Goal: Task Accomplishment & Management: Manage account settings

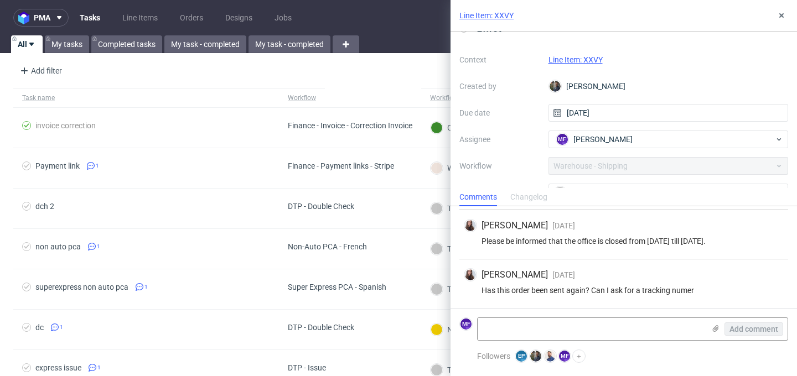
scroll to position [18, 0]
click at [562, 62] on link "Line Item: XXVY" at bounding box center [575, 62] width 54 height 9
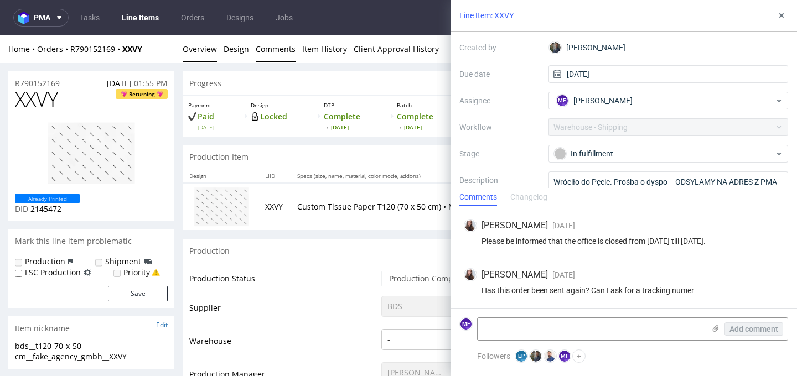
scroll to position [105, 0]
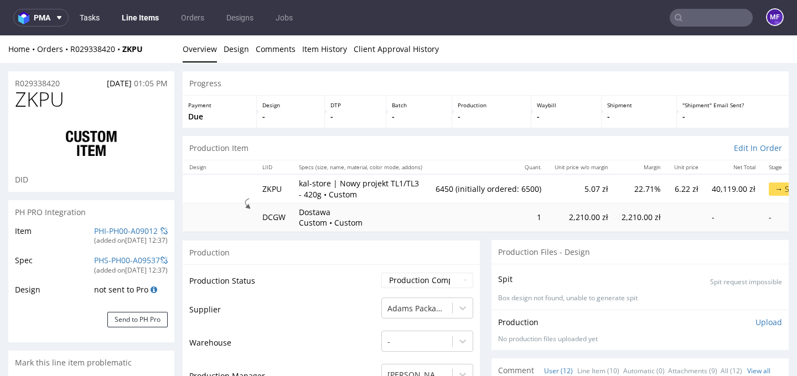
click at [87, 20] on link "Tasks" at bounding box center [89, 18] width 33 height 18
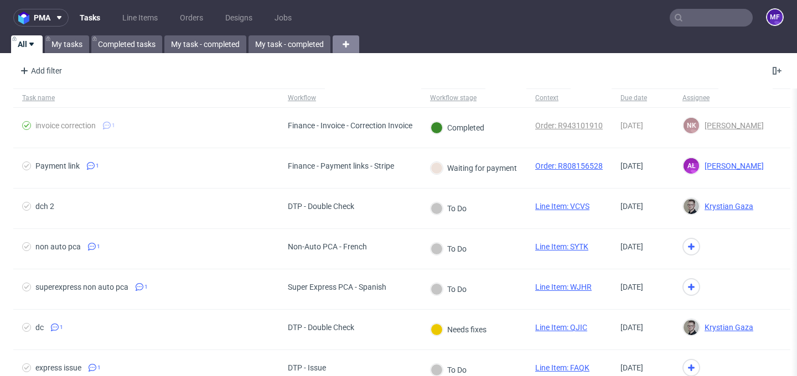
click at [348, 45] on icon at bounding box center [345, 44] width 13 height 13
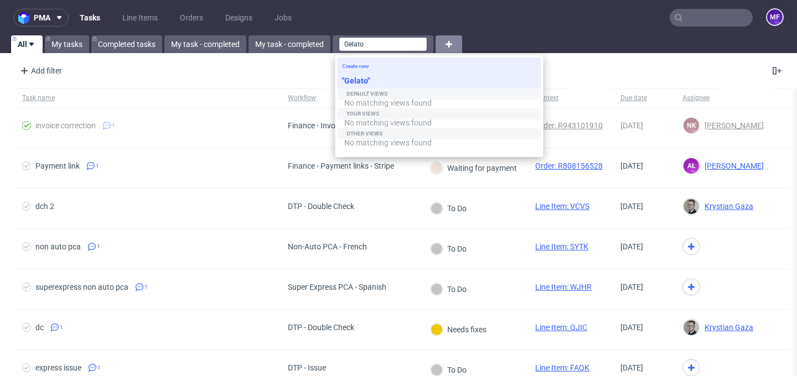
type input "Gelato"
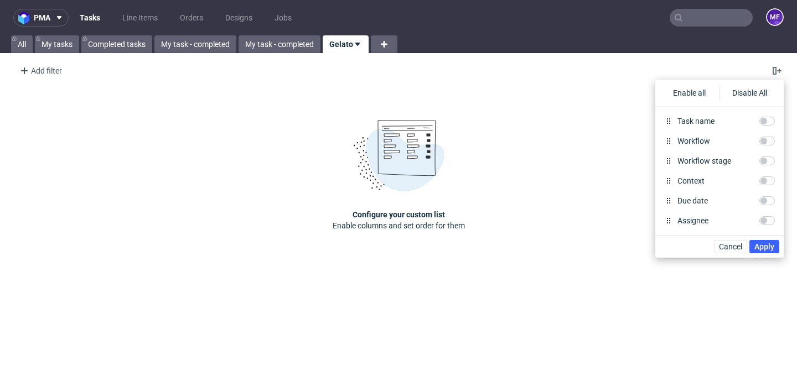
click at [68, 73] on div "Add filter Hide filters Clear all" at bounding box center [398, 71] width 797 height 27
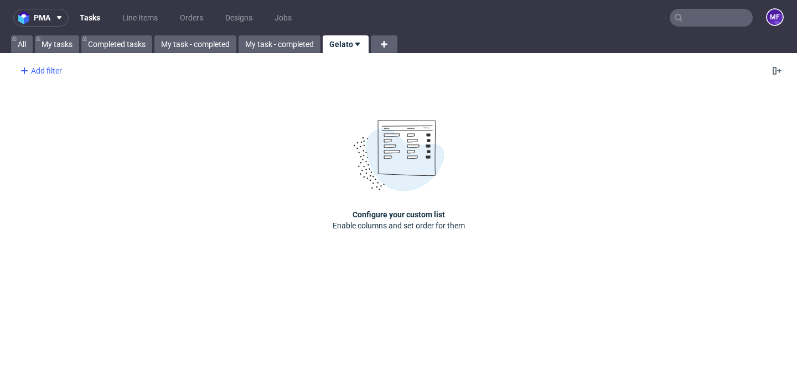
click at [45, 72] on div "Add filter" at bounding box center [39, 71] width 49 height 18
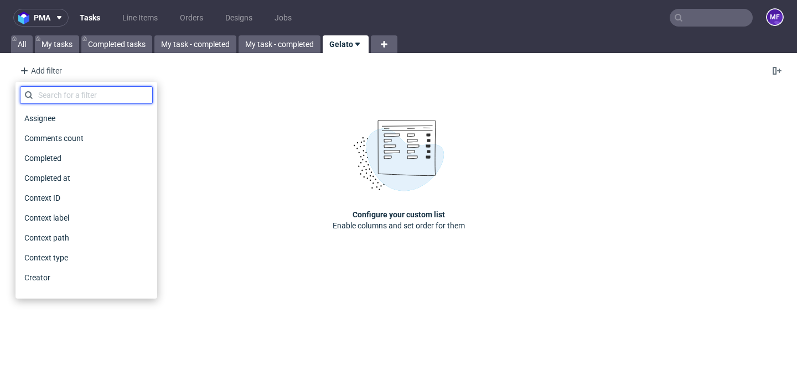
click at [58, 95] on input "text" at bounding box center [86, 95] width 133 height 18
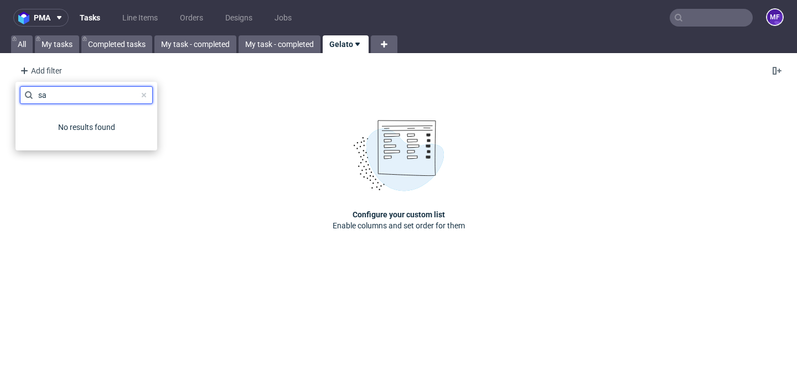
type input "s"
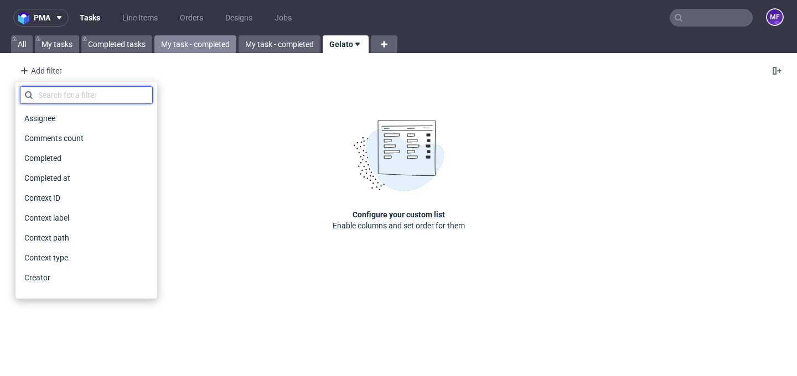
click at [217, 42] on link "My task - completed" at bounding box center [195, 44] width 82 height 18
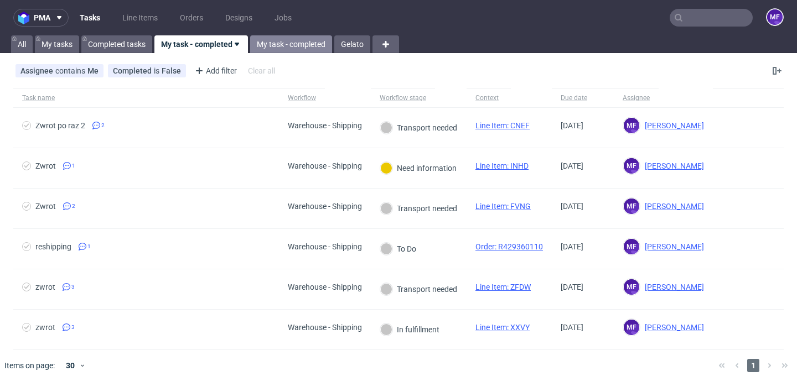
click at [269, 42] on link "My task - completed" at bounding box center [291, 44] width 82 height 18
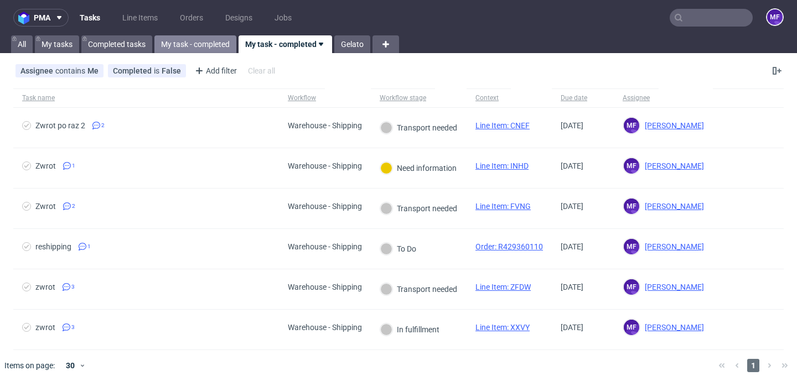
click at [219, 42] on link "My task - completed" at bounding box center [195, 44] width 82 height 18
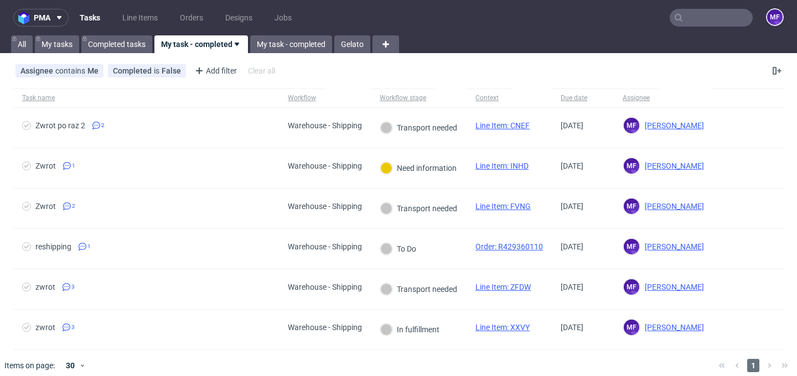
click at [238, 45] on use at bounding box center [237, 44] width 4 height 3
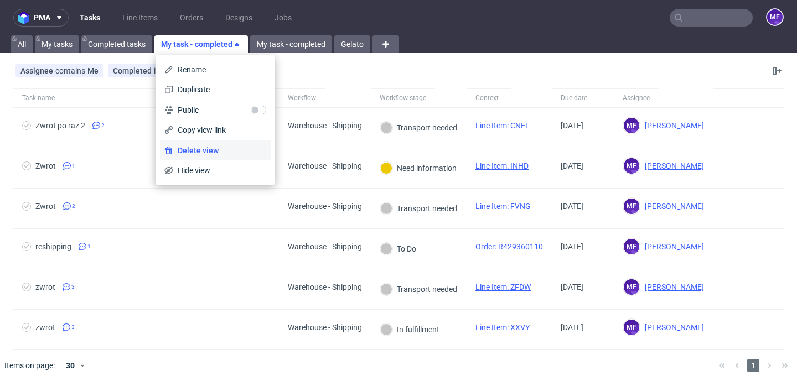
click at [209, 151] on span "Delete view" at bounding box center [219, 150] width 93 height 11
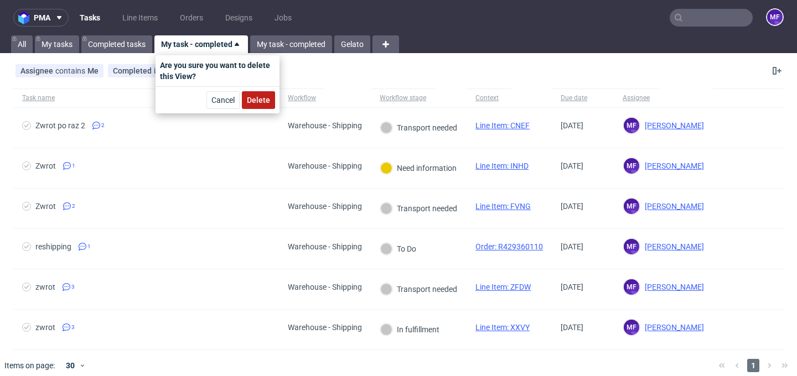
click at [253, 104] on span "Delete" at bounding box center [258, 100] width 23 height 8
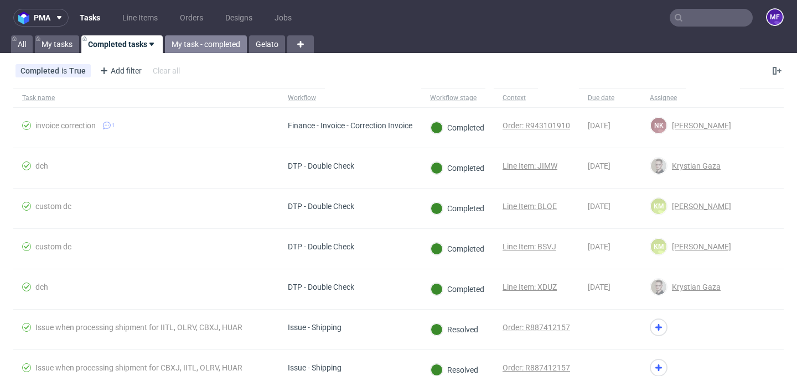
click at [225, 43] on link "My task - completed" at bounding box center [206, 44] width 82 height 18
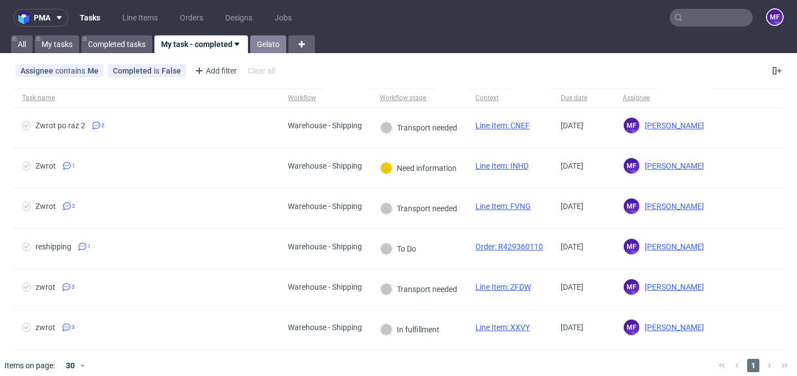
click at [265, 43] on link "Gelato" at bounding box center [268, 44] width 36 height 18
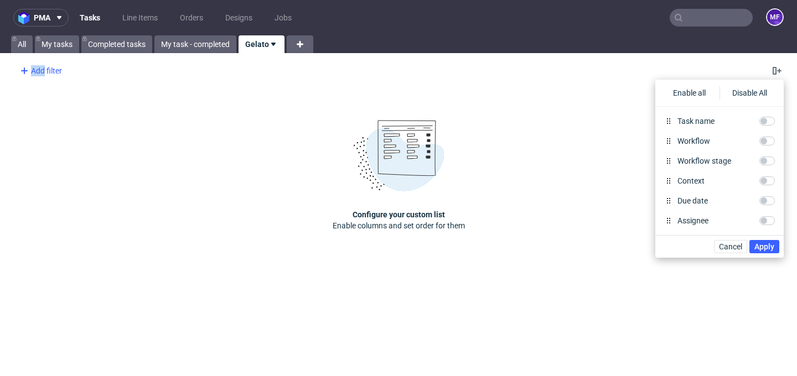
click at [44, 66] on div "Add filter" at bounding box center [39, 71] width 49 height 18
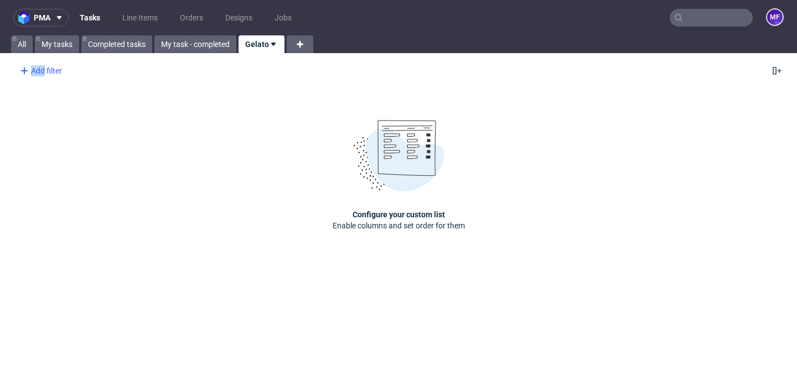
click at [44, 66] on div "Add filter" at bounding box center [39, 71] width 49 height 18
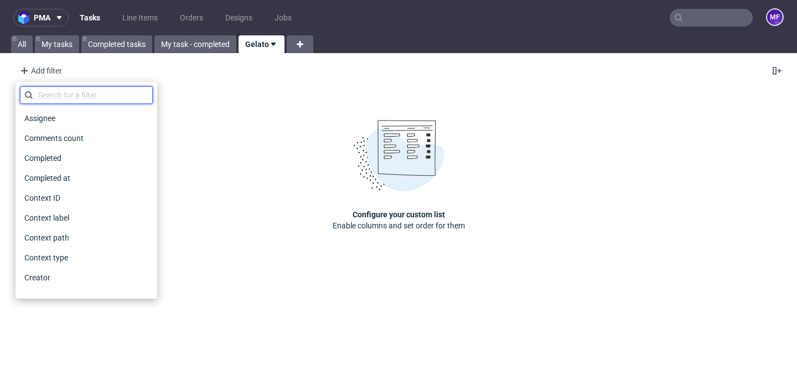
click at [59, 92] on input "text" at bounding box center [86, 95] width 133 height 18
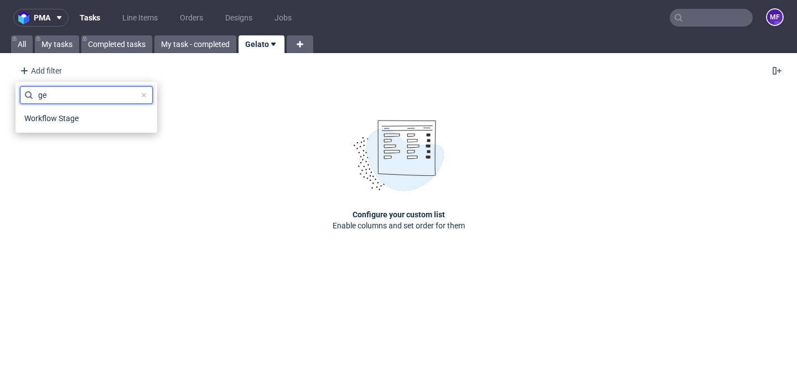
type input "g"
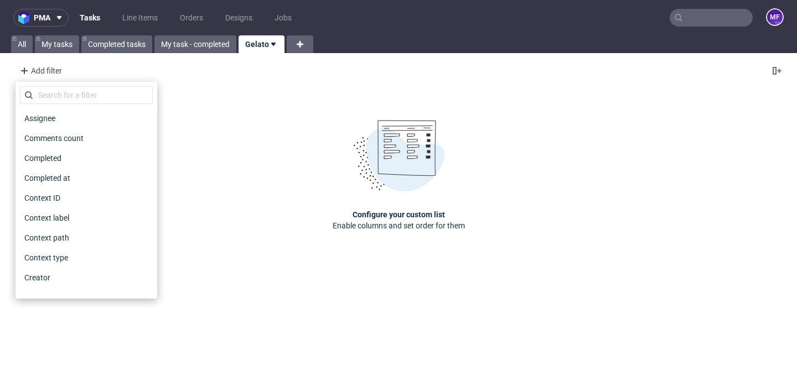
click at [304, 67] on div "Add filter Hide filters Clear all" at bounding box center [398, 71] width 797 height 27
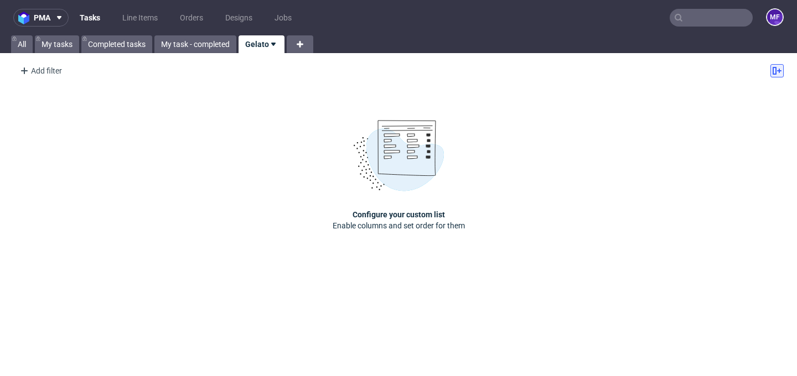
click at [776, 71] on icon at bounding box center [777, 70] width 9 height 9
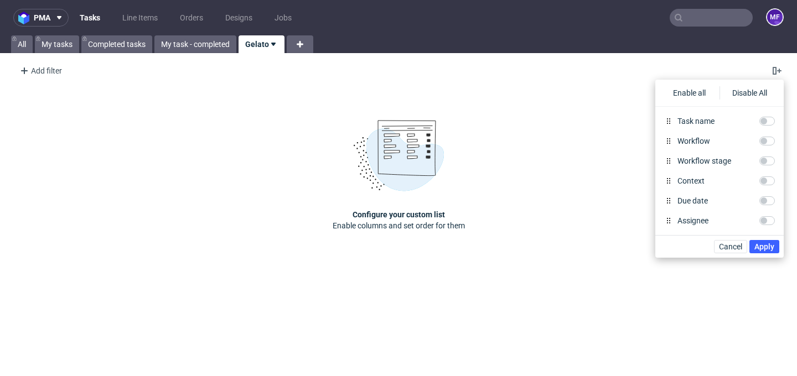
click at [600, 109] on div "Configure your custom list Enable columns and set order for them" at bounding box center [398, 175] width 797 height 183
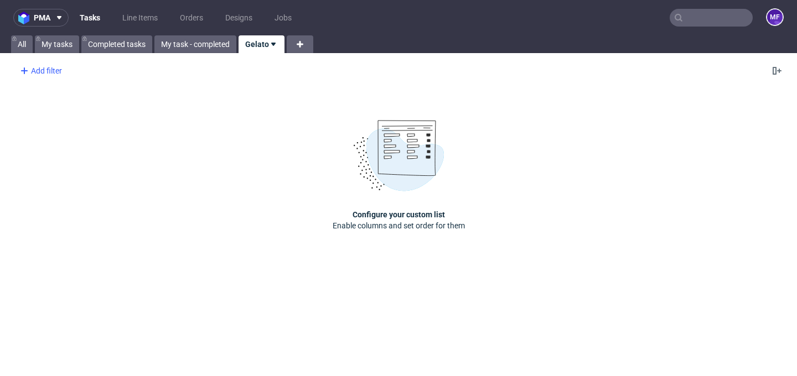
click at [46, 72] on div "Add filter" at bounding box center [39, 71] width 49 height 18
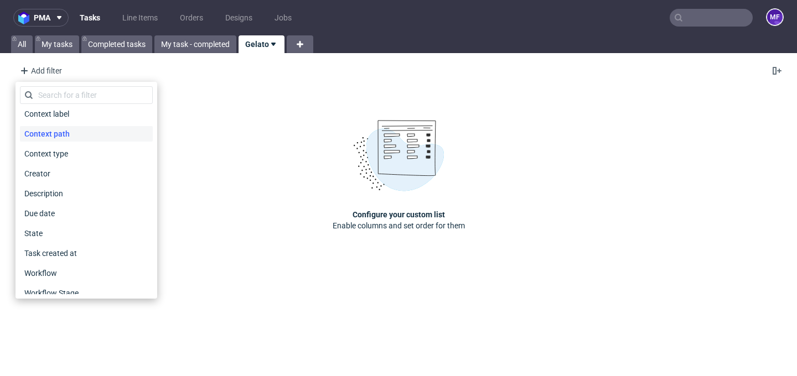
scroll to position [113, 0]
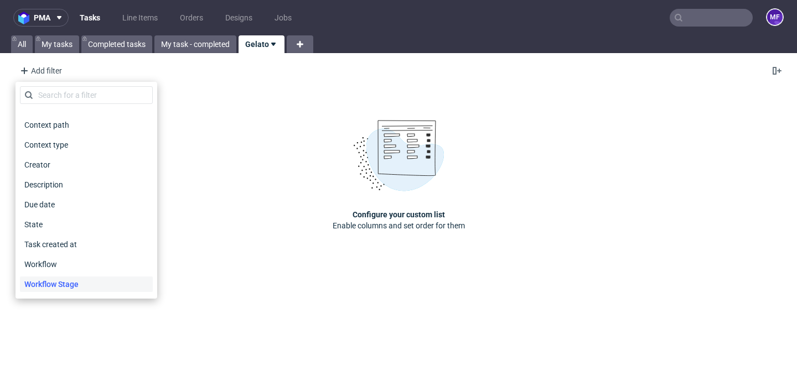
click at [86, 287] on div "Workflow Stage" at bounding box center [86, 284] width 133 height 15
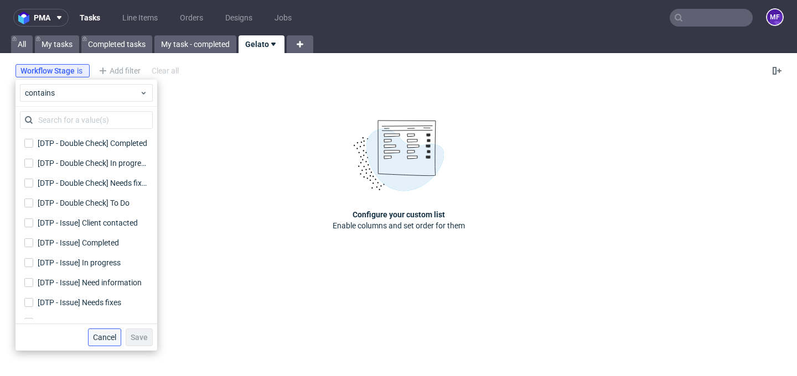
click at [110, 341] on span "Cancel" at bounding box center [104, 338] width 23 height 8
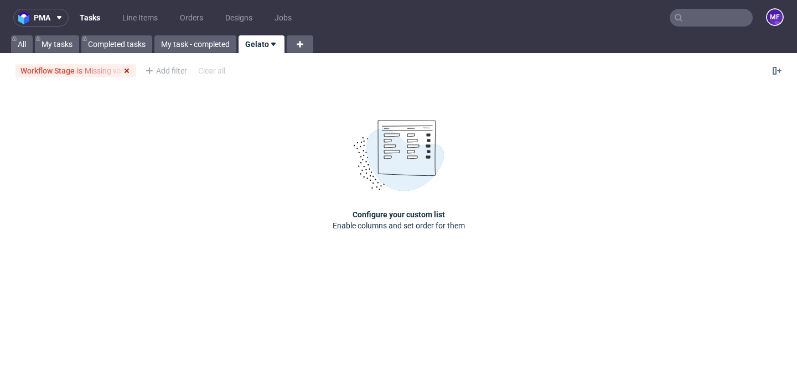
click at [128, 75] on icon at bounding box center [126, 70] width 9 height 9
click at [51, 76] on div "Add filter" at bounding box center [39, 71] width 49 height 18
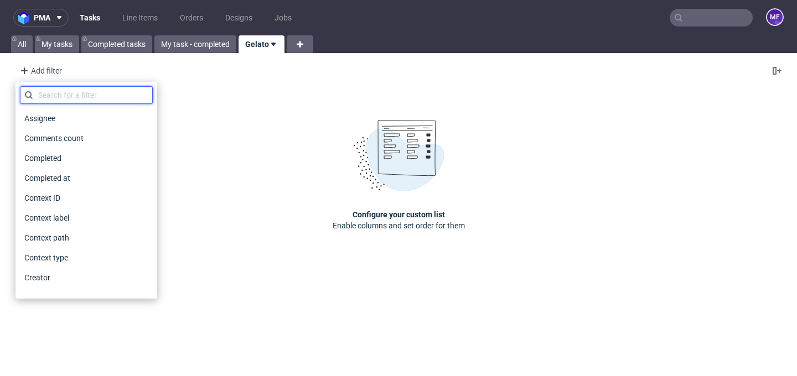
click at [71, 98] on input "text" at bounding box center [86, 95] width 133 height 18
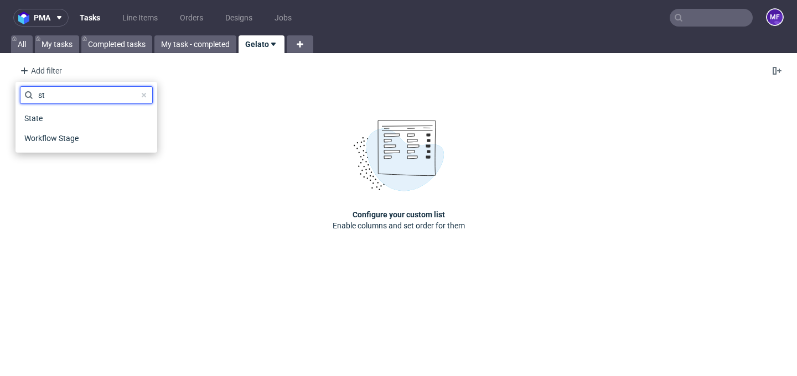
type input "s"
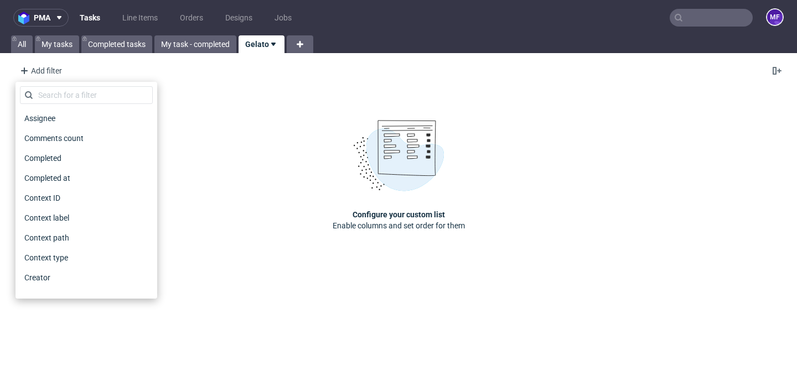
click at [191, 109] on div "Configure your custom list Enable columns and set order for them" at bounding box center [398, 175] width 797 height 183
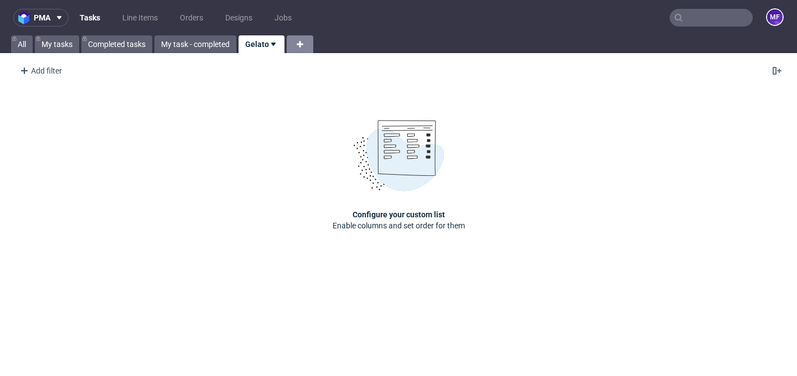
click at [303, 47] on icon at bounding box center [299, 44] width 13 height 13
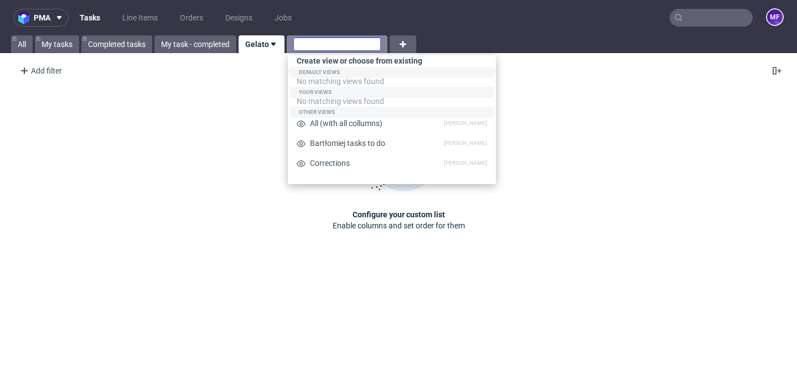
click at [310, 47] on input "text" at bounding box center [336, 44] width 87 height 13
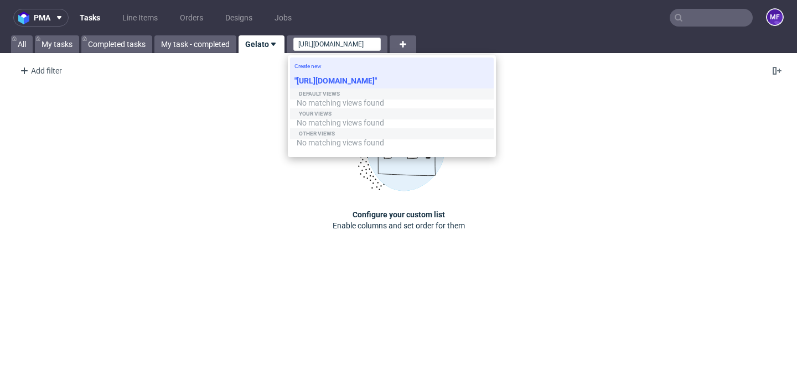
type input "https://platform.packhelp.com/pma/line-items/gelato"
click at [330, 75] on div ""https://platform.packhelp.com/pma/line-items/gelato"" at bounding box center [392, 82] width 204 height 18
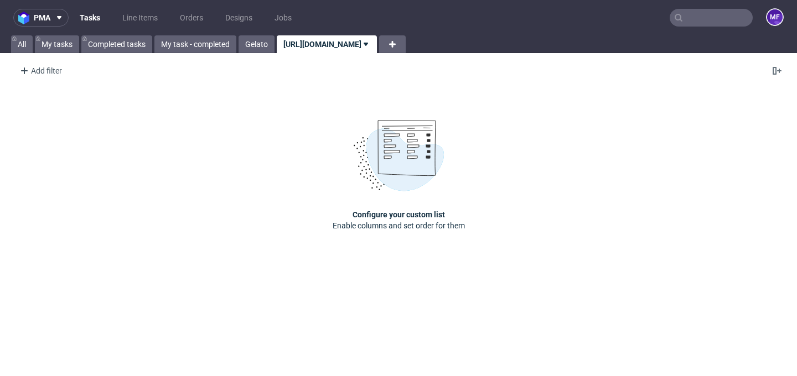
click at [368, 44] on use at bounding box center [366, 44] width 4 height 3
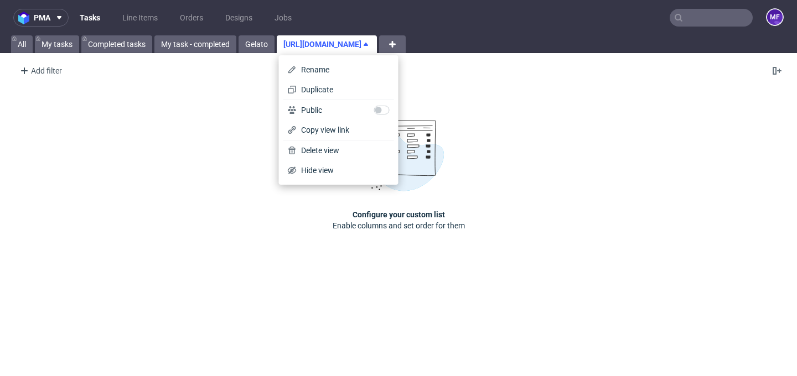
click at [368, 44] on use at bounding box center [366, 44] width 4 height 3
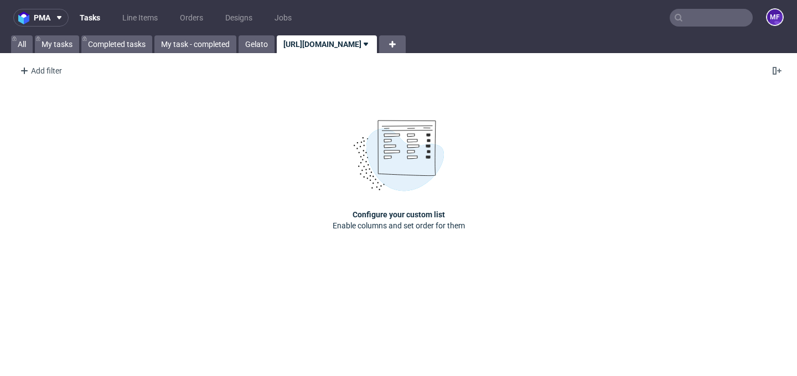
click at [368, 44] on use at bounding box center [366, 44] width 4 height 3
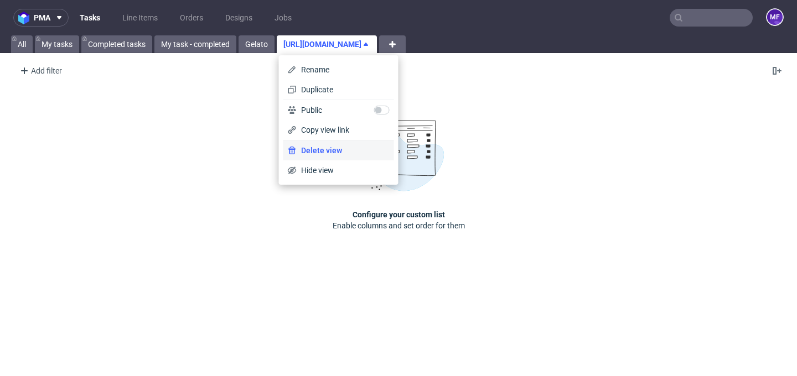
click at [330, 151] on span "Delete view" at bounding box center [343, 150] width 93 height 11
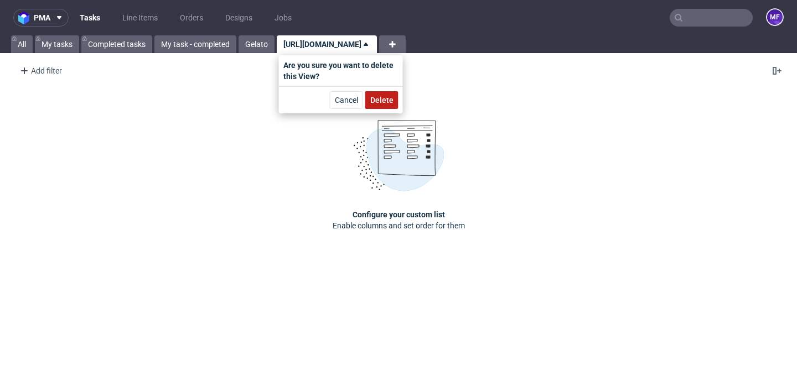
click at [377, 106] on button "Delete" at bounding box center [381, 100] width 33 height 18
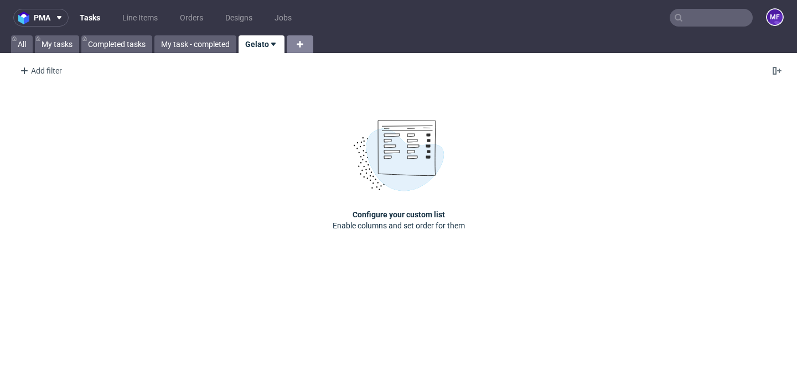
click at [298, 44] on use at bounding box center [300, 44] width 7 height 7
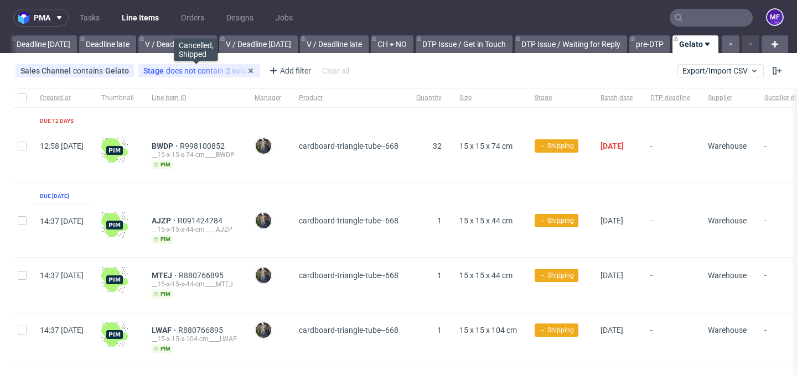
click at [235, 74] on div "Stage does not contain 2 values" at bounding box center [199, 70] width 112 height 9
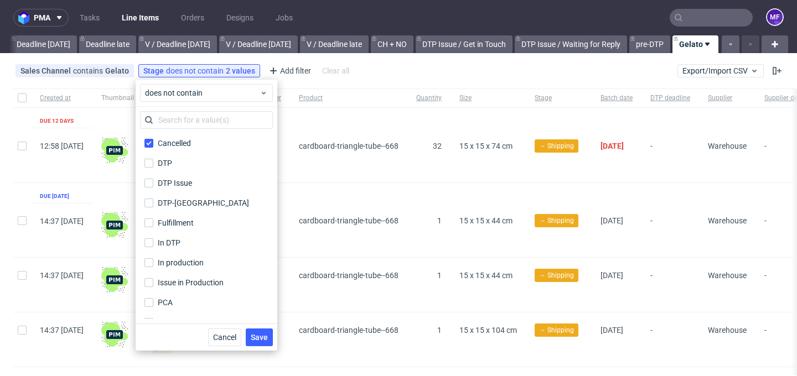
click at [413, 65] on div "Sales Channel contains Gelato Stage does not contain 2 values Cancelled, Shippe…" at bounding box center [398, 71] width 797 height 27
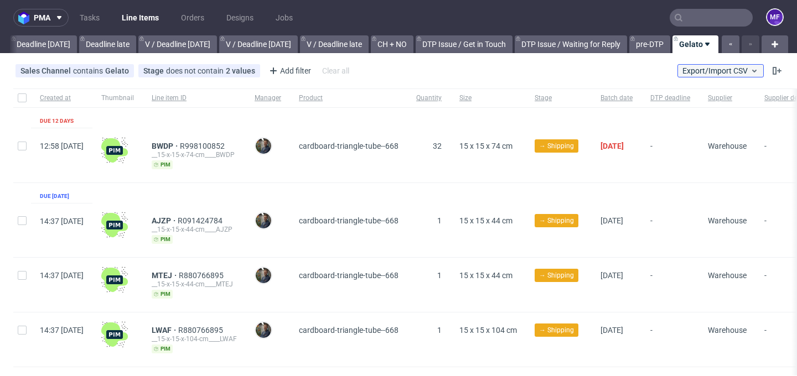
click at [752, 70] on use at bounding box center [754, 71] width 4 height 3
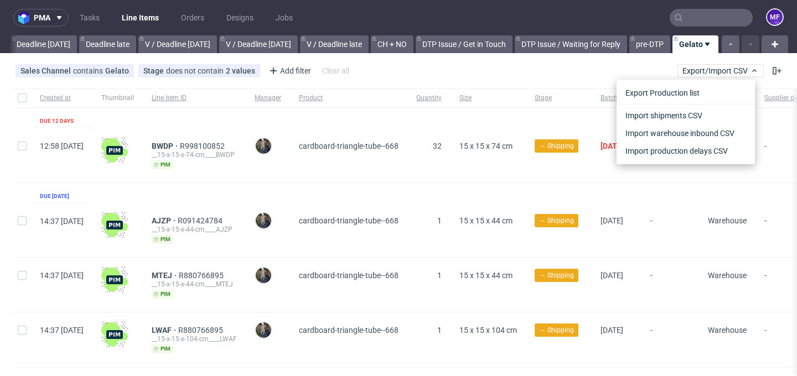
click at [570, 73] on div "Sales Channel contains Gelato Stage does not contain 2 values Cancelled, Shippe…" at bounding box center [398, 71] width 797 height 27
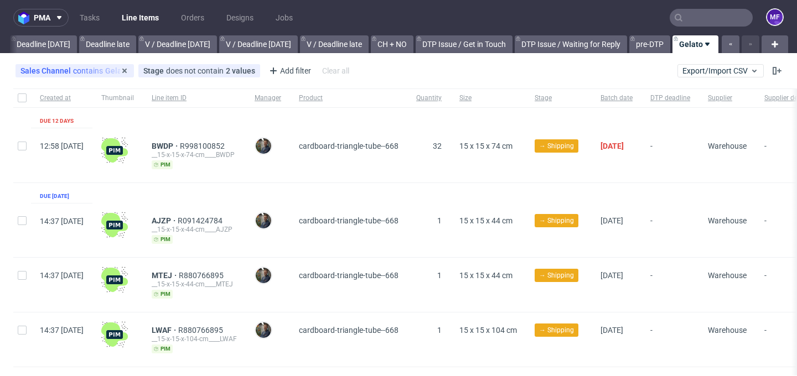
click at [83, 68] on div "Sales Channel contains Gelato" at bounding box center [74, 70] width 108 height 9
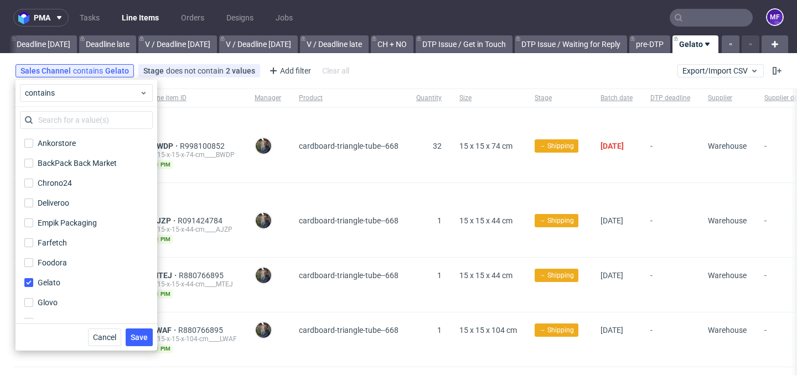
click at [383, 77] on div "Sales Channel contains Gelato Stage does not contain 2 values Cancelled, Shippe…" at bounding box center [398, 71] width 797 height 27
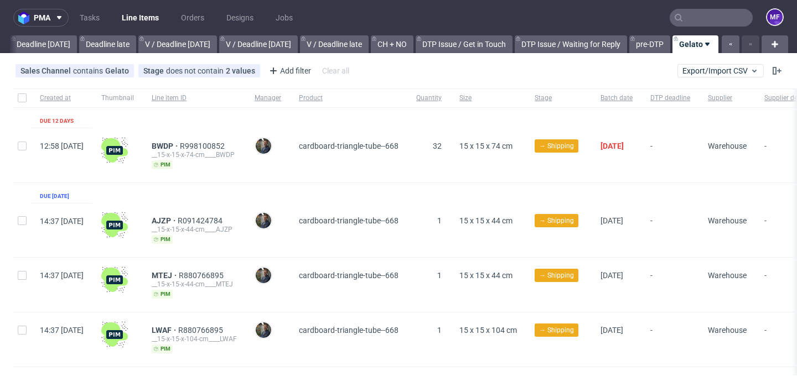
click at [703, 46] on icon at bounding box center [707, 44] width 9 height 9
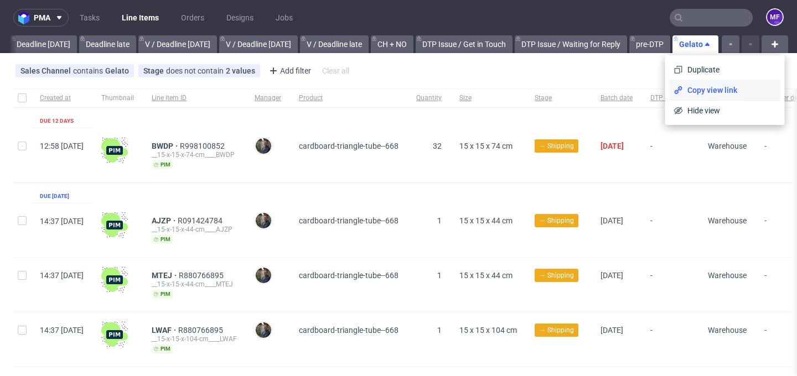
click at [706, 89] on span "Copy view link" at bounding box center [729, 90] width 93 height 11
click at [708, 69] on span "Duplicate" at bounding box center [729, 69] width 93 height 11
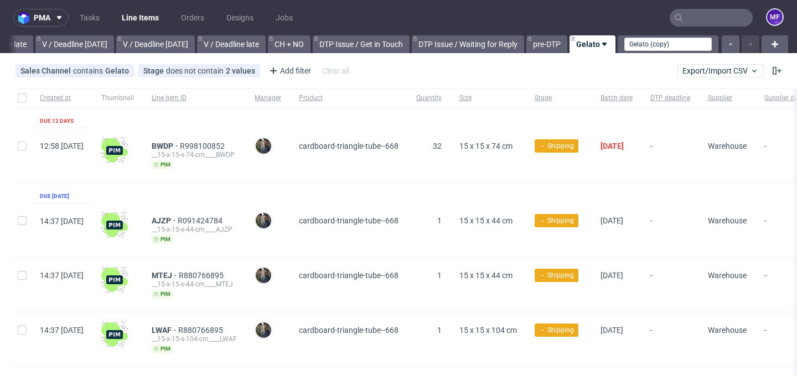
click at [635, 74] on div "Sales Channel contains Gelato Stage does not contain 2 values Cancelled, Shippe…" at bounding box center [398, 71] width 797 height 27
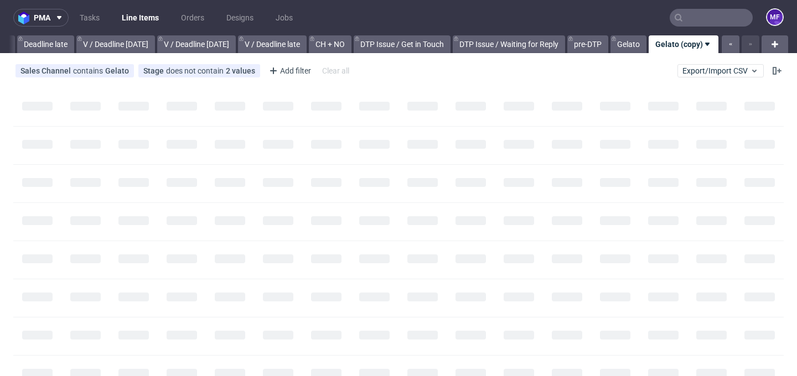
scroll to position [0, 1324]
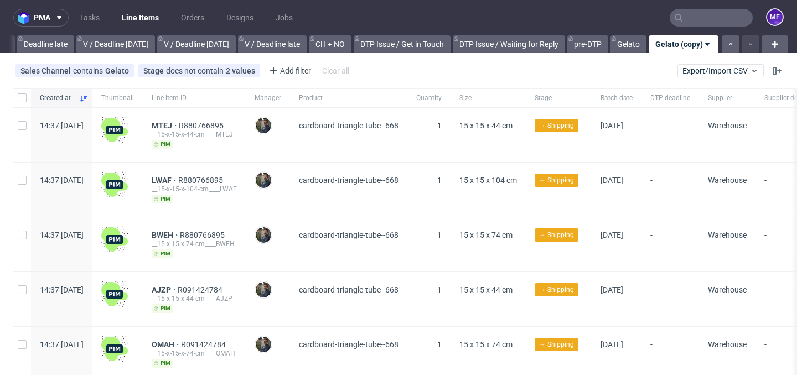
click at [706, 48] on icon at bounding box center [707, 44] width 9 height 9
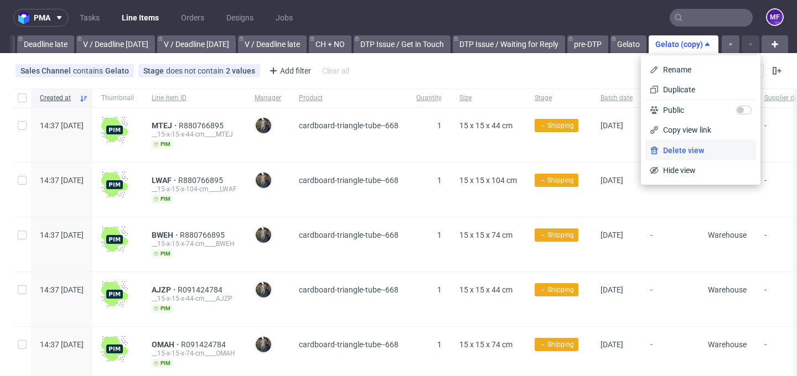
click at [681, 153] on span "Delete view" at bounding box center [705, 150] width 93 height 11
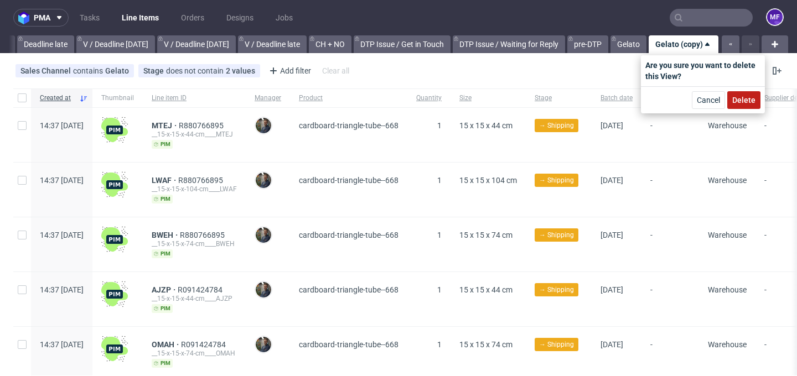
click at [739, 98] on span "Delete" at bounding box center [743, 100] width 23 height 8
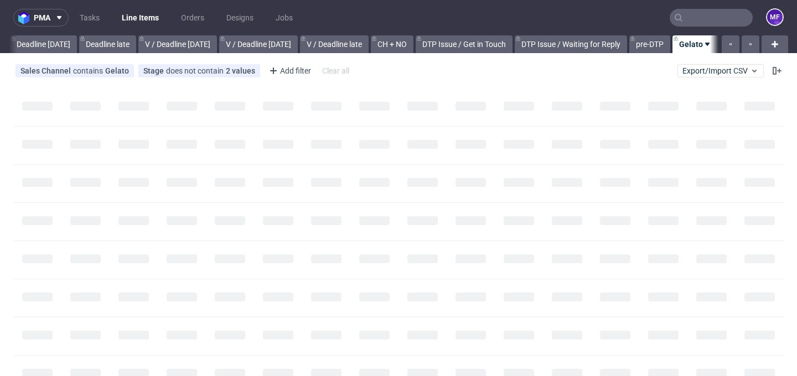
scroll to position [0, 1271]
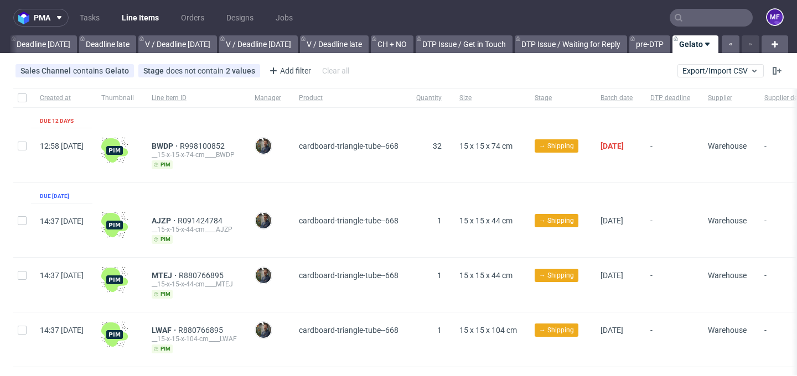
click at [553, 76] on div "Sales Channel contains Gelato Stage does not contain 2 values Cancelled, Shippe…" at bounding box center [398, 71] width 797 height 27
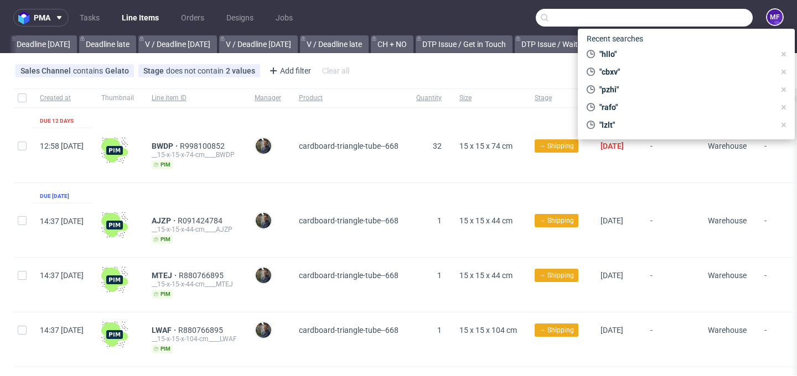
click at [691, 14] on input "text" at bounding box center [644, 18] width 217 height 18
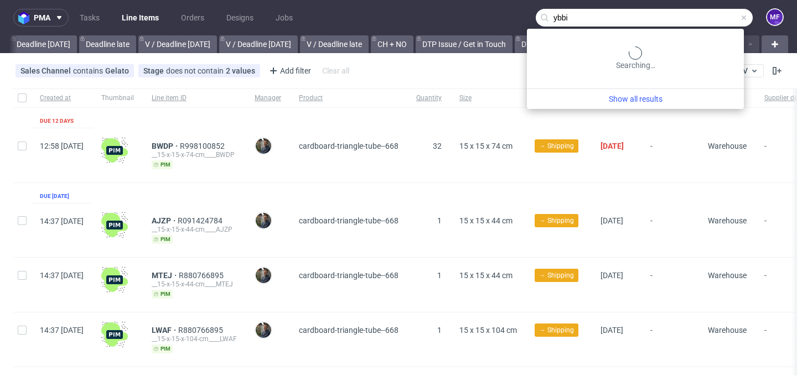
type input "ybbi"
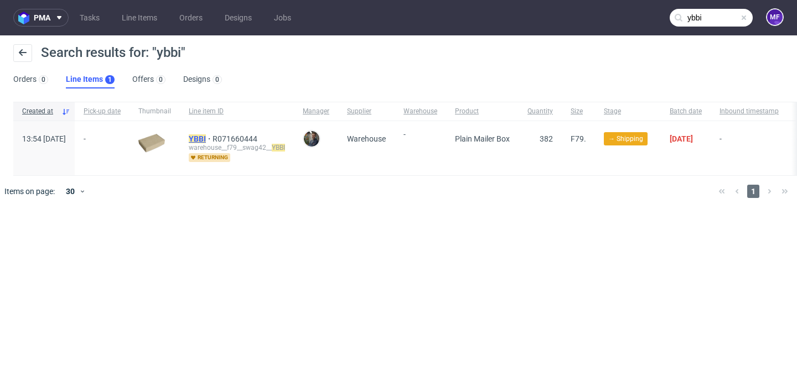
click at [206, 138] on mark "YBBI" at bounding box center [197, 138] width 17 height 9
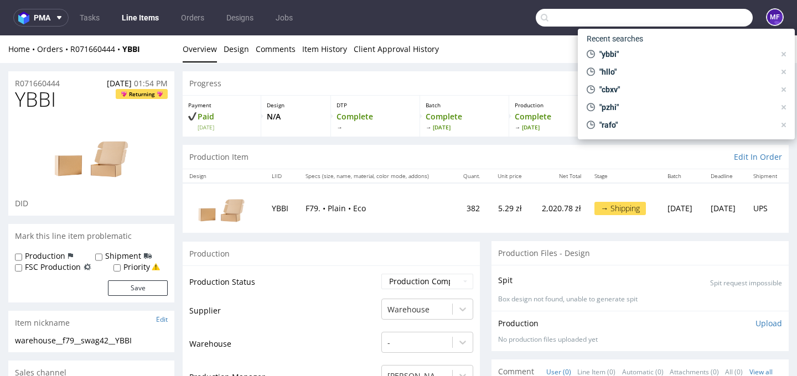
click at [693, 18] on input "text" at bounding box center [644, 18] width 217 height 18
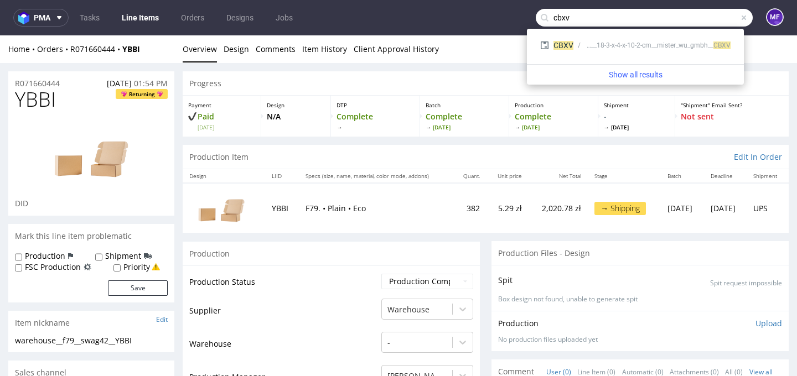
type input "cbxv"
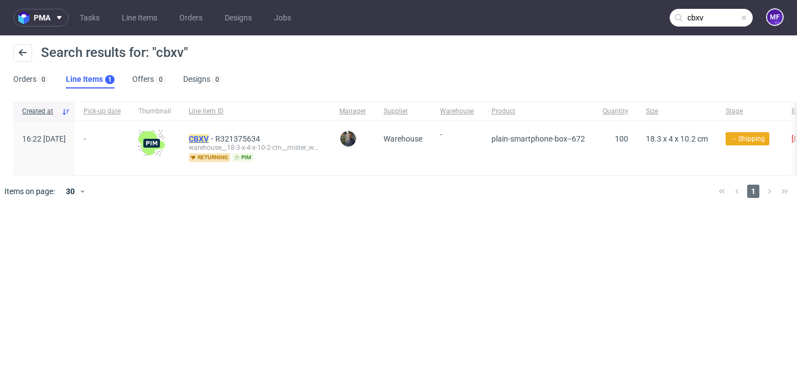
click at [209, 142] on mark "CBXV" at bounding box center [199, 138] width 20 height 9
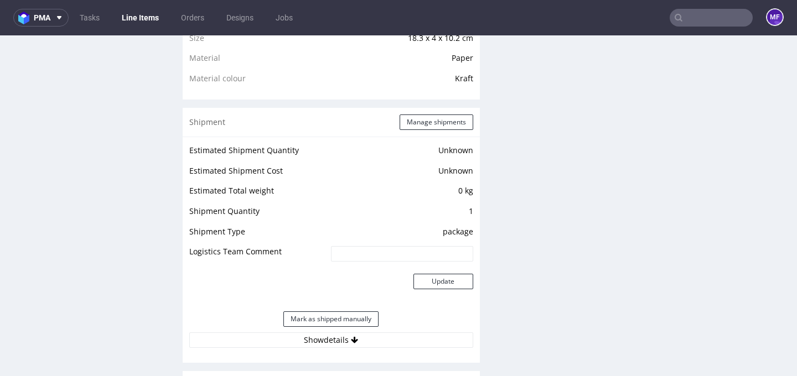
scroll to position [821, 0]
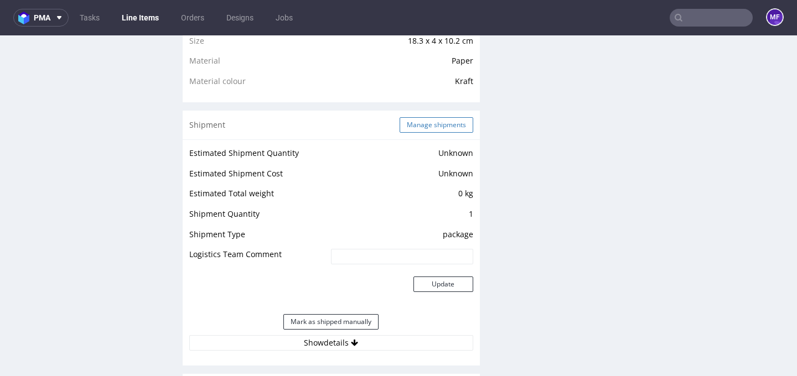
click at [423, 126] on button "Manage shipments" at bounding box center [437, 124] width 74 height 15
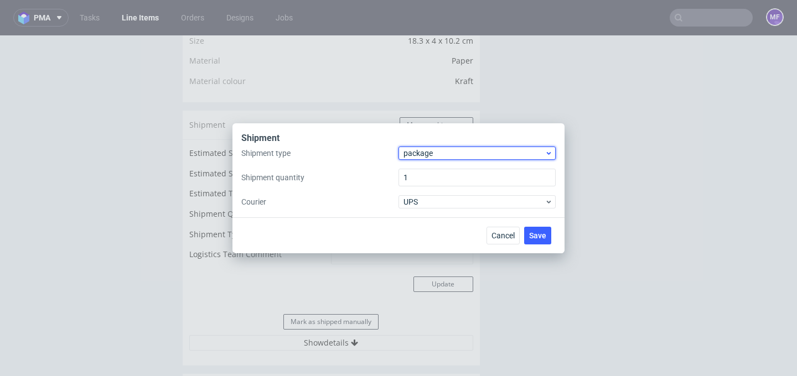
click at [479, 151] on span "package" at bounding box center [473, 153] width 141 height 11
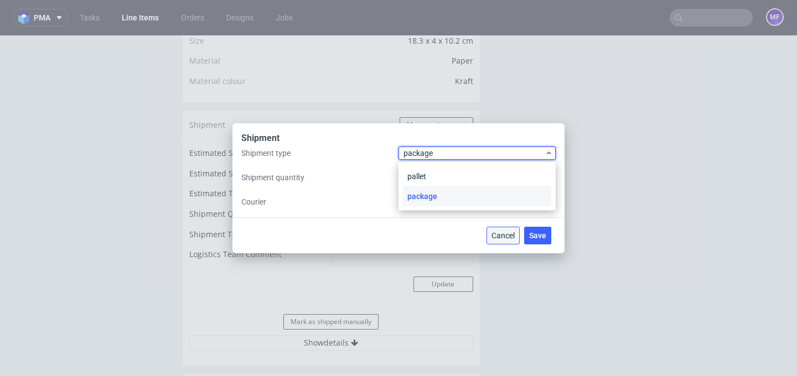
click at [503, 236] on span "Cancel" at bounding box center [502, 236] width 23 height 8
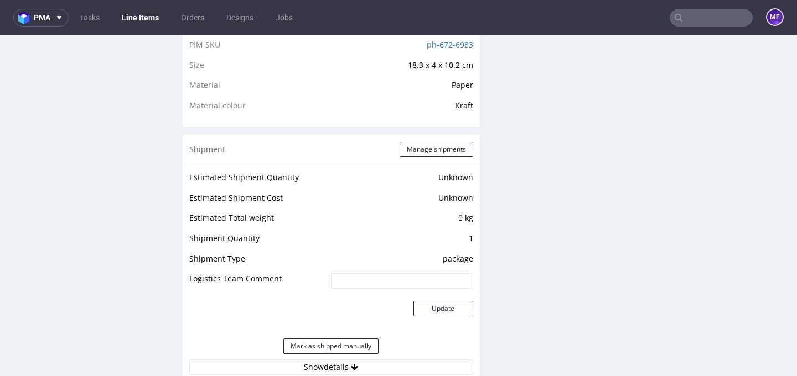
scroll to position [797, 0]
click at [422, 152] on button "Manage shipments" at bounding box center [437, 148] width 74 height 15
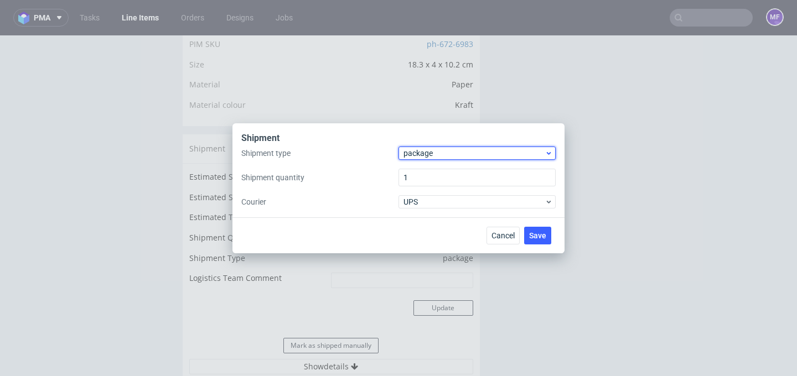
click at [419, 153] on span "package" at bounding box center [473, 153] width 141 height 11
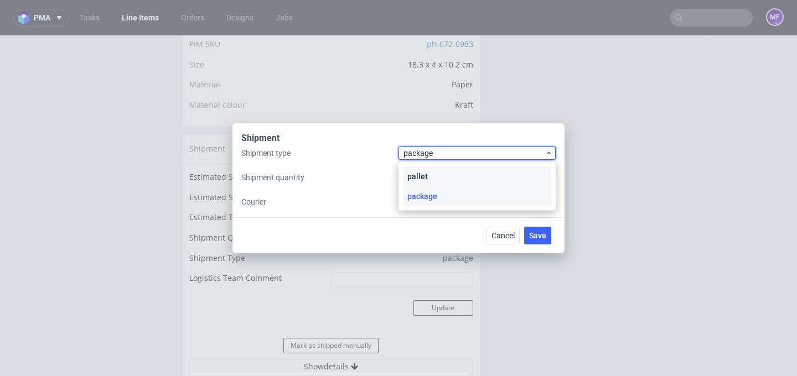
click at [426, 180] on div "pallet" at bounding box center [477, 177] width 148 height 20
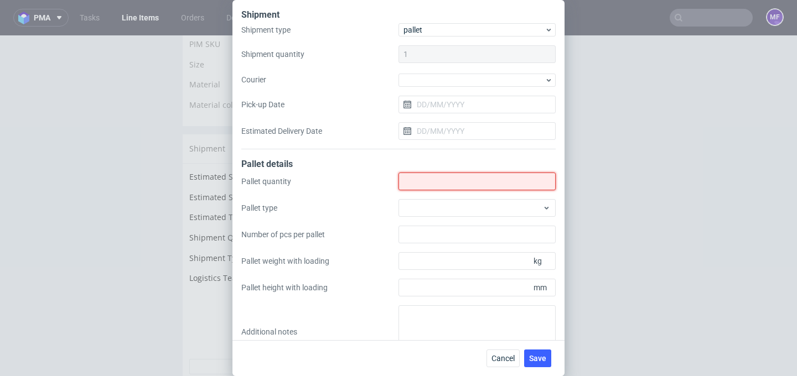
click at [429, 177] on input "Shipment type" at bounding box center [476, 182] width 157 height 18
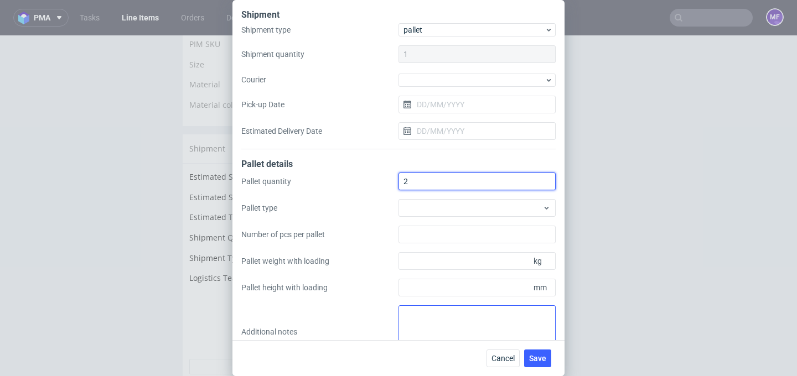
type input "2"
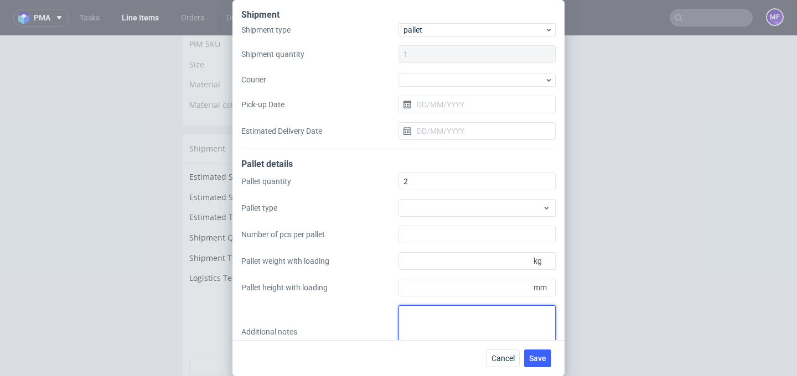
click at [438, 322] on textarea at bounding box center [476, 331] width 157 height 53
paste textarea "Wys x Szer x Dl - Kg 1Pal 90x80x120 - 103kg 1Pal130x80x120 - 160Kg"
type textarea "Wys x Szer x Dl - Kg 1Pal 90x80x120 - 103kg 1Pal130x80x120 - 160Kg"
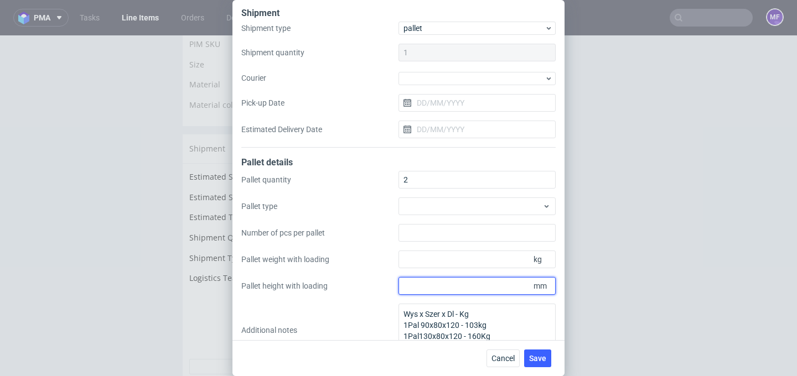
drag, startPoint x: 563, startPoint y: 284, endPoint x: 565, endPoint y: 310, distance: 26.7
click at [565, 310] on div "Shipment Shipment type pallet Shipment quantity 1 Courier Pick-up Date Estimate…" at bounding box center [398, 188] width 797 height 376
click at [354, 302] on div "Pallet quantity 2 Pallet type Number of pcs per pallet Pallet weight with loadi…" at bounding box center [398, 264] width 314 height 186
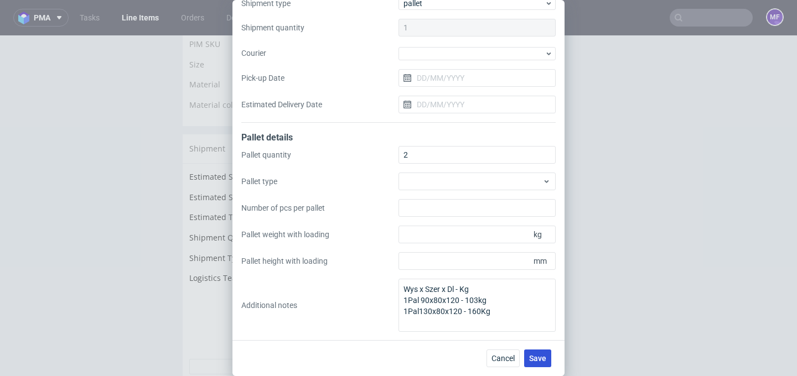
click at [533, 361] on span "Save" at bounding box center [537, 359] width 17 height 8
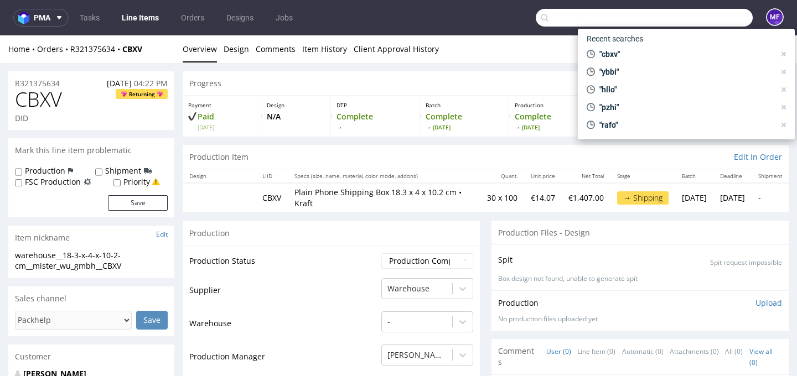
click at [690, 19] on input "text" at bounding box center [644, 18] width 217 height 18
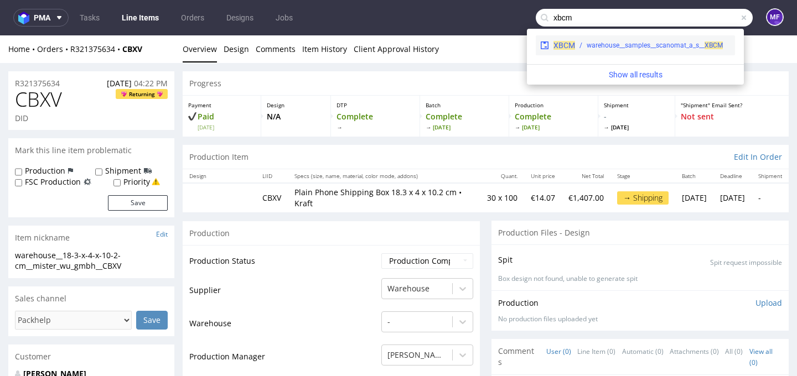
type input "xbcm"
click at [675, 47] on div "warehouse__samples__scanomat_a_s__ XBCM" at bounding box center [655, 45] width 136 height 10
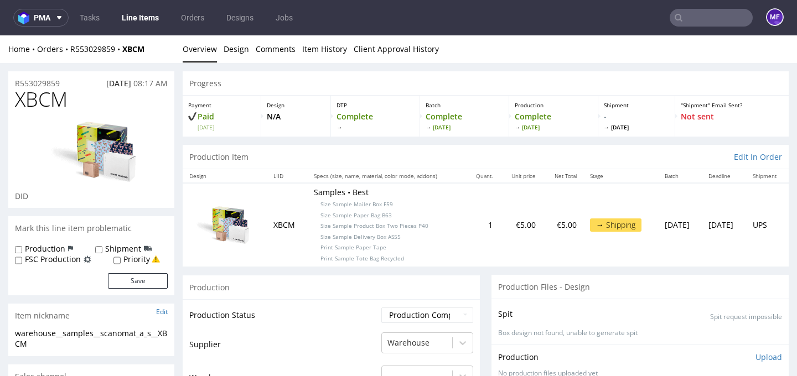
click at [515, 158] on div "Production Item Edit In Order" at bounding box center [486, 157] width 606 height 24
click at [430, 200] on p "Samples • Best Size Sample Mailer Box F59 Size Sample Paper Bag B63 Size Sample…" at bounding box center [386, 225] width 144 height 76
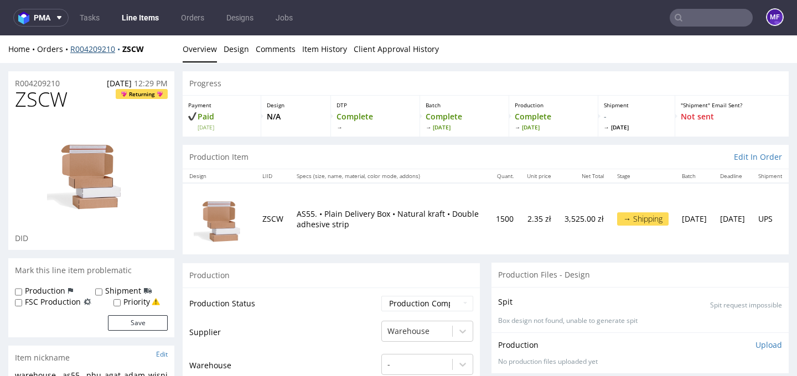
drag, startPoint x: 153, startPoint y: 51, endPoint x: 71, endPoint y: 52, distance: 82.5
click at [71, 52] on div "Home Orders R004209210 ZSCW" at bounding box center [91, 49] width 166 height 11
drag, startPoint x: 148, startPoint y: 49, endPoint x: 71, endPoint y: 51, distance: 77.0
click at [71, 51] on div "Home Orders R004209210 ZSCW" at bounding box center [91, 49] width 166 height 11
copy div "R004209210 ZSCW"
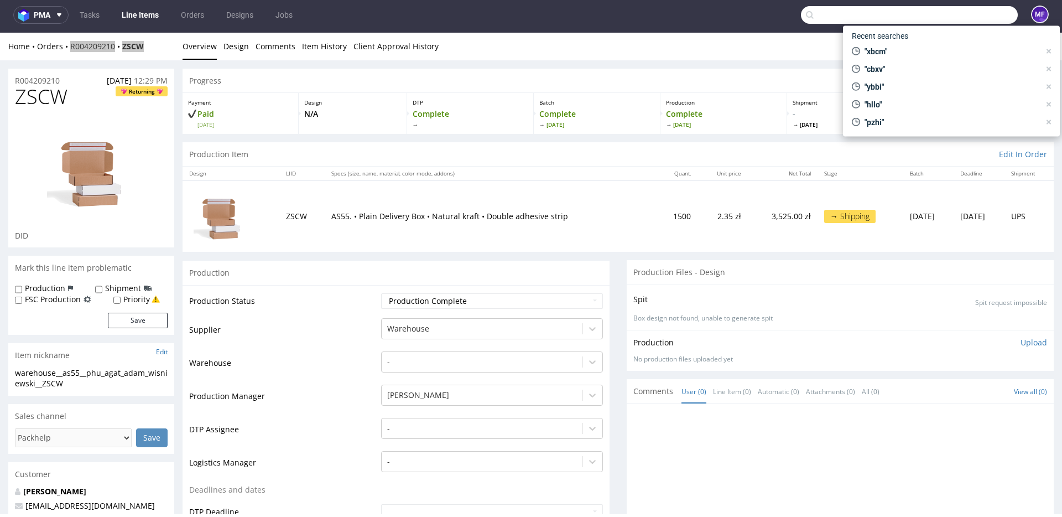
click at [796, 22] on input "text" at bounding box center [909, 15] width 217 height 18
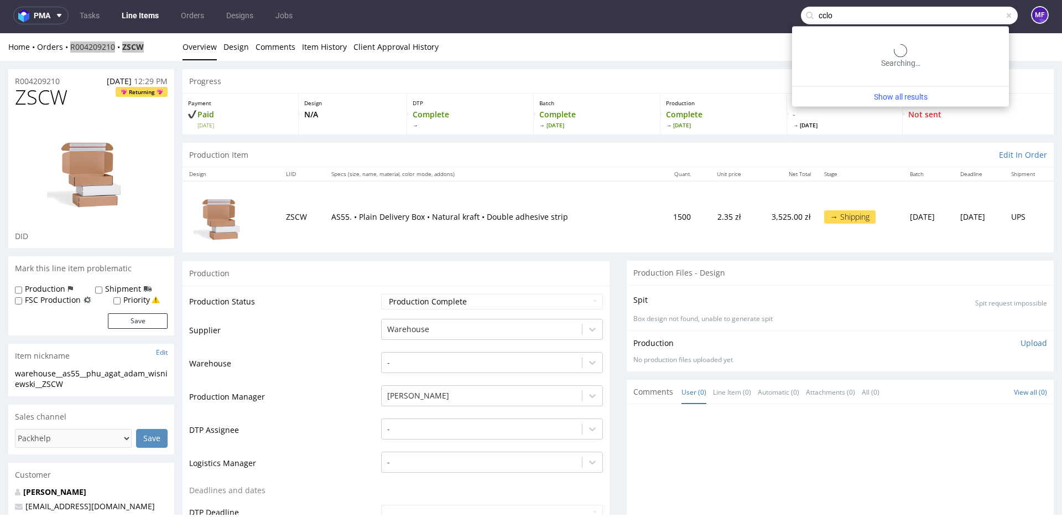
type input "cclo"
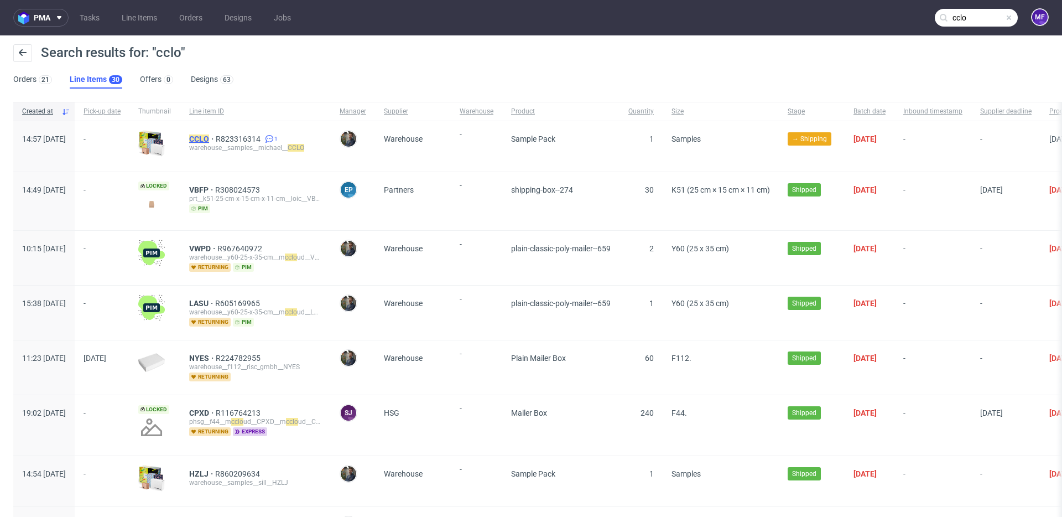
click at [209, 136] on mark "CCLO" at bounding box center [199, 138] width 20 height 9
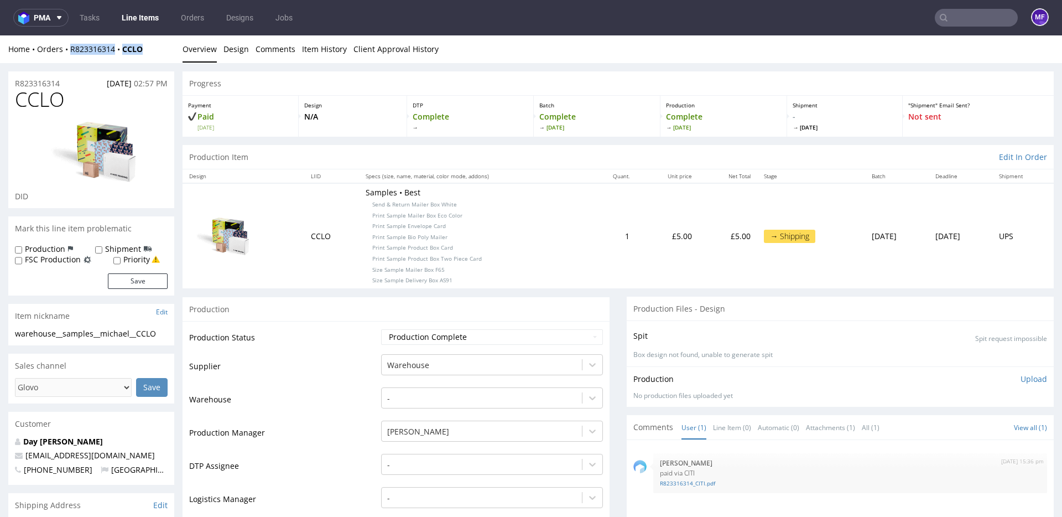
drag, startPoint x: 150, startPoint y: 53, endPoint x: 71, endPoint y: 54, distance: 78.6
click at [71, 54] on div "Home Orders R823316314 CCLO" at bounding box center [91, 49] width 166 height 11
copy div "R823316314 CCLO"
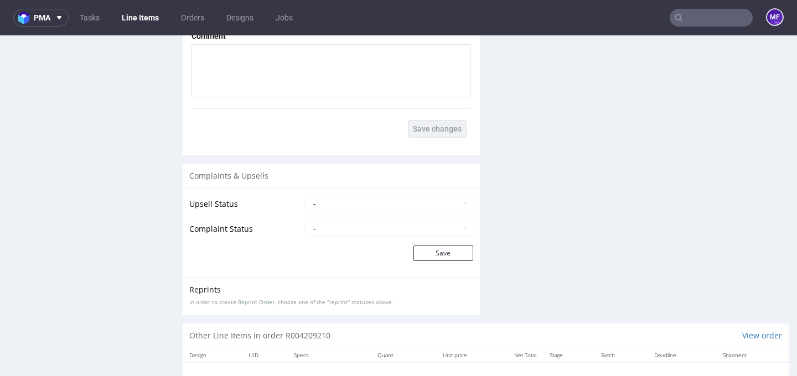
scroll to position [1729, 0]
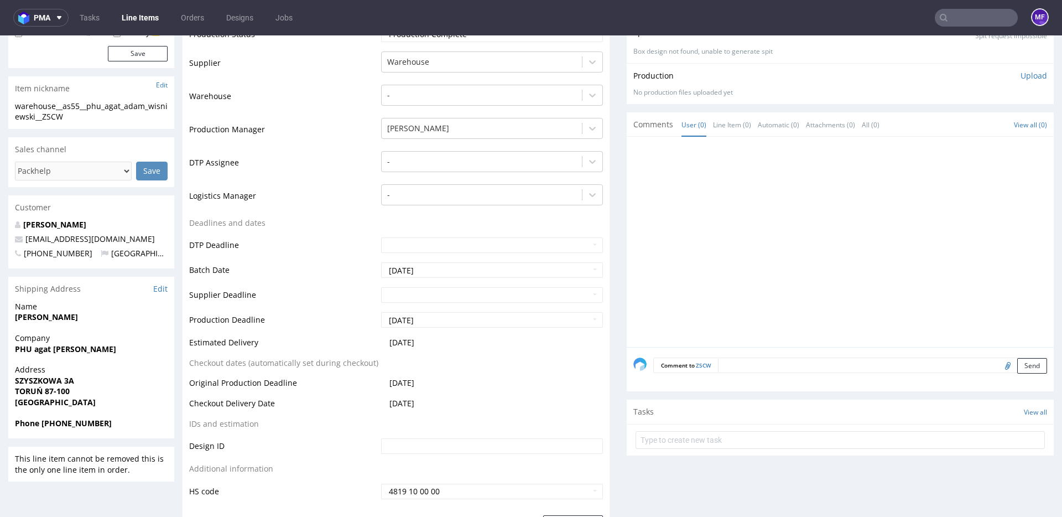
scroll to position [0, 0]
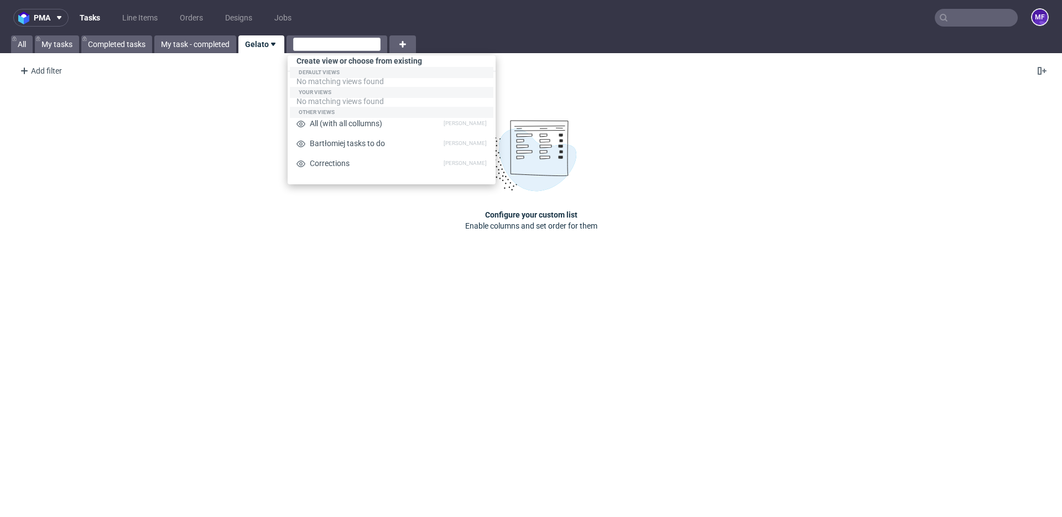
click at [636, 103] on div "Configure your custom list Enable columns and set order for them" at bounding box center [531, 175] width 1062 height 183
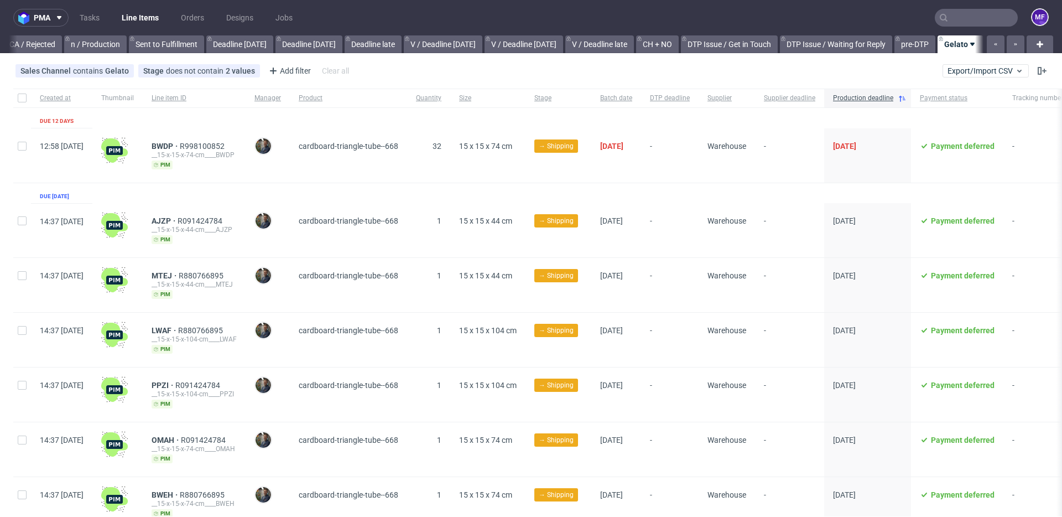
scroll to position [0, 1005]
click at [95, 19] on link "Tasks" at bounding box center [89, 18] width 33 height 18
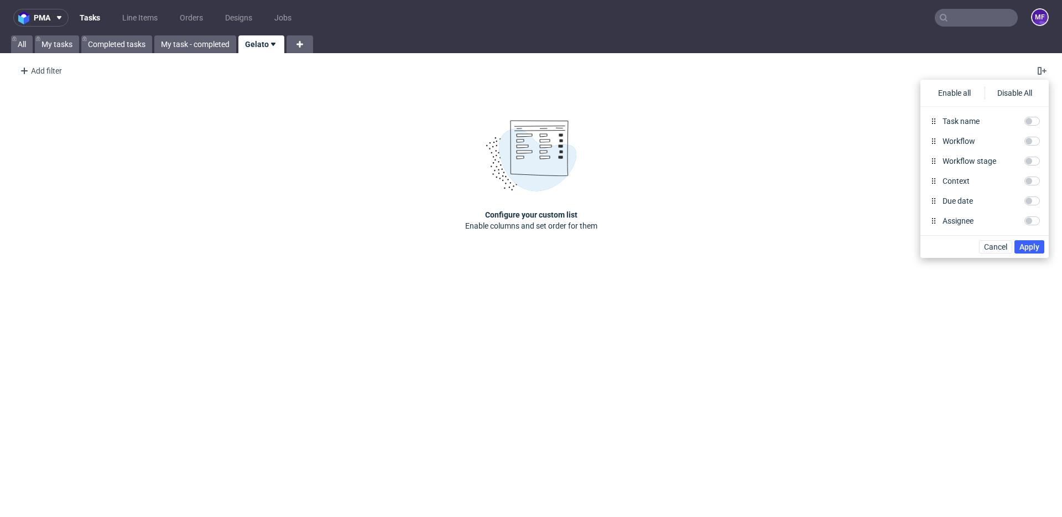
click at [279, 47] on link "Gelato" at bounding box center [262, 44] width 46 height 18
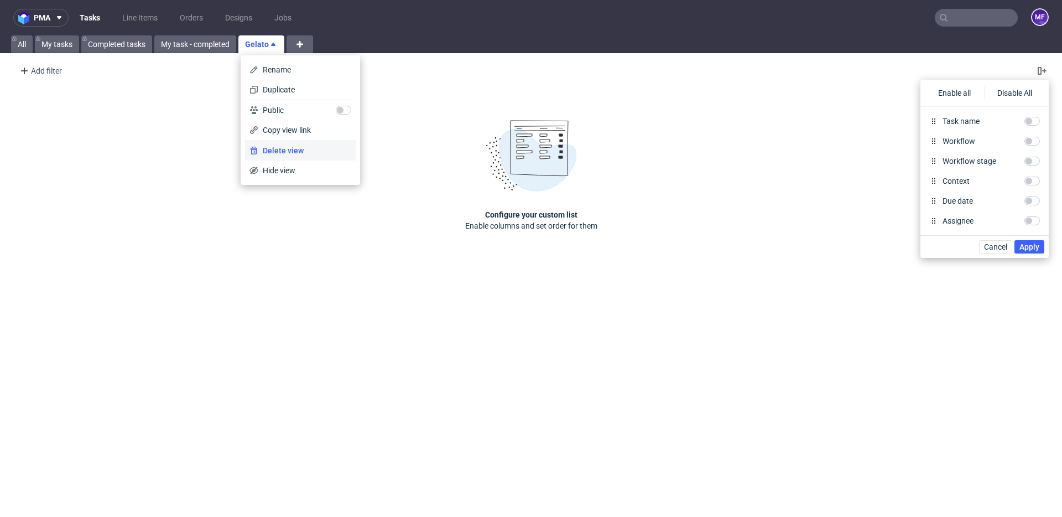
click at [298, 149] on span "Delete view" at bounding box center [304, 150] width 93 height 11
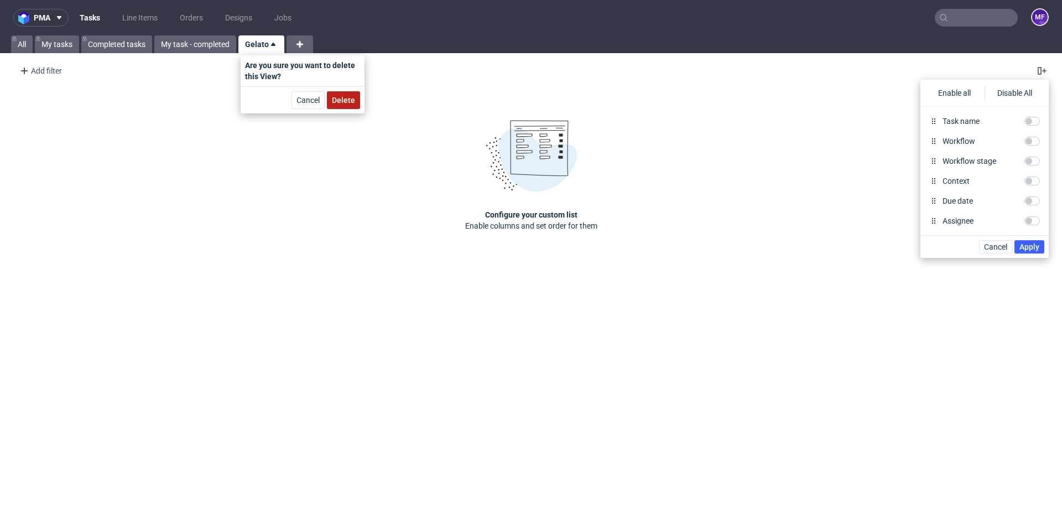
click at [340, 96] on span "Delete" at bounding box center [343, 100] width 23 height 8
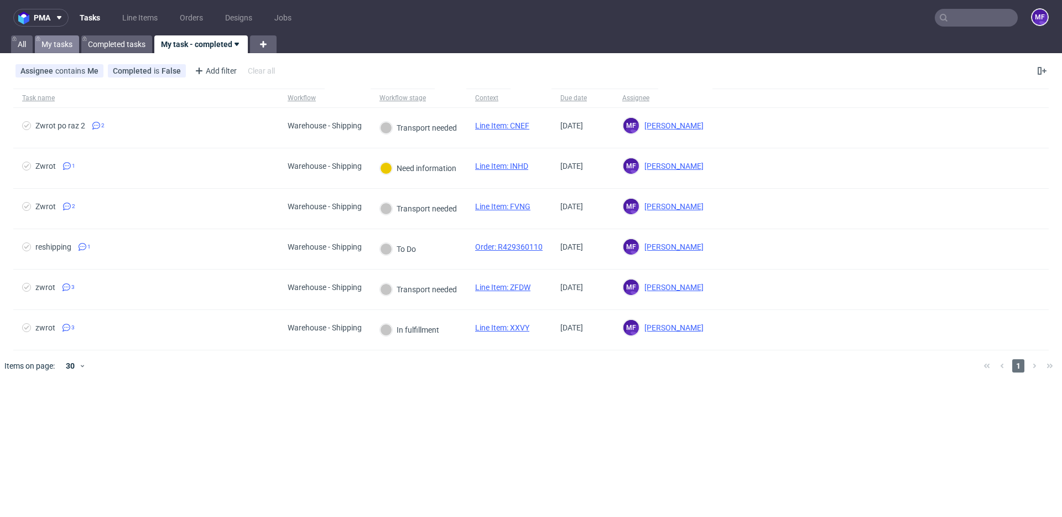
click at [63, 42] on link "My tasks" at bounding box center [57, 44] width 44 height 18
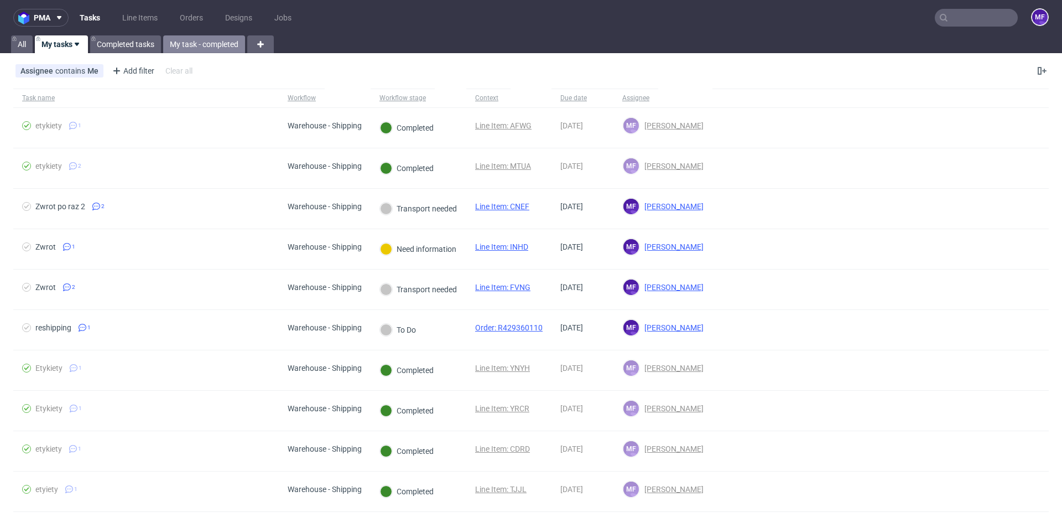
click at [206, 44] on link "My task - completed" at bounding box center [204, 44] width 82 height 18
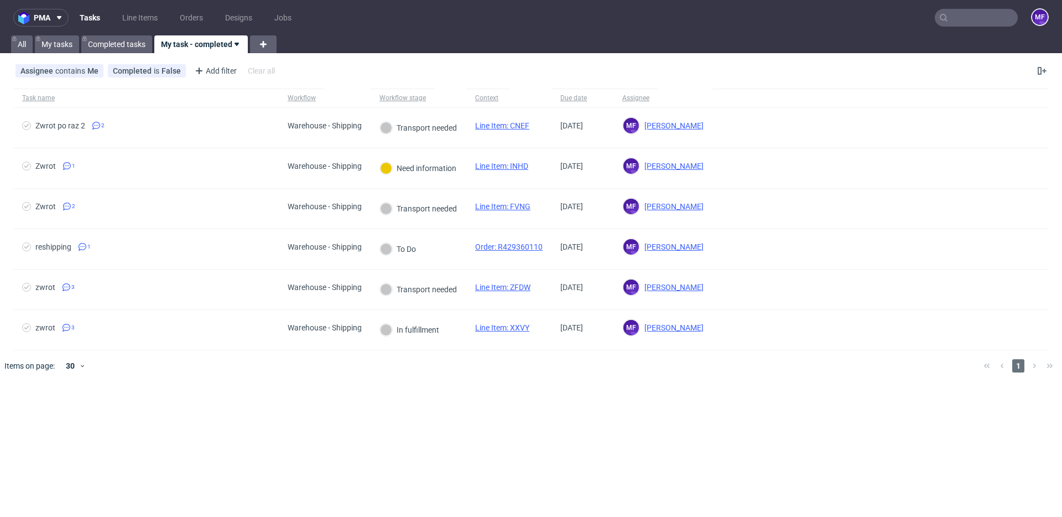
click at [329, 410] on div "pma Tasks Line Items Orders Designs Jobs MF All My tasks Completed tasks My tas…" at bounding box center [531, 258] width 1062 height 517
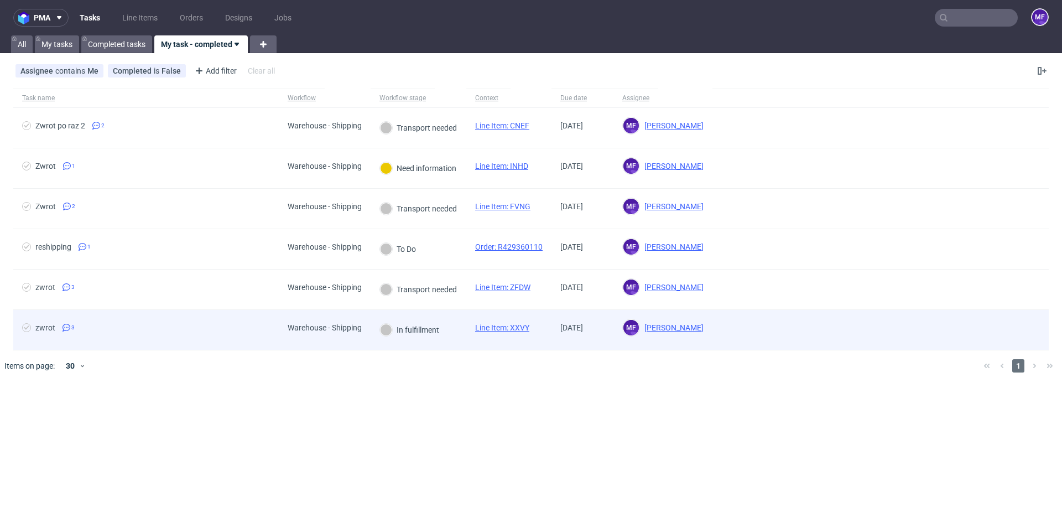
click at [466, 327] on div "In fulfillment" at bounding box center [419, 330] width 96 height 40
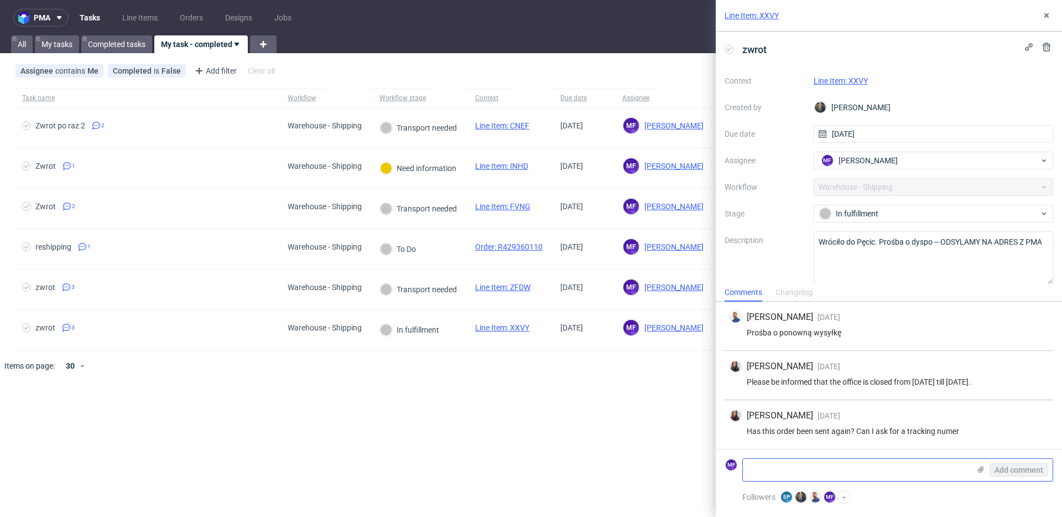
click at [769, 464] on textarea at bounding box center [856, 470] width 227 height 22
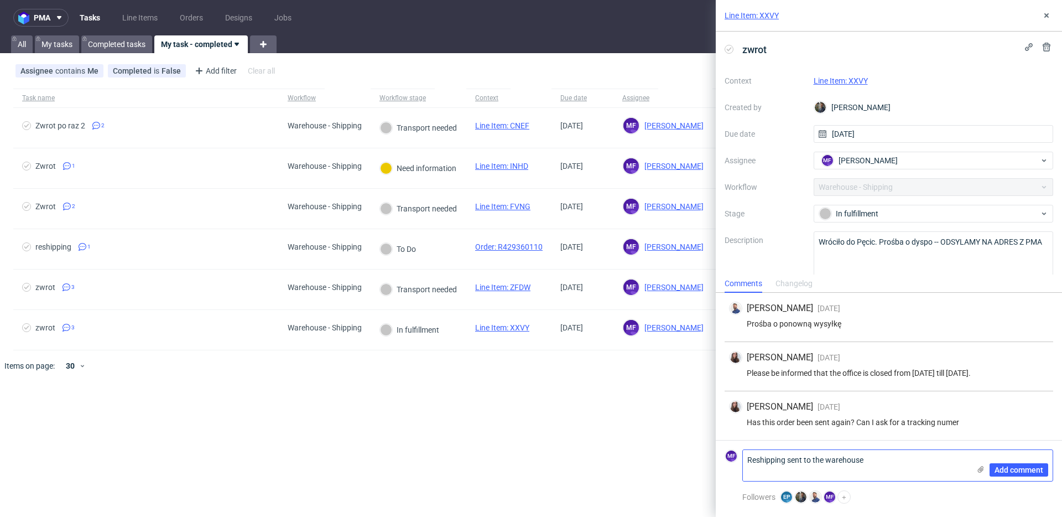
paste textarea "R790152169_XXVY_reshipping"
drag, startPoint x: 856, startPoint y: 471, endPoint x: 739, endPoint y: 470, distance: 116.2
click at [739, 470] on div "MF Reshipping sent to the warehouse R790152169_XXVY_reshipping Add comment" at bounding box center [889, 465] width 329 height 32
click at [879, 464] on textarea "Reshipping sent to the warehouse" at bounding box center [856, 465] width 227 height 31
paste textarea "R790152169_XXVY_reshipping"
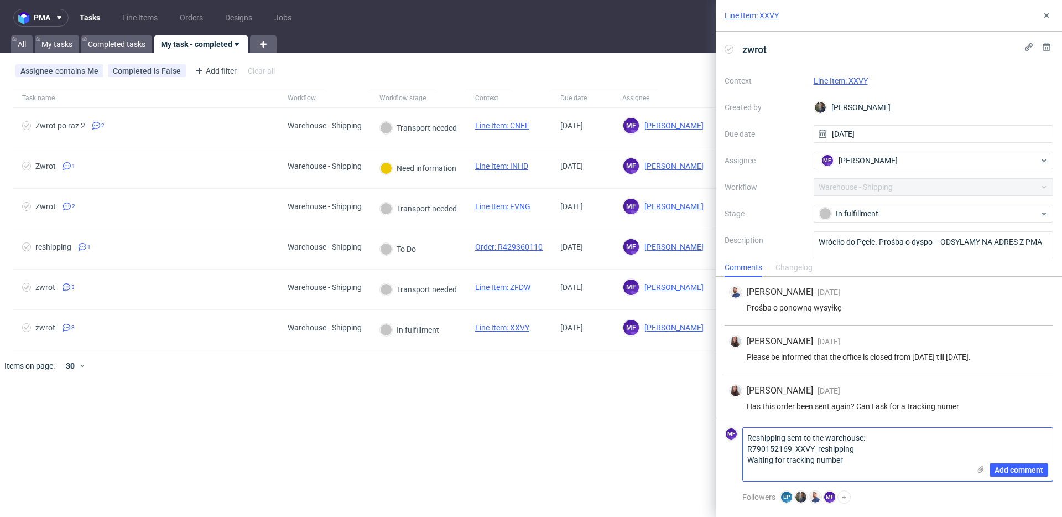
click at [865, 443] on textarea "Reshipping sent to the warehouse: R790152169_XXVY_reshipping Waiting for tracki…" at bounding box center [856, 454] width 227 height 53
click at [863, 447] on textarea "Reshipping sent to the warehouse: R790152169_XXVY_reshipping Waiting for tracki…" at bounding box center [856, 454] width 227 height 53
drag, startPoint x: 861, startPoint y: 450, endPoint x: 745, endPoint y: 449, distance: 116.2
click at [745, 449] on textarea "Reshipping sent to the warehouse: R790152169_XXVY_reshipping Waiting for tracki…" at bounding box center [856, 454] width 227 height 53
click at [873, 452] on textarea "Reshipping sent to the warehouse: R790152169_XXVY_reshipping Waiting for tracki…" at bounding box center [856, 454] width 227 height 53
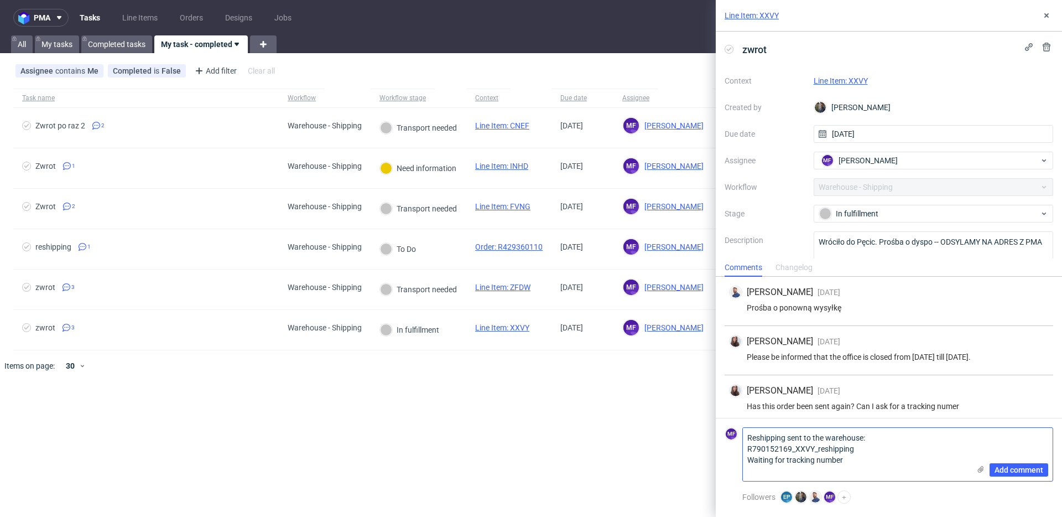
click at [749, 450] on textarea "Reshipping sent to the warehouse: R790152169_XXVY_reshipping Waiting for tracki…" at bounding box center [856, 454] width 227 height 53
click at [893, 451] on textarea "Reshipping sent to the warehouse: R790152169_XXVY_reshipping Waiting for tracki…" at bounding box center [856, 454] width 227 height 53
type textarea "Reshipping sent to the warehouse: R790152169_XXVY_reshipping Waiting for tracki…"
click at [1002, 470] on span "Add comment" at bounding box center [1019, 470] width 49 height 8
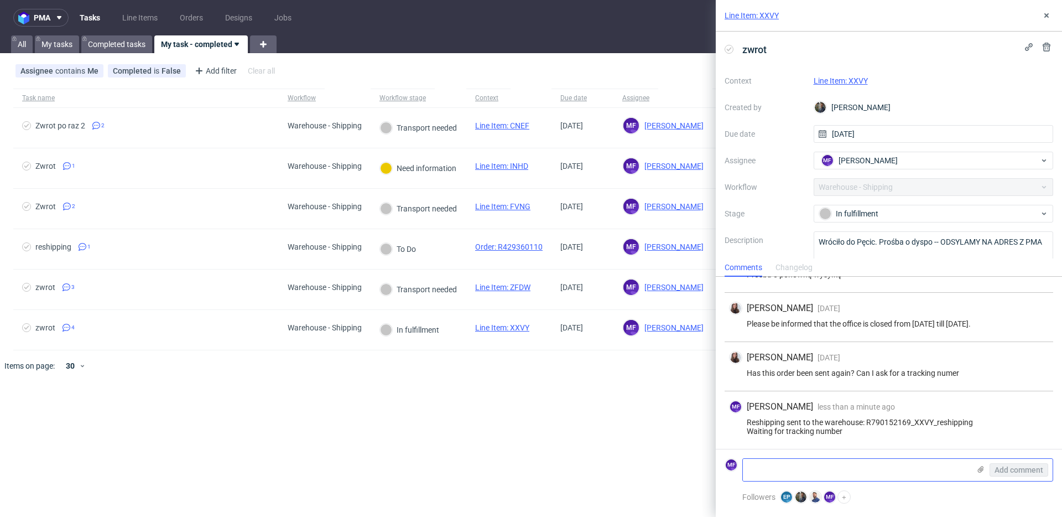
scroll to position [42, 0]
click at [392, 388] on div "pma Tasks Line Items Orders Designs Jobs MF All My tasks Completed tasks My tas…" at bounding box center [531, 258] width 1062 height 517
click at [1045, 16] on icon at bounding box center [1047, 15] width 9 height 9
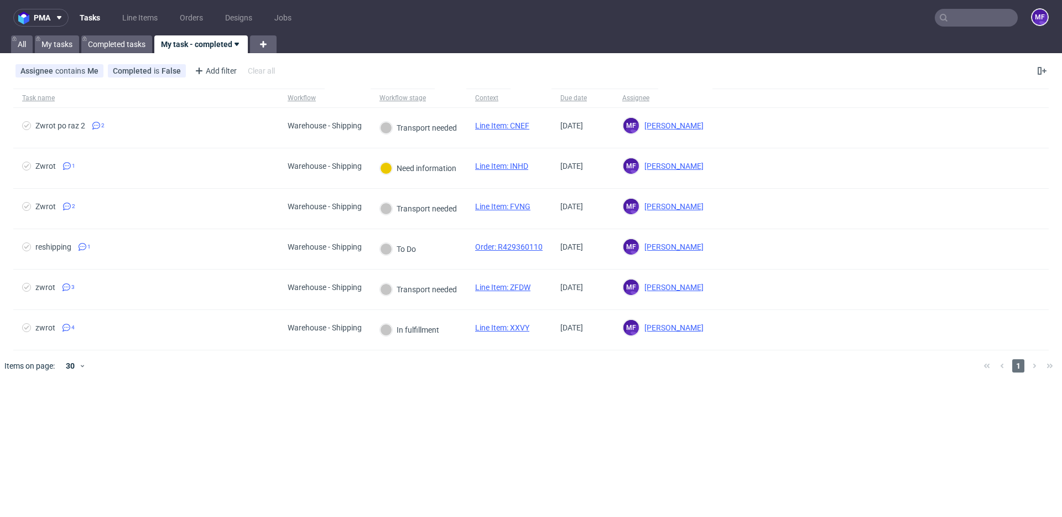
click at [982, 18] on input "text" at bounding box center [976, 18] width 83 height 18
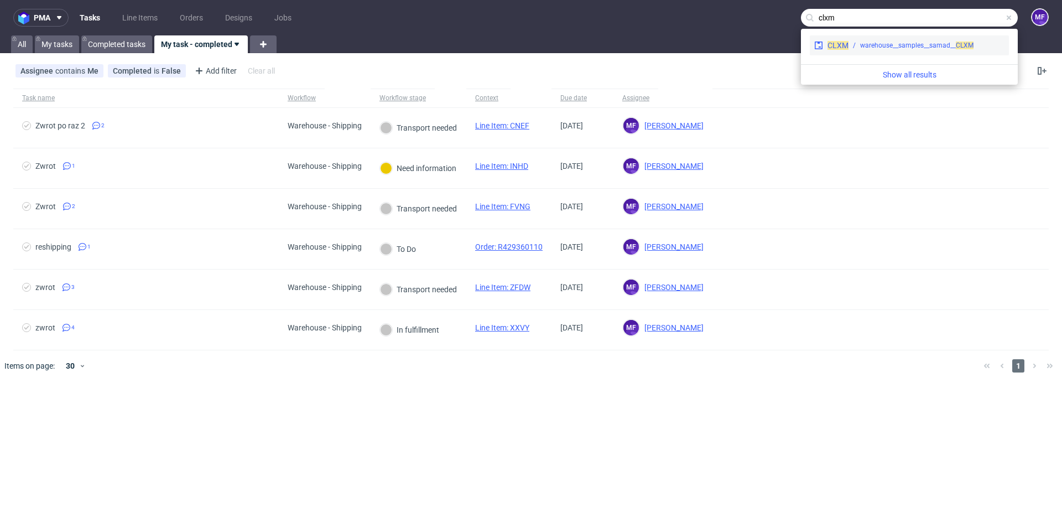
type input "clxm"
click at [904, 43] on div "warehouse__samples__samad__ CLXM" at bounding box center [917, 45] width 113 height 10
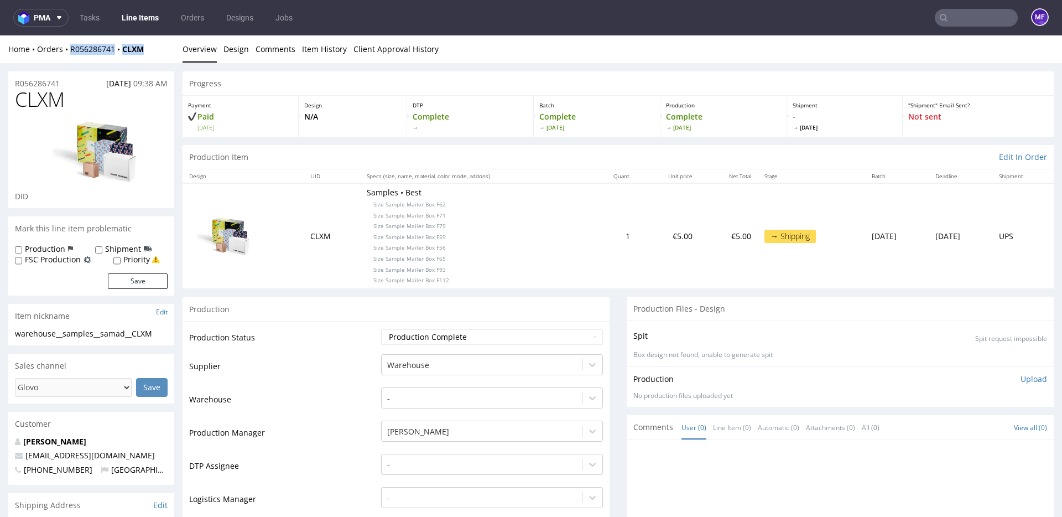
drag, startPoint x: 146, startPoint y: 51, endPoint x: 71, endPoint y: 54, distance: 74.7
click at [71, 54] on div "Home Orders R056286741 CLXM" at bounding box center [91, 49] width 166 height 11
copy div "R056286741 CLXM"
click at [987, 22] on input "text" at bounding box center [976, 18] width 83 height 18
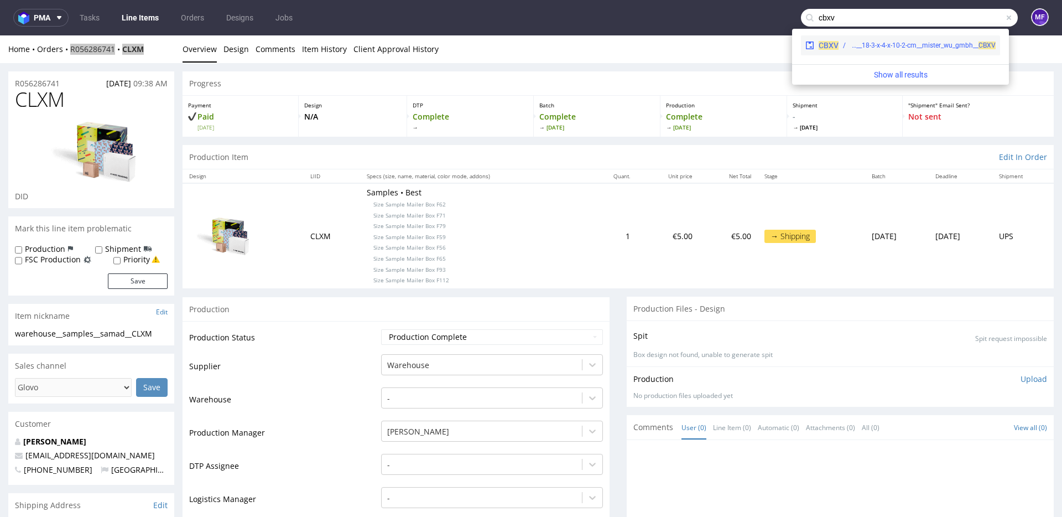
type input "cbxv"
click at [951, 42] on div "warehouse__18-3-x-4-x-10-2-cm__mister_wu_gmbh__ CBXV" at bounding box center [924, 45] width 146 height 10
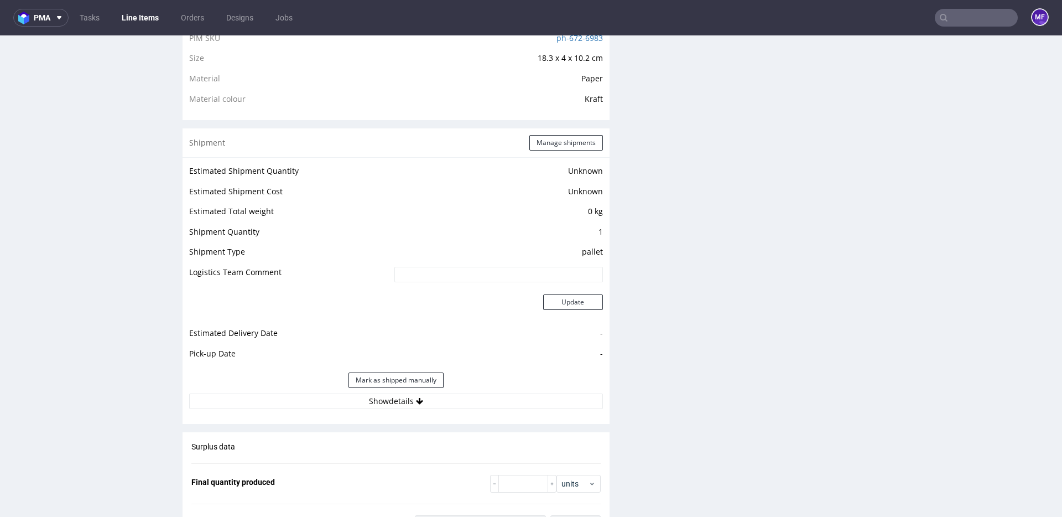
scroll to position [791, 0]
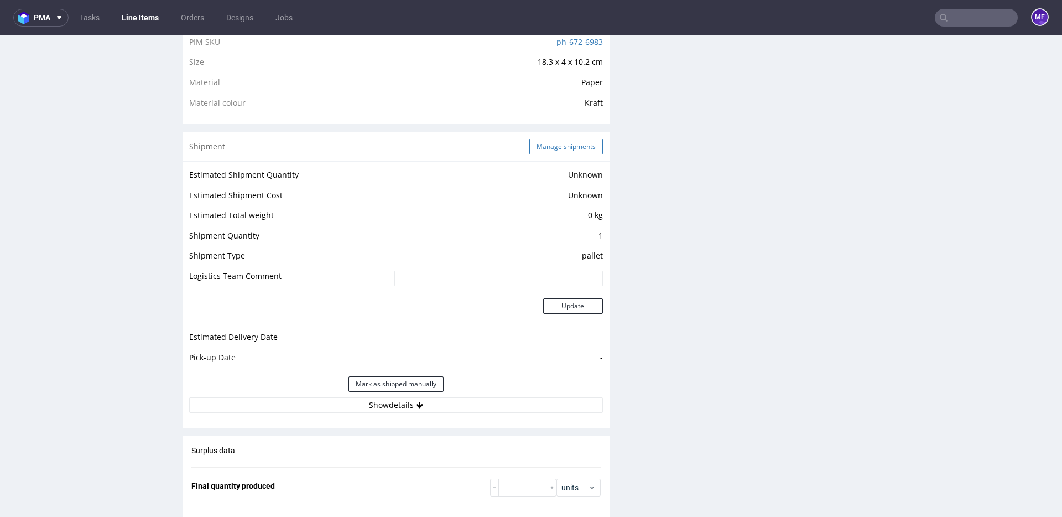
click at [550, 151] on button "Manage shipments" at bounding box center [567, 146] width 74 height 15
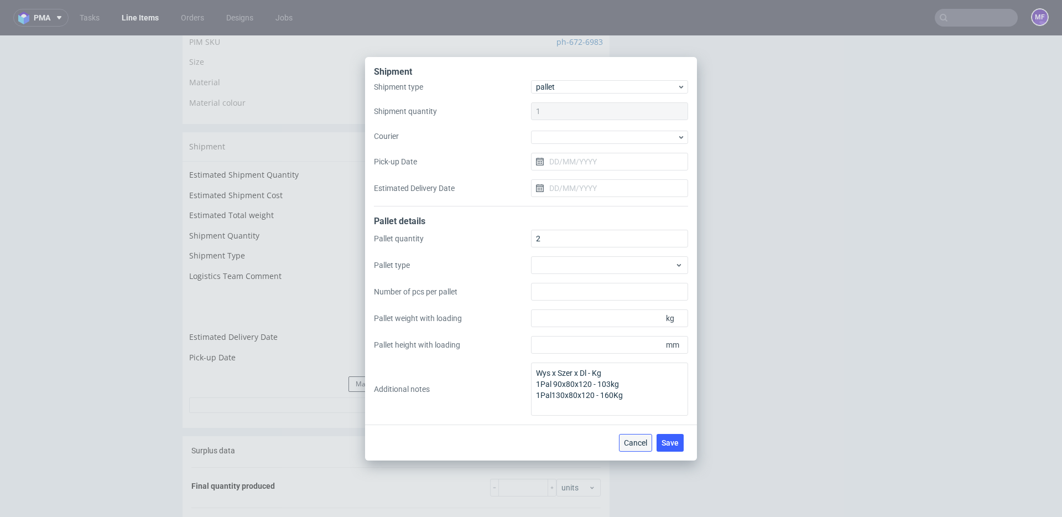
click at [639, 440] on span "Cancel" at bounding box center [635, 443] width 23 height 8
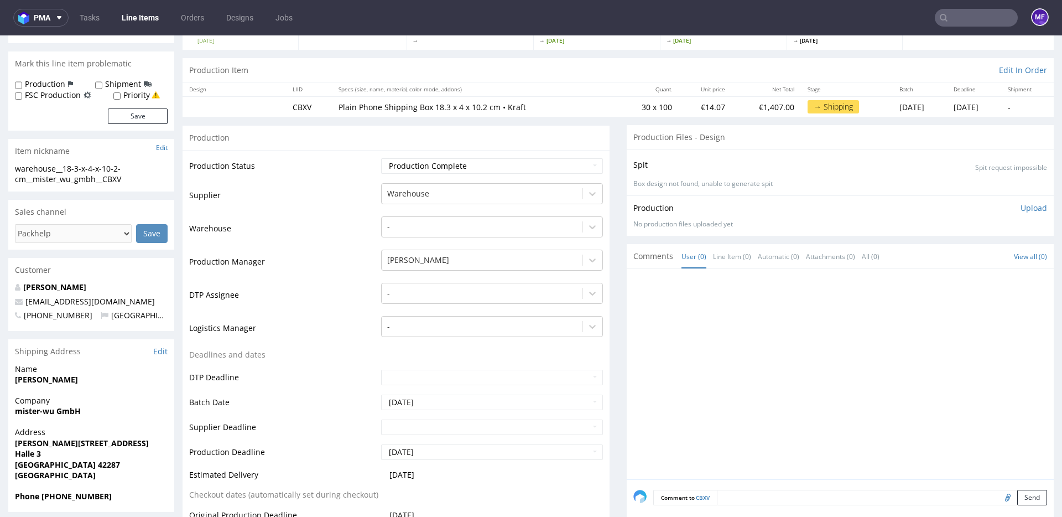
scroll to position [0, 0]
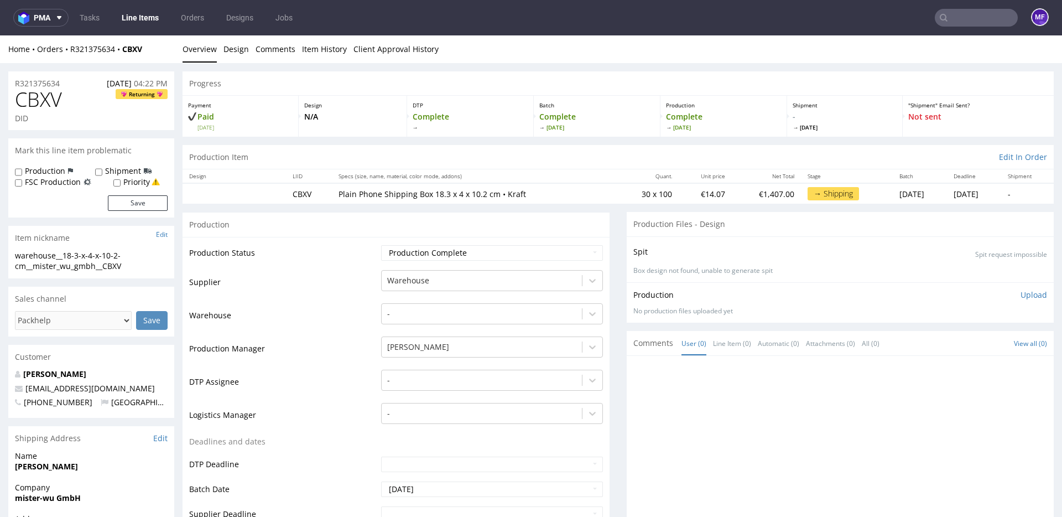
click at [976, 18] on input "text" at bounding box center [976, 18] width 83 height 18
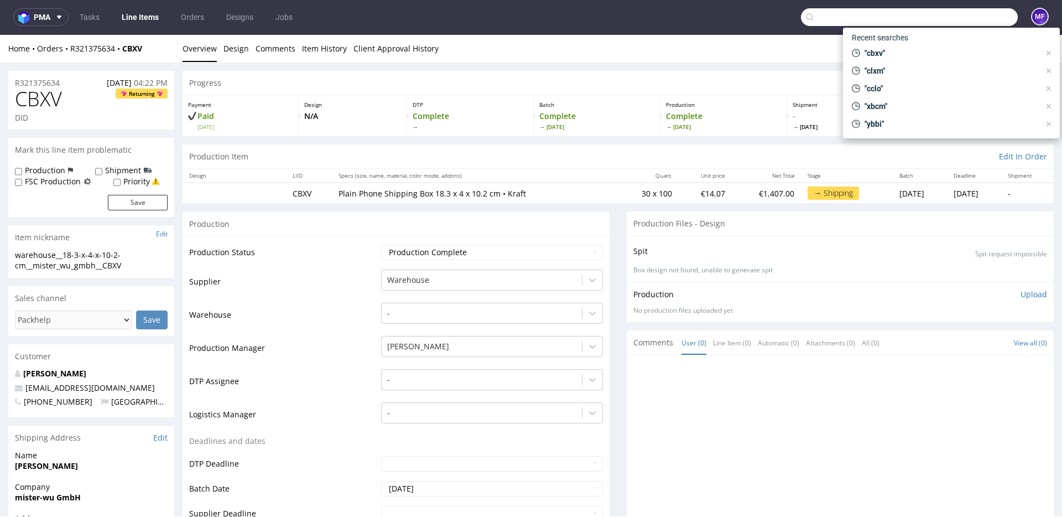
scroll to position [1, 0]
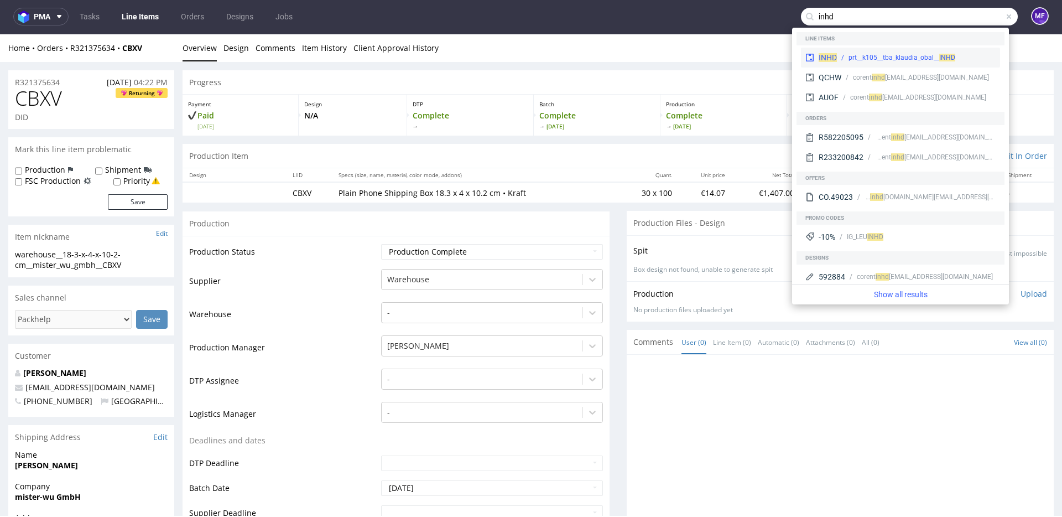
type input "inhd"
click at [943, 55] on span "INHD" at bounding box center [948, 58] width 16 height 8
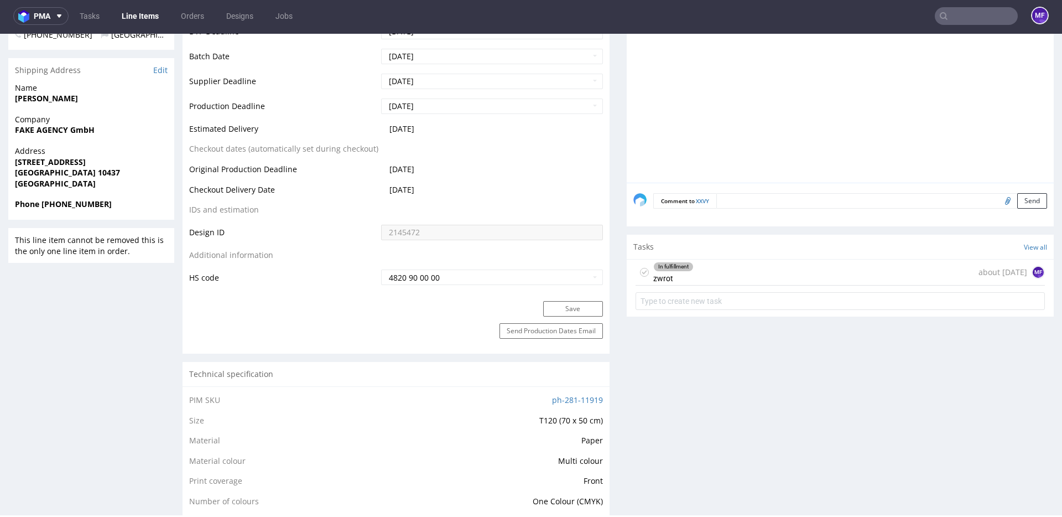
scroll to position [463, 0]
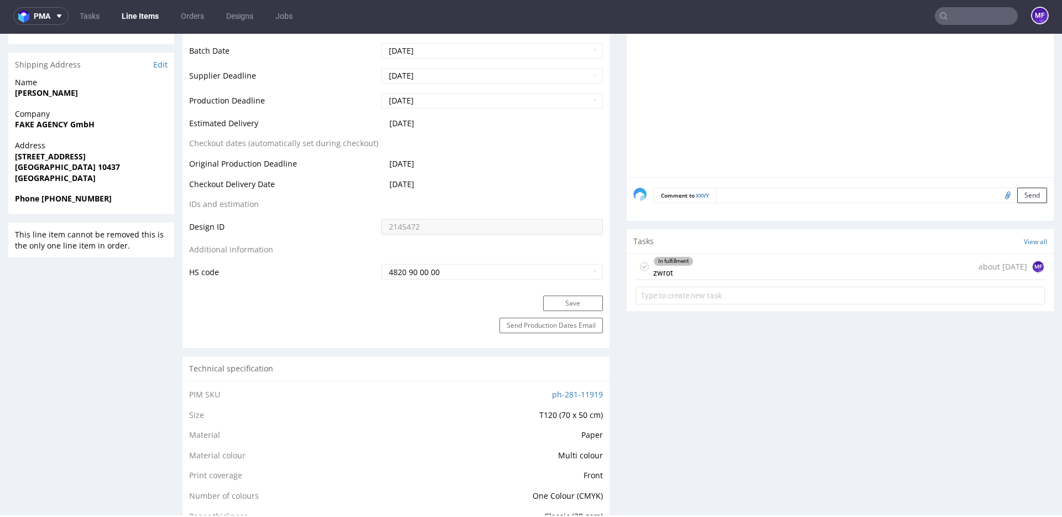
click at [727, 269] on div "In fulfillment zwrot about 1 month ago MF" at bounding box center [841, 267] width 410 height 26
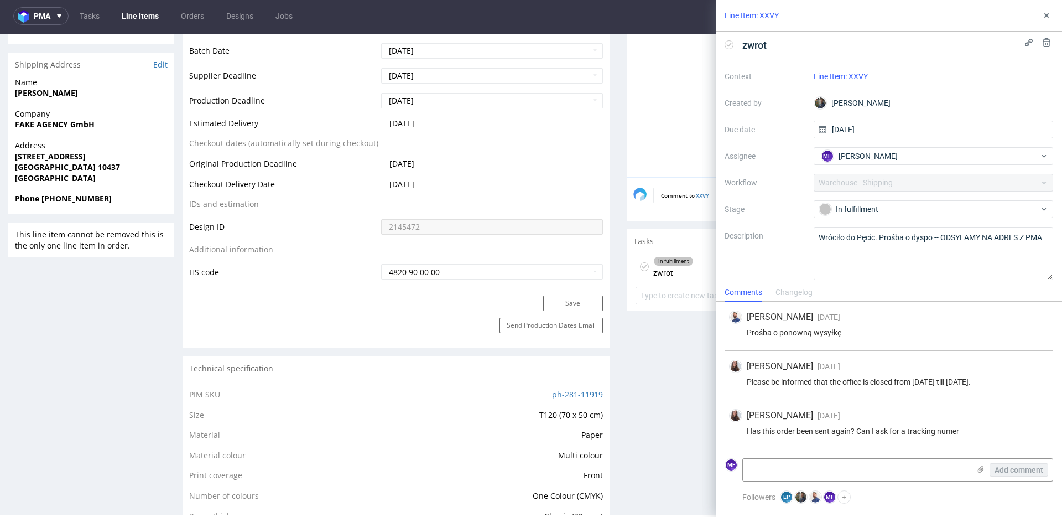
scroll to position [5, 0]
click at [1048, 20] on button at bounding box center [1046, 15] width 13 height 13
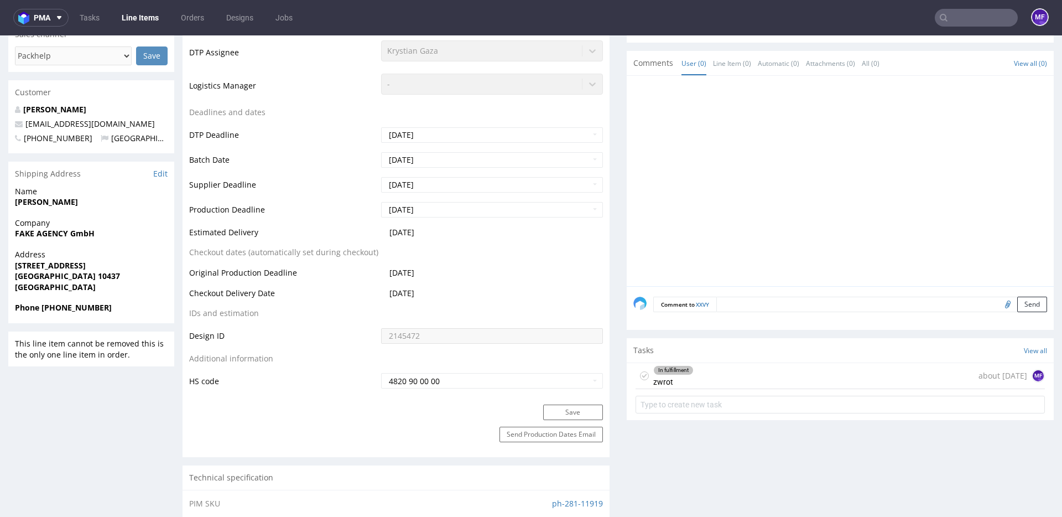
scroll to position [355, 0]
click at [691, 382] on div "In fulfillment zwrot about 1 month ago MF" at bounding box center [841, 377] width 410 height 26
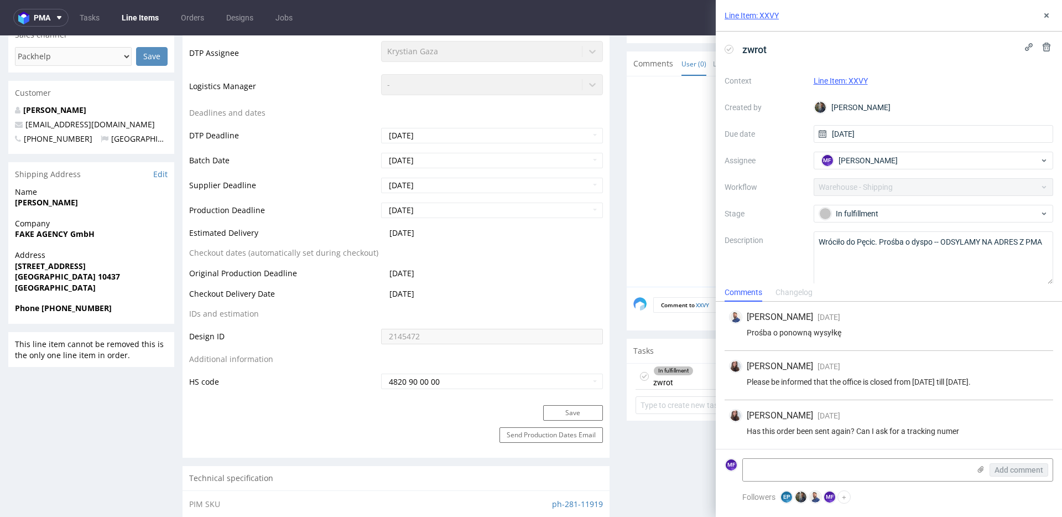
click at [78, 207] on strong "Marie-Louise Sadakane" at bounding box center [46, 202] width 63 height 11
drag, startPoint x: 106, startPoint y: 203, endPoint x: 16, endPoint y: 204, distance: 90.2
click at [16, 204] on span "Marie-Louise Sadakane" at bounding box center [91, 202] width 153 height 11
copy strong "Marie-Louise Sadakane"
click at [123, 262] on span "Stargarder Str 73" at bounding box center [91, 266] width 153 height 11
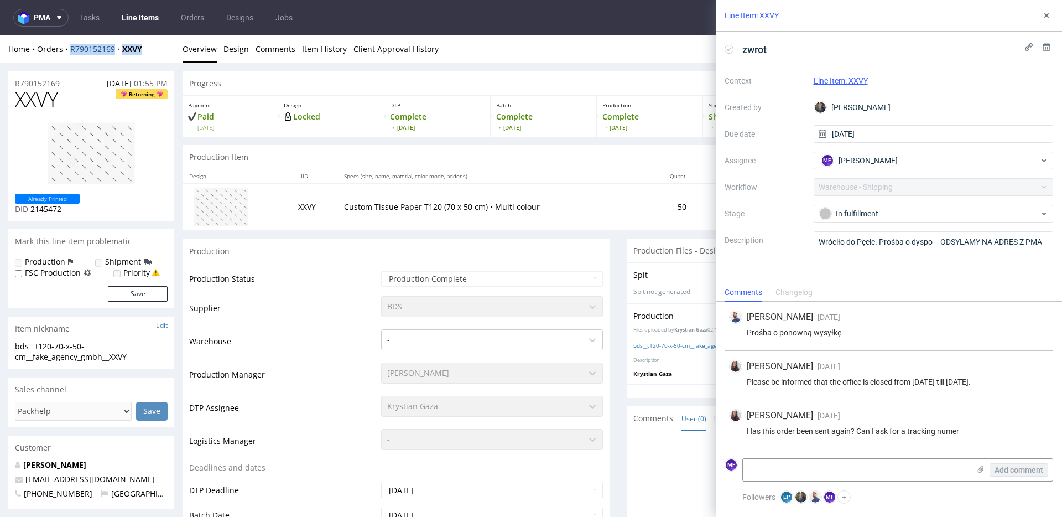
drag, startPoint x: 147, startPoint y: 52, endPoint x: 70, endPoint y: 51, distance: 76.4
click at [70, 51] on div "Home Orders R790152169 XXVY" at bounding box center [91, 49] width 166 height 11
copy div "R790152169 XXVY"
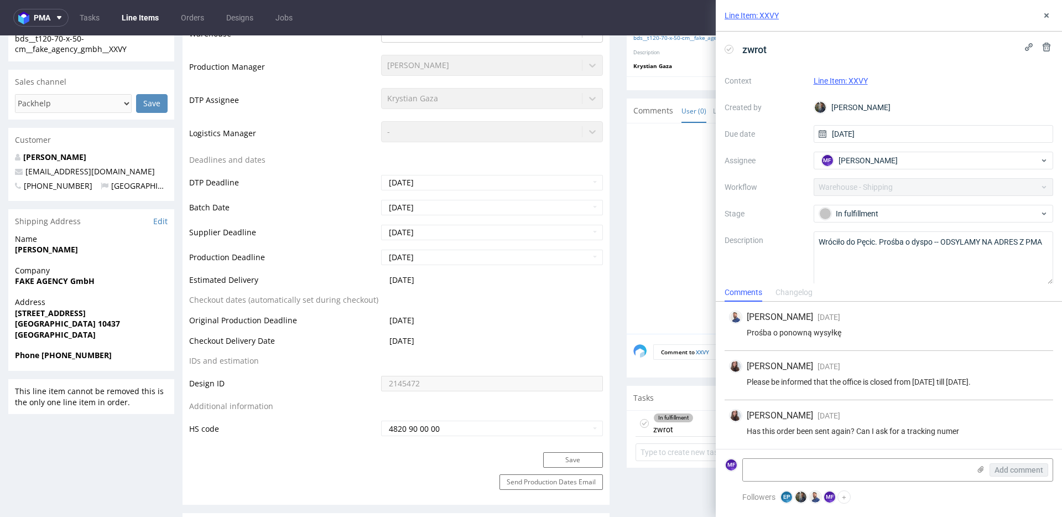
scroll to position [320, 0]
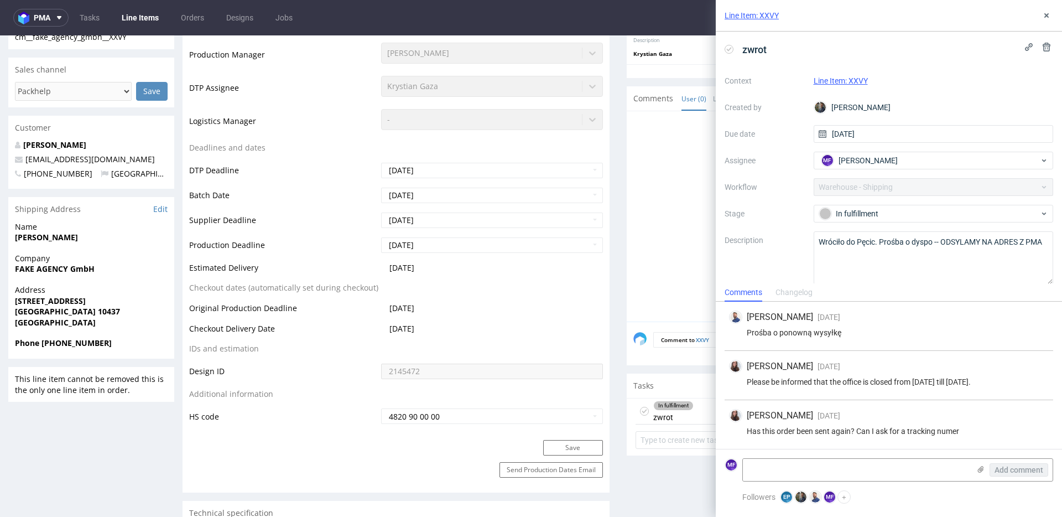
drag, startPoint x: 103, startPoint y: 239, endPoint x: 12, endPoint y: 242, distance: 90.8
click at [12, 242] on div "Name Marie-Louise Sadakane" at bounding box center [91, 237] width 166 height 32
copy strong "Marie-Louise Sadakane"
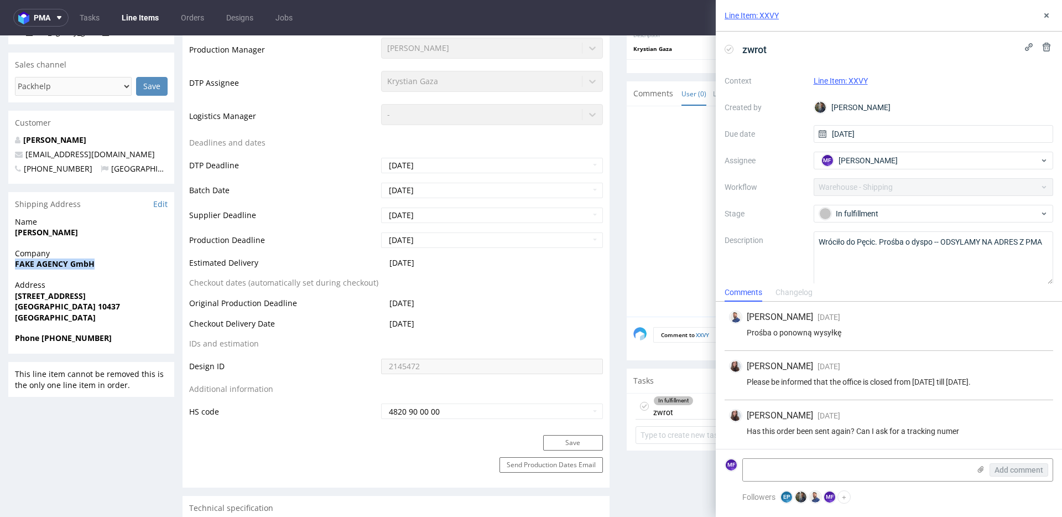
drag, startPoint x: 102, startPoint y: 265, endPoint x: 12, endPoint y: 263, distance: 90.2
click at [12, 263] on div "Company FAKE AGENCY GmbH" at bounding box center [91, 264] width 166 height 32
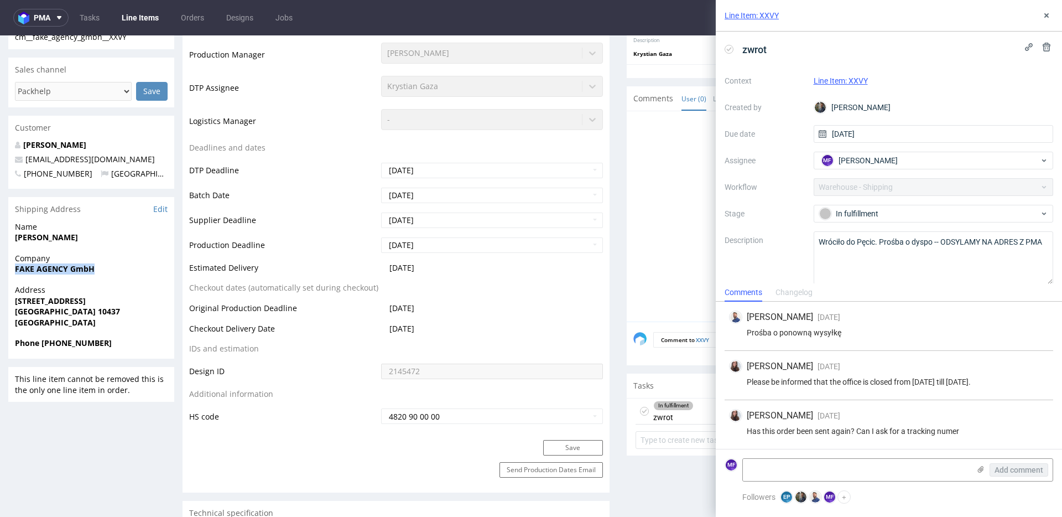
copy strong "FAKE AGENCY GmbH"
drag, startPoint x: 82, startPoint y: 305, endPoint x: 15, endPoint y: 301, distance: 67.1
click at [15, 301] on span "Stargarder Str 73" at bounding box center [91, 303] width 153 height 11
copy strong "Stargarder Str 73"
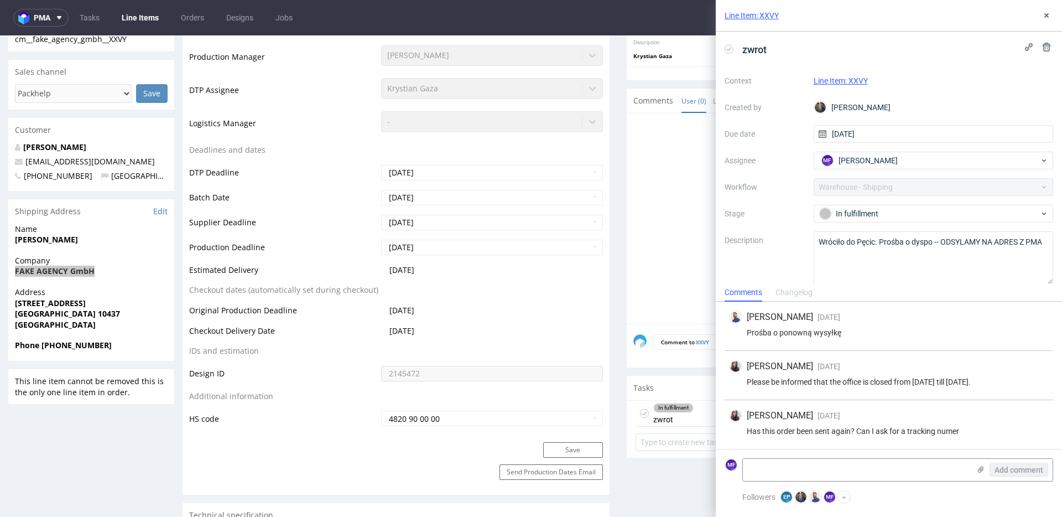
scroll to position [326, 0]
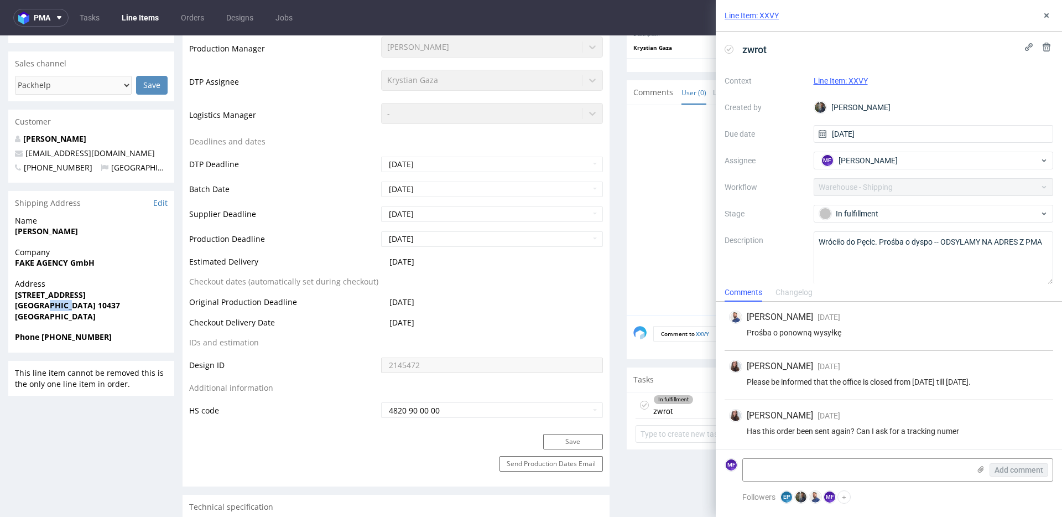
drag, startPoint x: 70, startPoint y: 304, endPoint x: 39, endPoint y: 304, distance: 31.0
click at [39, 304] on span "Berlin 10437" at bounding box center [91, 305] width 153 height 11
copy strong "10437"
drag, startPoint x: 113, startPoint y: 335, endPoint x: 42, endPoint y: 338, distance: 71.4
click at [42, 338] on span "Phone +4915122632771" at bounding box center [91, 336] width 153 height 11
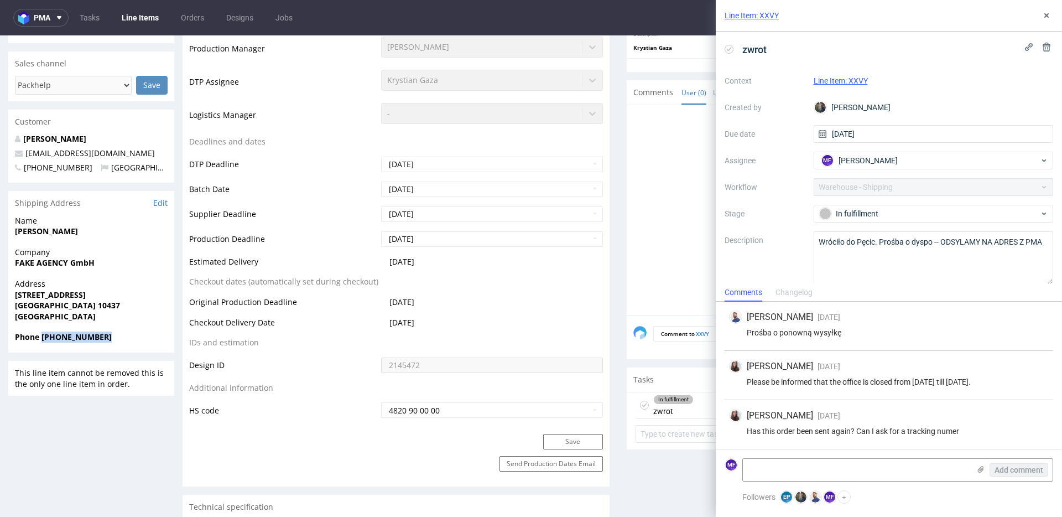
copy strong "+4915122632771"
drag, startPoint x: 100, startPoint y: 151, endPoint x: 27, endPoint y: 152, distance: 73.1
click at [27, 152] on p "hello@fake.agency" at bounding box center [91, 153] width 153 height 11
copy link "hello@fake.agency"
drag, startPoint x: 117, startPoint y: 338, endPoint x: 42, endPoint y: 338, distance: 75.3
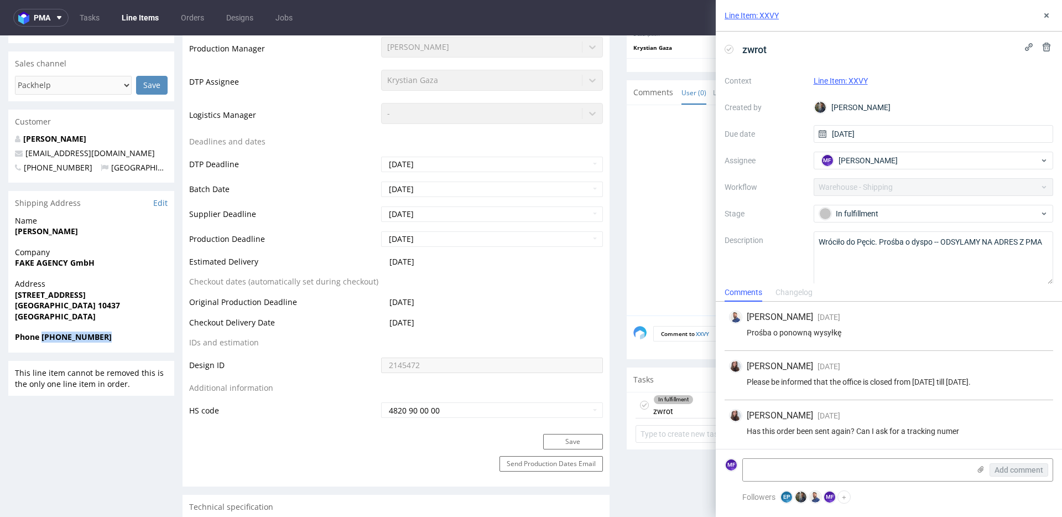
click at [42, 338] on span "Phone +4915122632771" at bounding box center [91, 336] width 153 height 11
copy strong "+4915122632771"
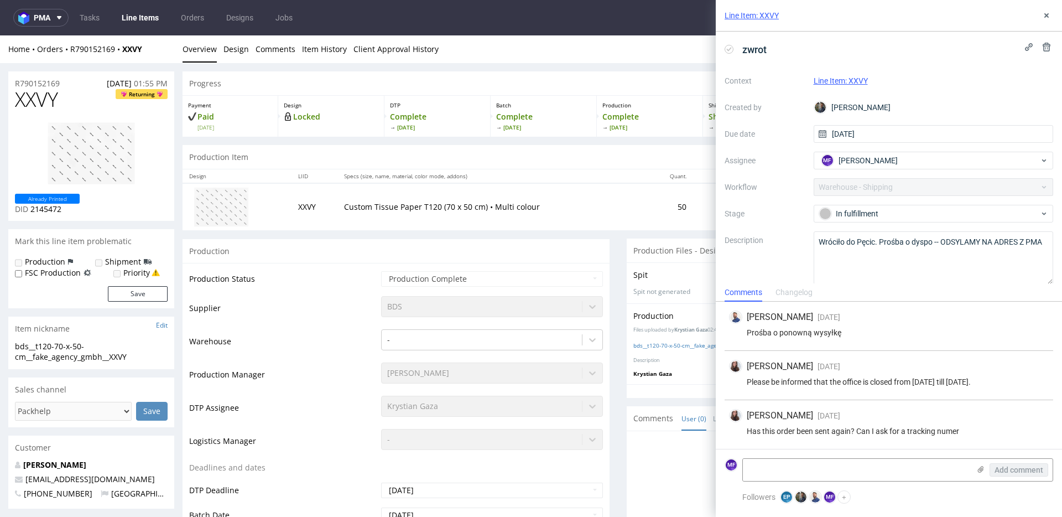
click at [405, 255] on div "Production" at bounding box center [396, 251] width 427 height 25
click at [801, 464] on textarea at bounding box center [856, 470] width 227 height 22
paste textarea "R790152169_XXVY_reshipping"
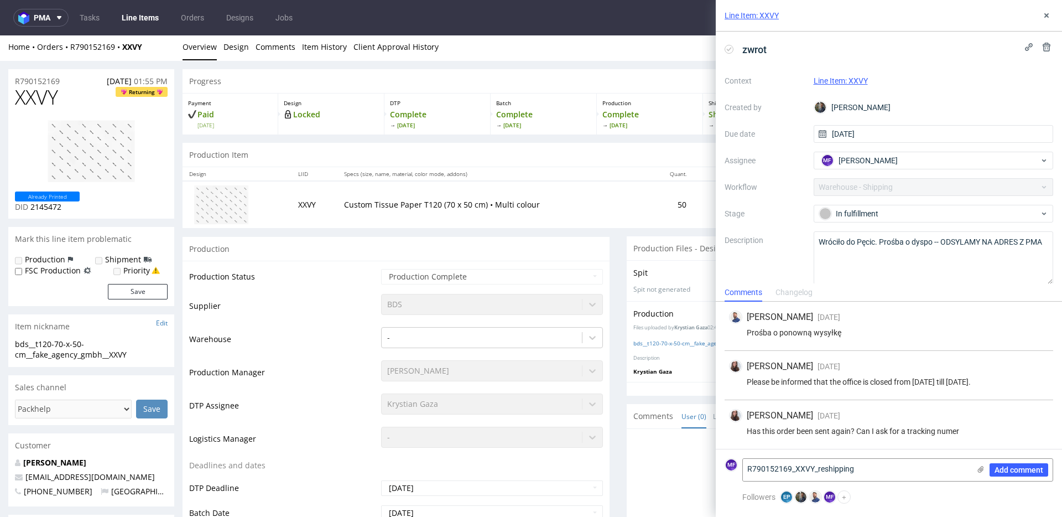
type textarea "R790152169_XXVY_reshipping"
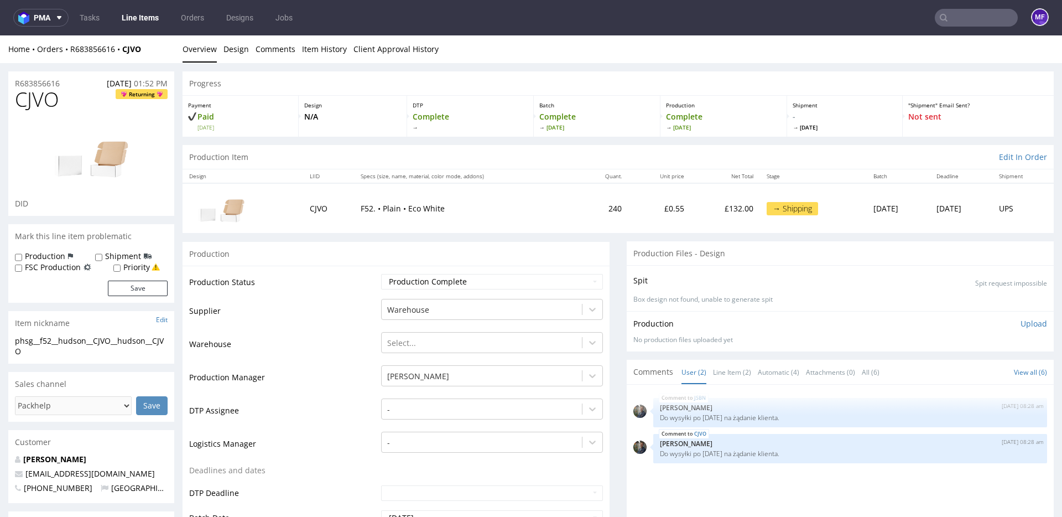
scroll to position [1, 0]
drag, startPoint x: 144, startPoint y: 51, endPoint x: 72, endPoint y: 51, distance: 72.5
click at [72, 51] on div "Home Orders R683856616 CJVO" at bounding box center [91, 48] width 166 height 11
copy div "R683856616 CJVO"
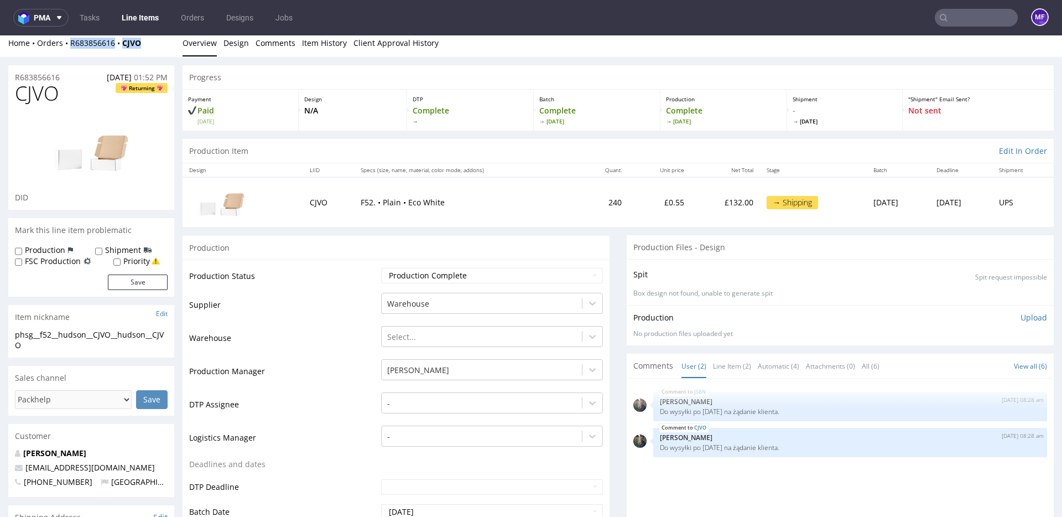
scroll to position [0, 0]
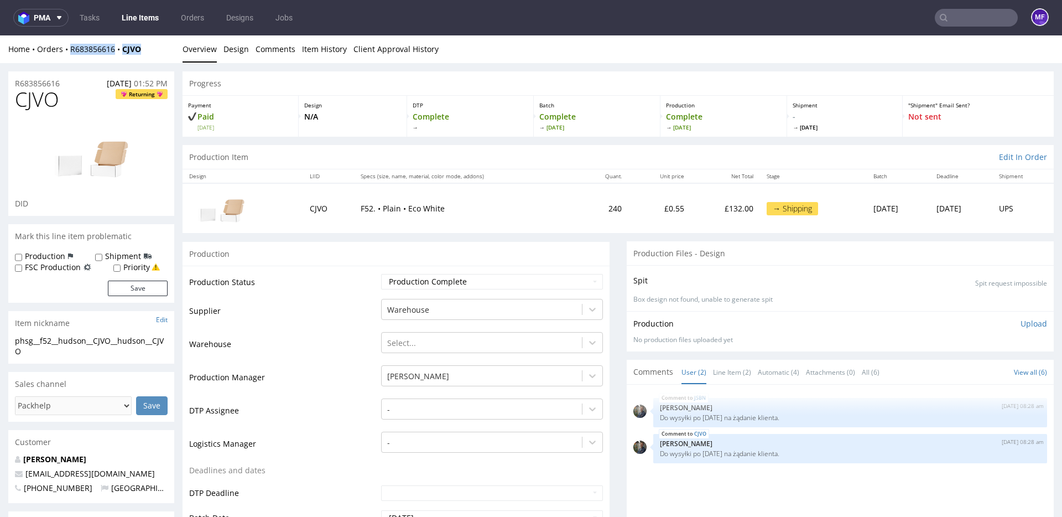
click at [158, 53] on div "Home Orders R683856616 CJVO" at bounding box center [91, 49] width 166 height 11
click at [297, 294] on td "Production Status" at bounding box center [283, 285] width 189 height 25
drag, startPoint x: 144, startPoint y: 53, endPoint x: 71, endPoint y: 52, distance: 73.0
click at [71, 52] on div "Home Orders R683856616 CJVO" at bounding box center [91, 49] width 166 height 11
copy div "R683856616 CJVO"
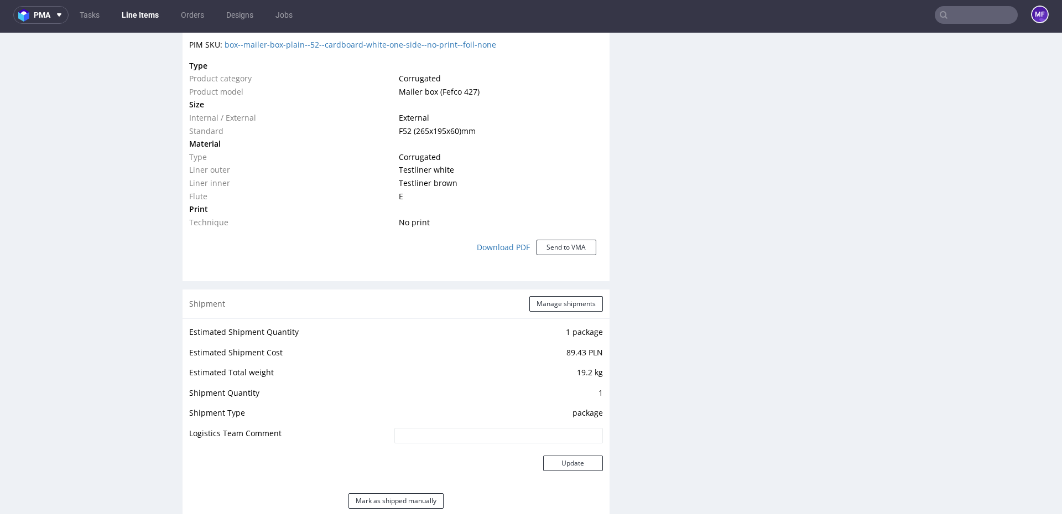
scroll to position [822, 0]
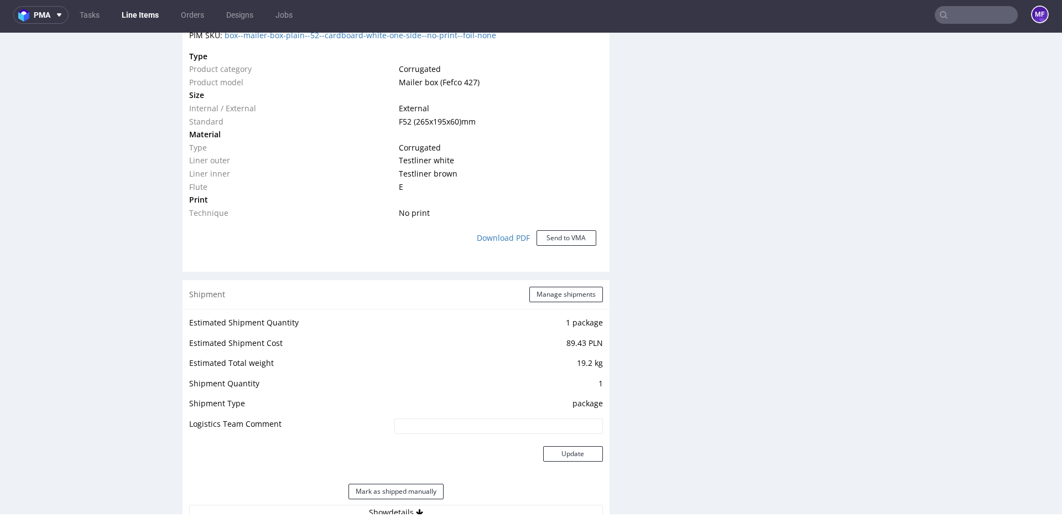
click at [646, 345] on div "Production Files - Design Spit Spit request impossible Box design not found, un…" at bounding box center [840, 254] width 427 height 1676
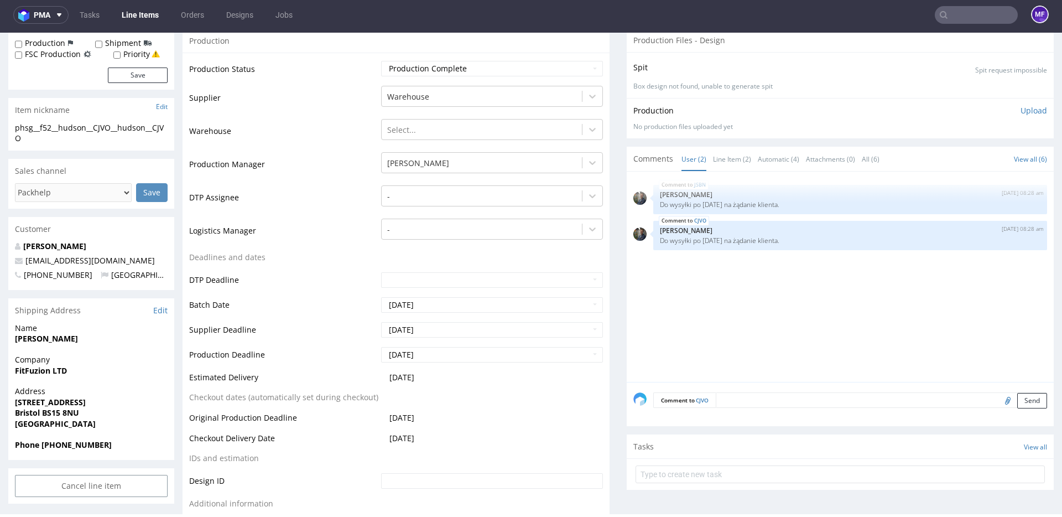
scroll to position [0, 0]
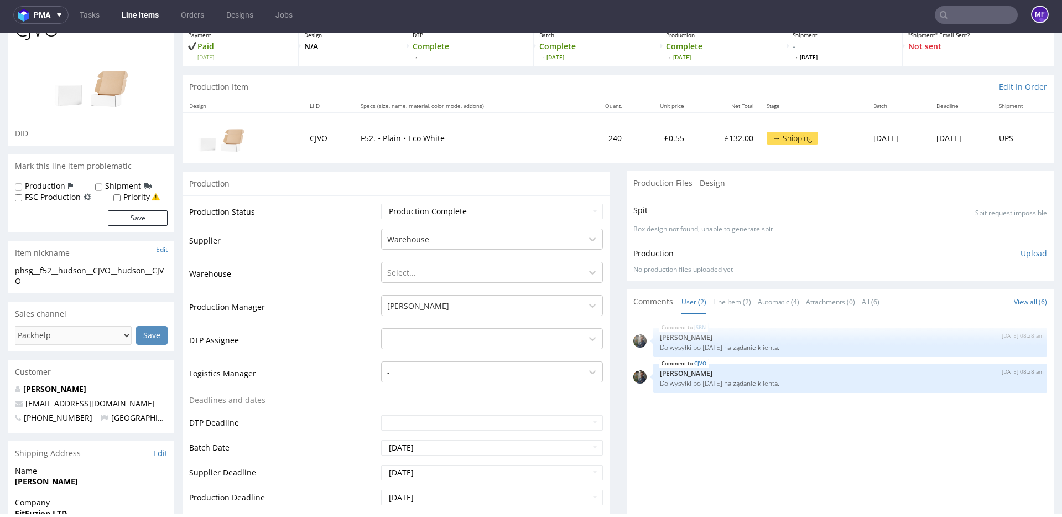
scroll to position [76, 0]
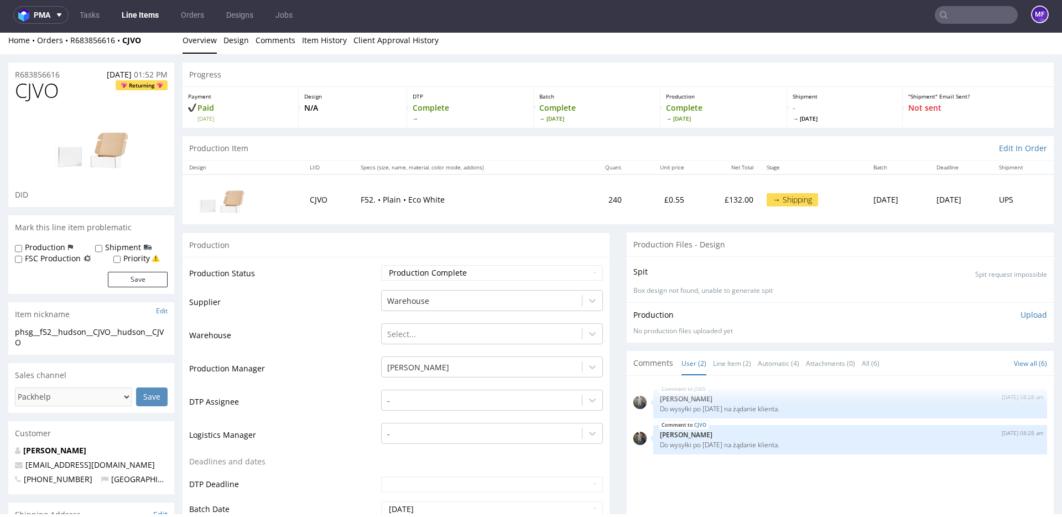
scroll to position [7, 0]
drag, startPoint x: 148, startPoint y: 42, endPoint x: 71, endPoint y: 43, distance: 76.4
click at [71, 43] on div "Home Orders R683856616 CJVO" at bounding box center [91, 39] width 166 height 11
copy div "R683856616 CJVO"
click at [970, 18] on input "text" at bounding box center [976, 15] width 83 height 18
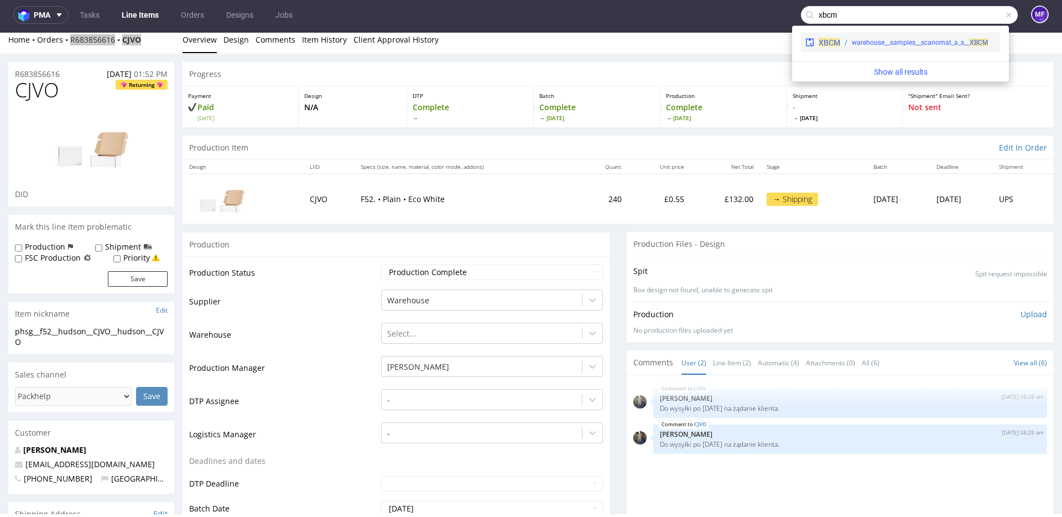
type input "xbcm"
click at [931, 50] on div "XBCM warehouse__samples__scanomat_a_s__ XBCM" at bounding box center [900, 43] width 199 height 20
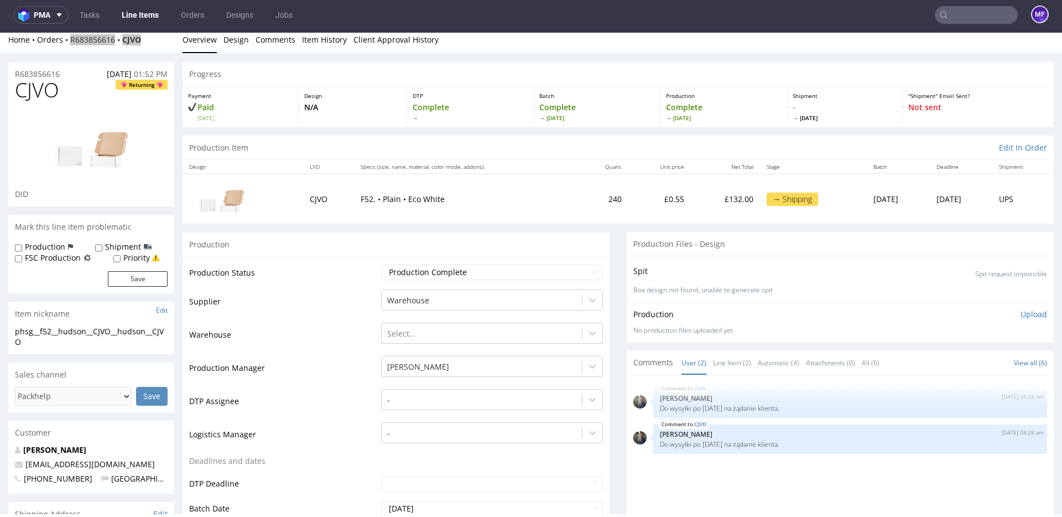
click at [965, 15] on input "text" at bounding box center [976, 15] width 83 height 18
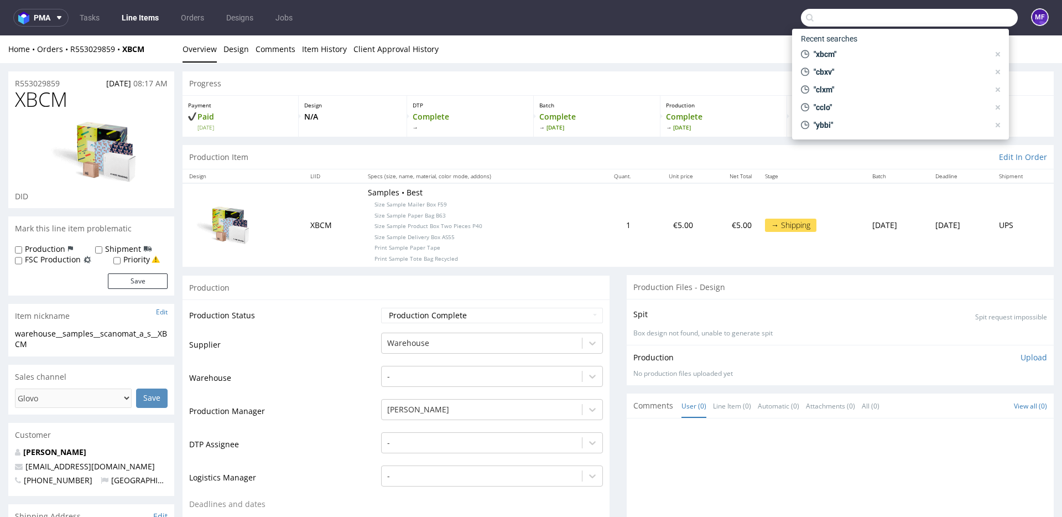
scroll to position [1, 0]
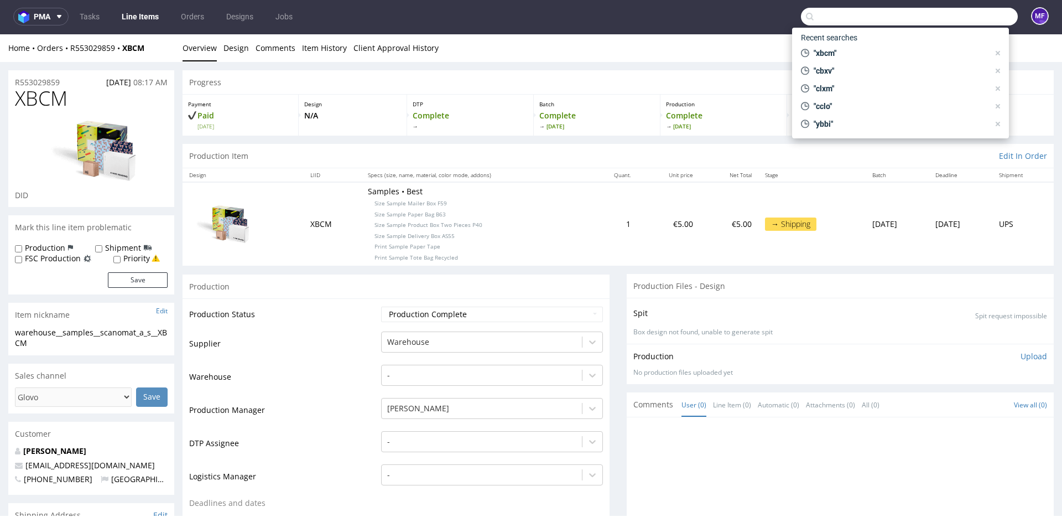
click at [532, 168] on div "Design LIID Specs (size, name, material, color mode, addons) Quant. Unit price …" at bounding box center [619, 216] width 872 height 97
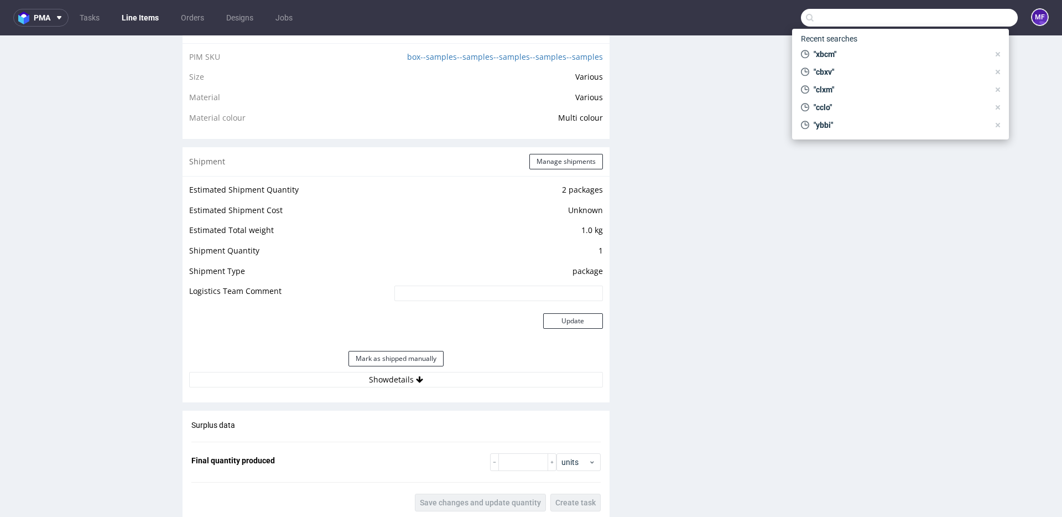
click at [650, 273] on div "Production Files - Design Spit Spit request impossible Box design not found, un…" at bounding box center [840, 198] width 427 height 1522
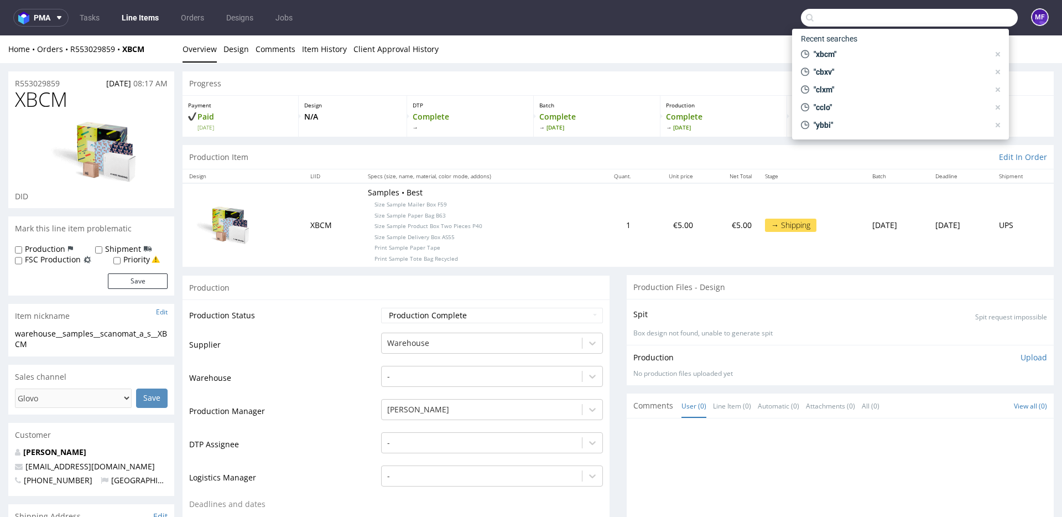
click at [1018, 22] on div "MF" at bounding box center [1033, 17] width 31 height 19
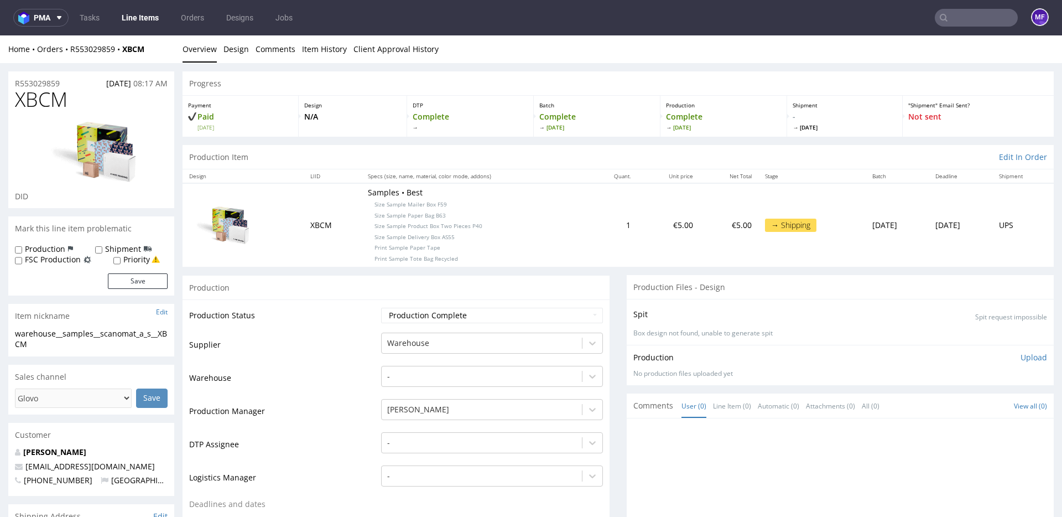
click at [637, 252] on td "€5.00" at bounding box center [668, 224] width 63 height 83
click at [154, 50] on div "Home Orders R553029859 XBCM" at bounding box center [91, 49] width 166 height 11
drag, startPoint x: 159, startPoint y: 47, endPoint x: 70, endPoint y: 50, distance: 89.1
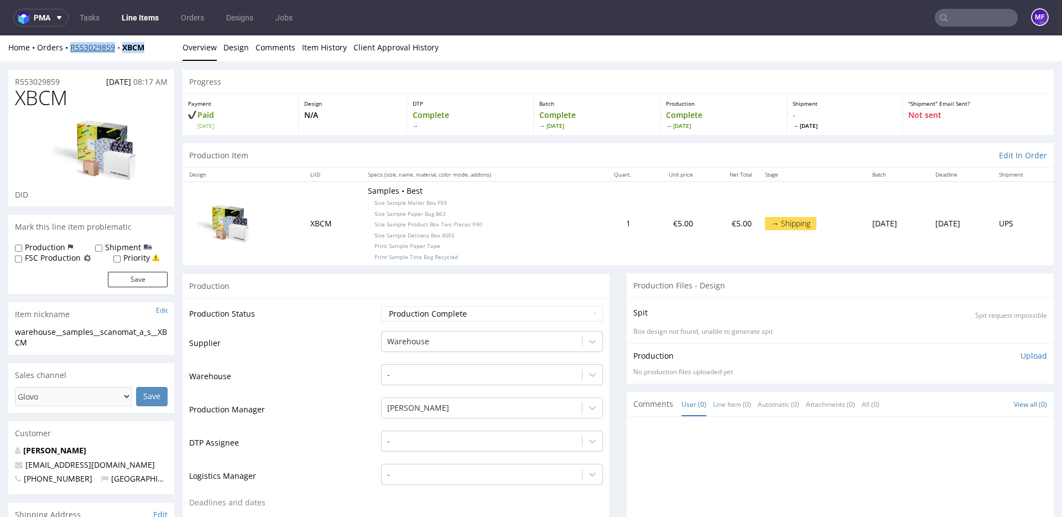
click at [70, 50] on div "Home Orders R553029859 XBCM" at bounding box center [91, 47] width 166 height 11
copy div "R553029859 XBCM"
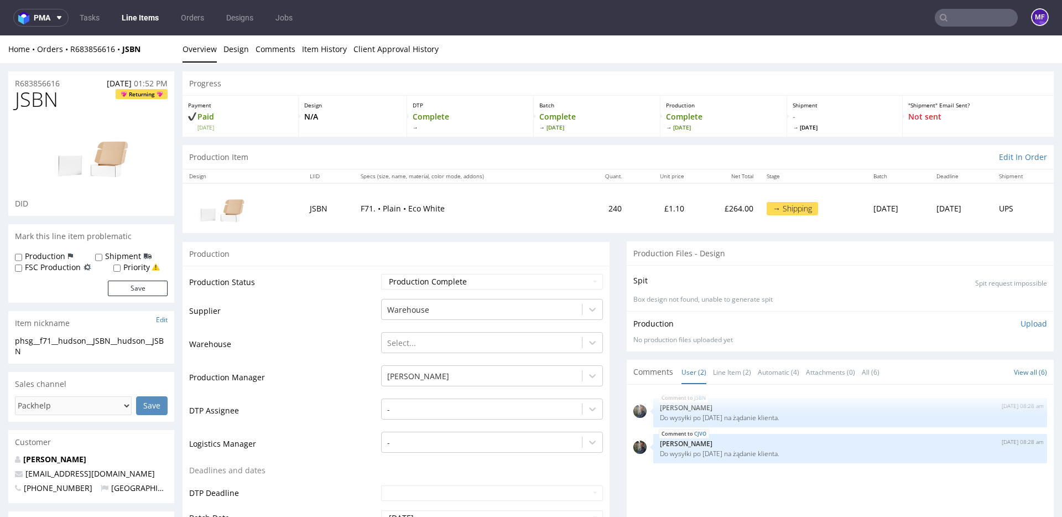
scroll to position [1, 0]
click at [331, 75] on div "Progress" at bounding box center [619, 83] width 872 height 24
click at [87, 112] on div at bounding box center [91, 154] width 153 height 85
drag, startPoint x: 79, startPoint y: 108, endPoint x: 77, endPoint y: 76, distance: 32.1
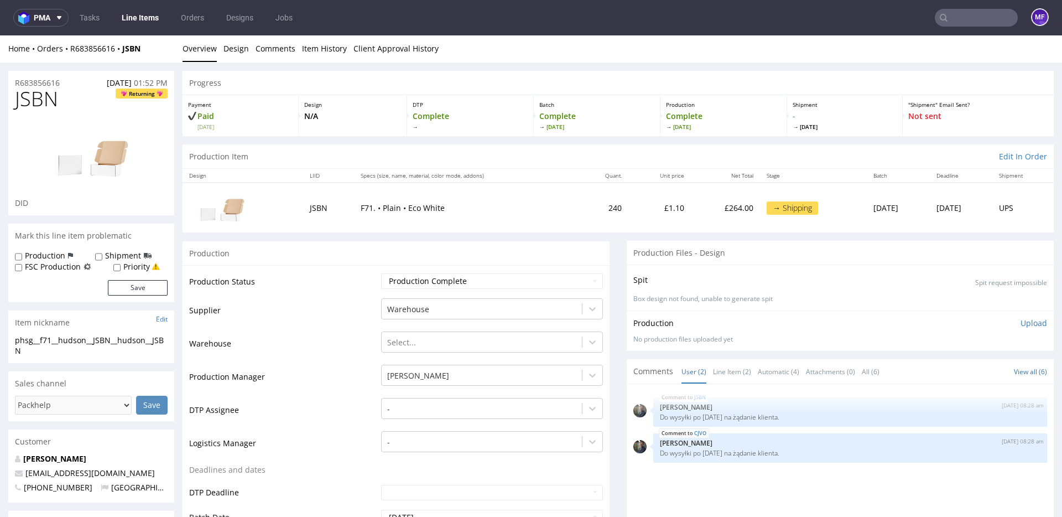
drag, startPoint x: 148, startPoint y: 66, endPoint x: 152, endPoint y: 54, distance: 12.6
drag, startPoint x: 129, startPoint y: 50, endPoint x: 71, endPoint y: 51, distance: 58.1
click at [71, 51] on div "Home Orders R683856616 JSBN" at bounding box center [91, 48] width 166 height 11
copy div "R683856616 JSBN"
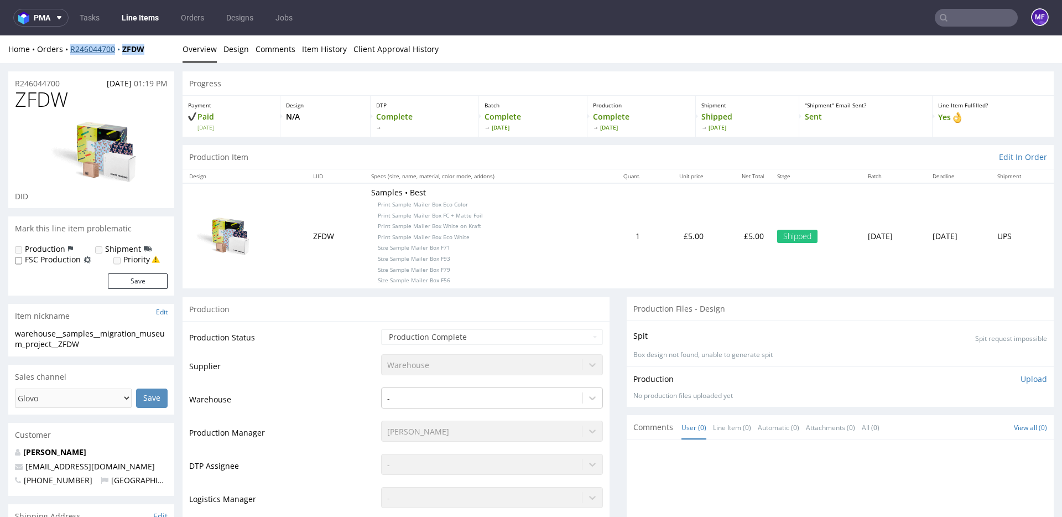
drag, startPoint x: 151, startPoint y: 47, endPoint x: 71, endPoint y: 50, distance: 79.7
click at [71, 50] on div "Home Orders R246044700 ZFDW" at bounding box center [91, 49] width 166 height 11
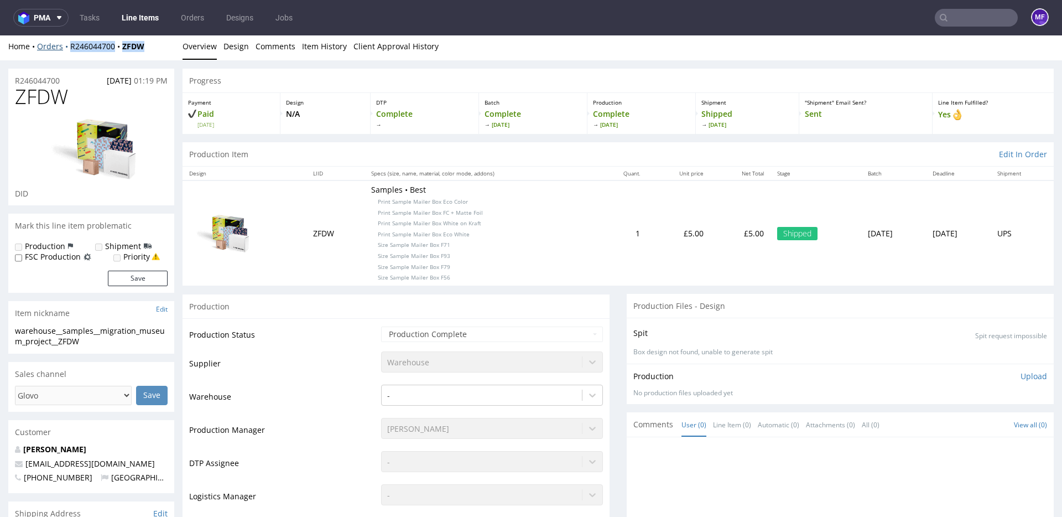
copy div "R246044700 ZFDW"
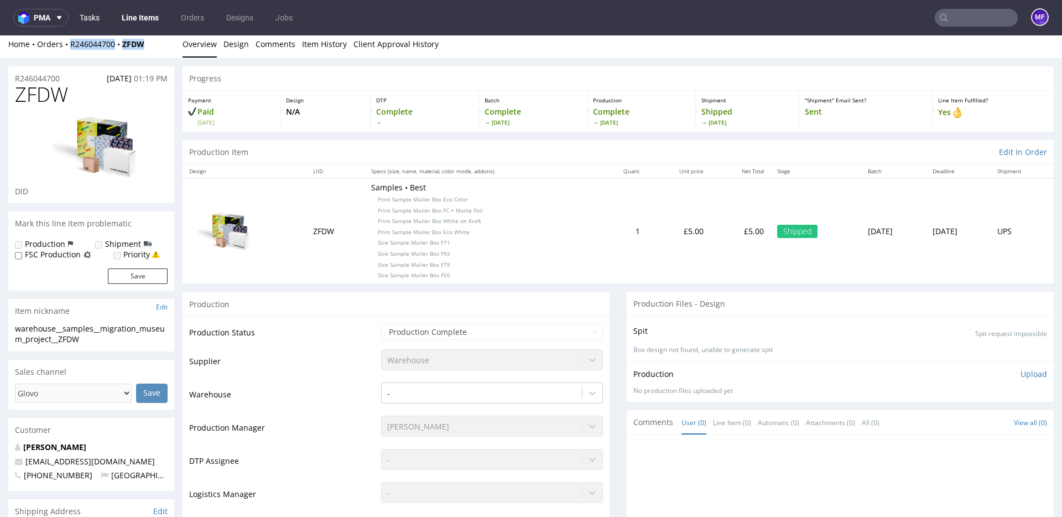
scroll to position [3, 0]
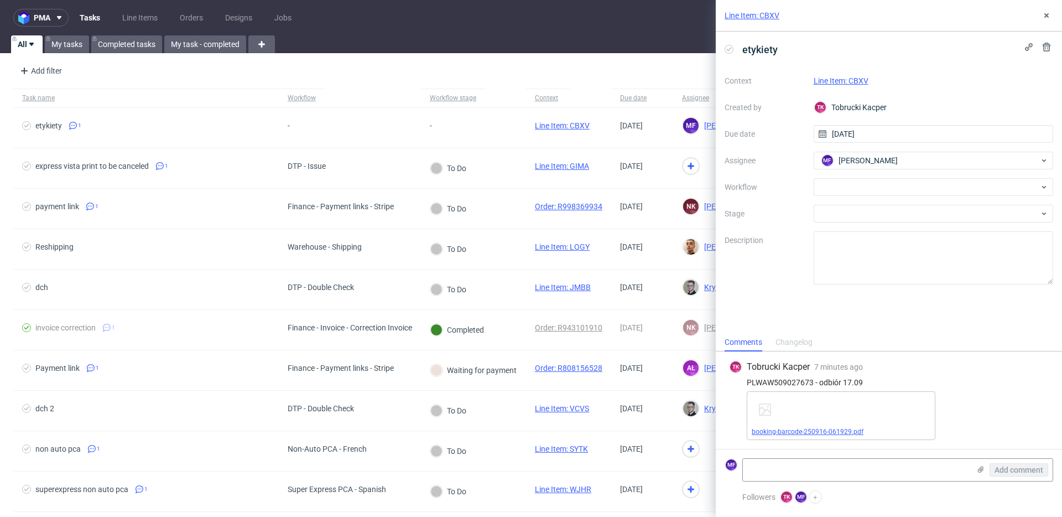
click at [835, 429] on link "booking-barcode-250916-061929.pdf" at bounding box center [808, 432] width 112 height 8
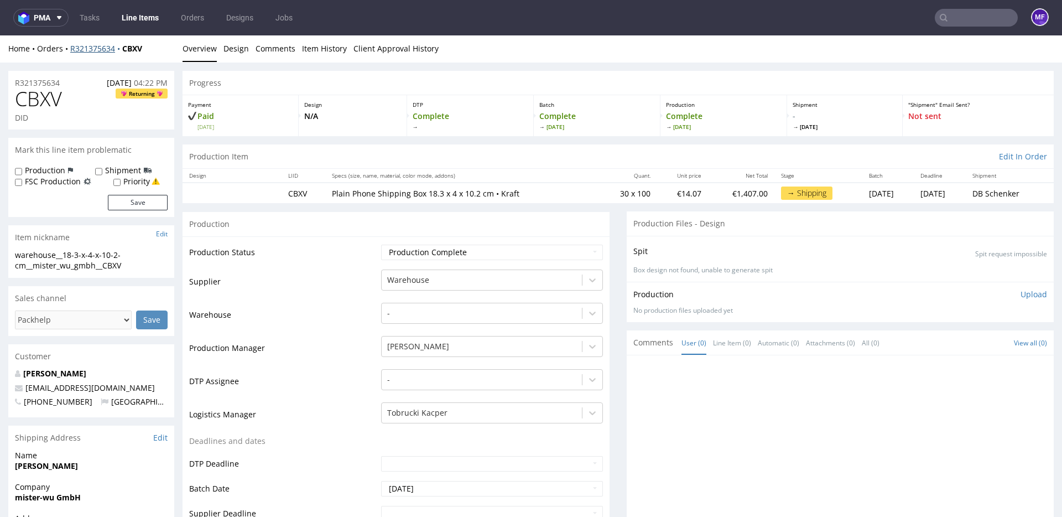
scroll to position [3, 0]
drag, startPoint x: 154, startPoint y: 49, endPoint x: 71, endPoint y: 49, distance: 83.0
click at [71, 49] on div "Home Orders R321375634 CBXV" at bounding box center [91, 47] width 166 height 11
copy div "R321375634 CBXV"
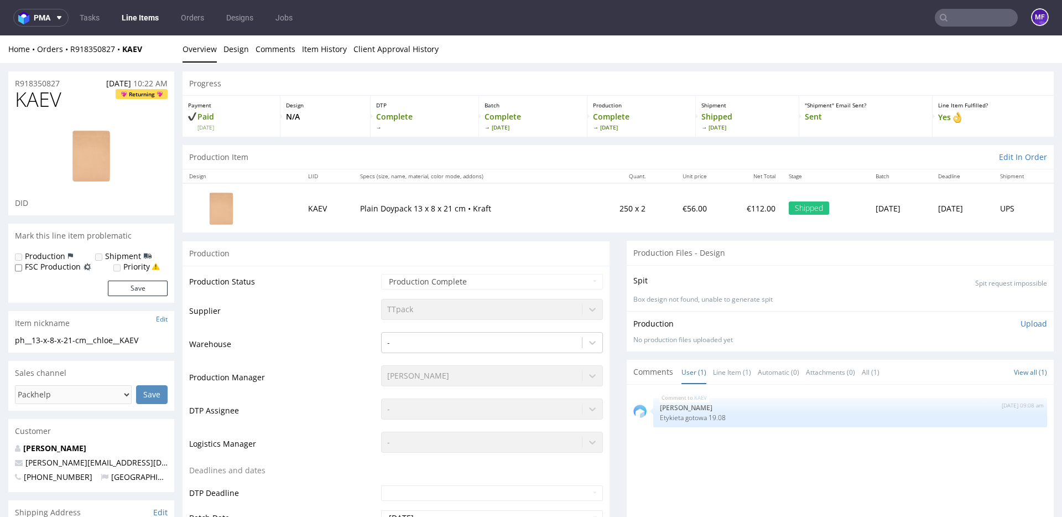
click at [514, 208] on p "Plain Doypack 13 x 8 x 21 cm • Kraft" at bounding box center [471, 208] width 222 height 11
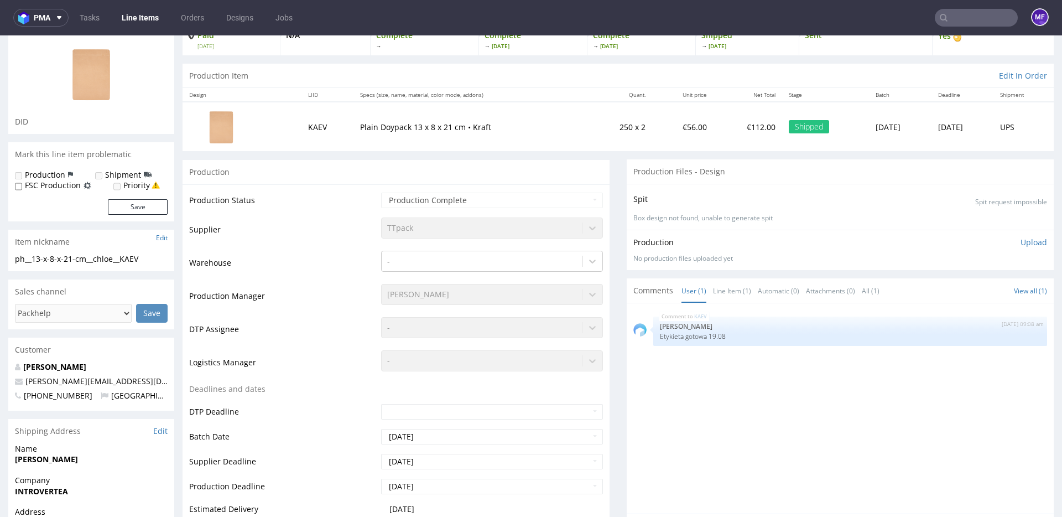
scroll to position [82, 0]
click at [526, 177] on div "Production" at bounding box center [396, 171] width 427 height 25
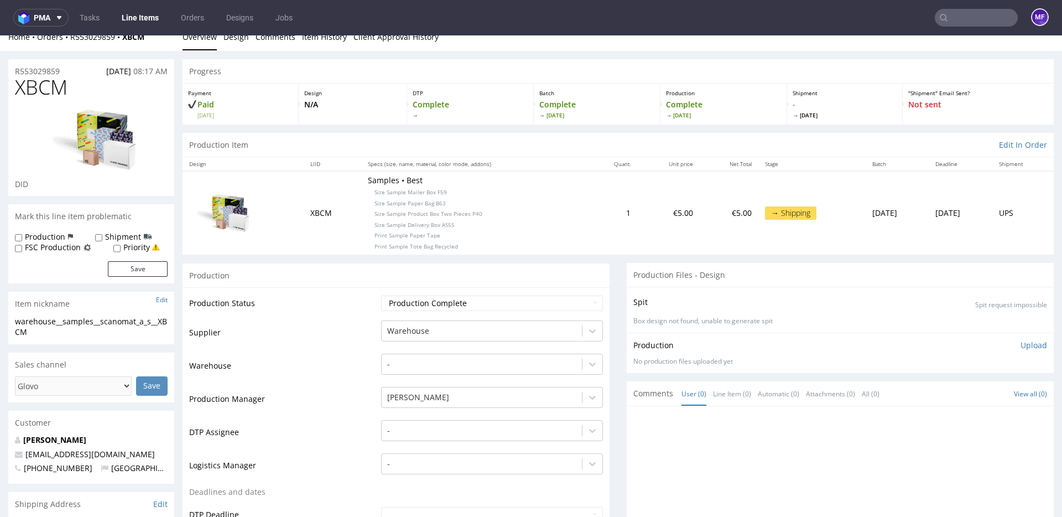
click at [355, 277] on div "Production" at bounding box center [396, 275] width 427 height 25
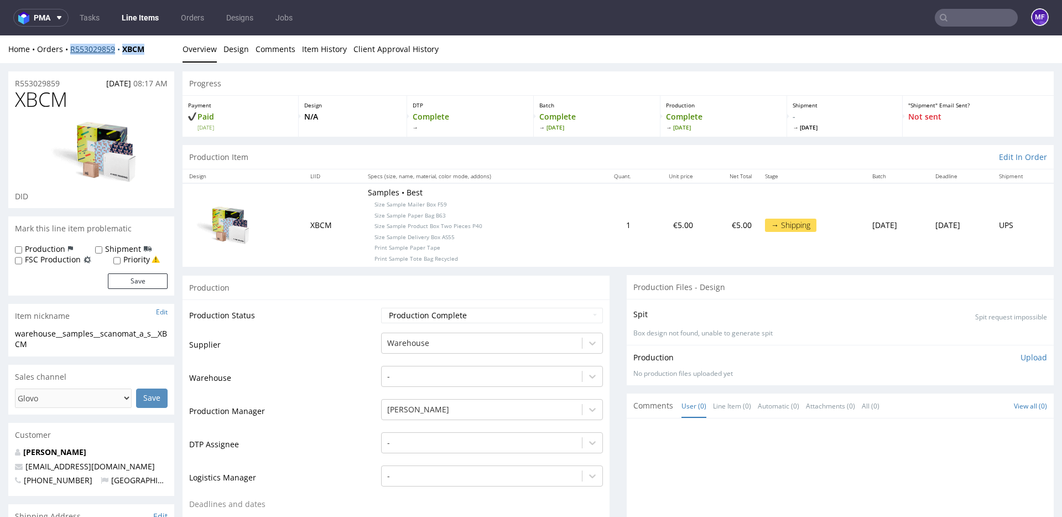
drag, startPoint x: 154, startPoint y: 49, endPoint x: 72, endPoint y: 51, distance: 82.5
click at [72, 51] on div "Home Orders R553029859 XBCM" at bounding box center [91, 49] width 166 height 11
copy div "R553029859 XBCM"
click at [117, 54] on div "Home Orders R553029859 XBCM Overview Design Comments Item History Client Approv…" at bounding box center [531, 49] width 1062 height 28
drag, startPoint x: 69, startPoint y: 59, endPoint x: 121, endPoint y: 54, distance: 52.8
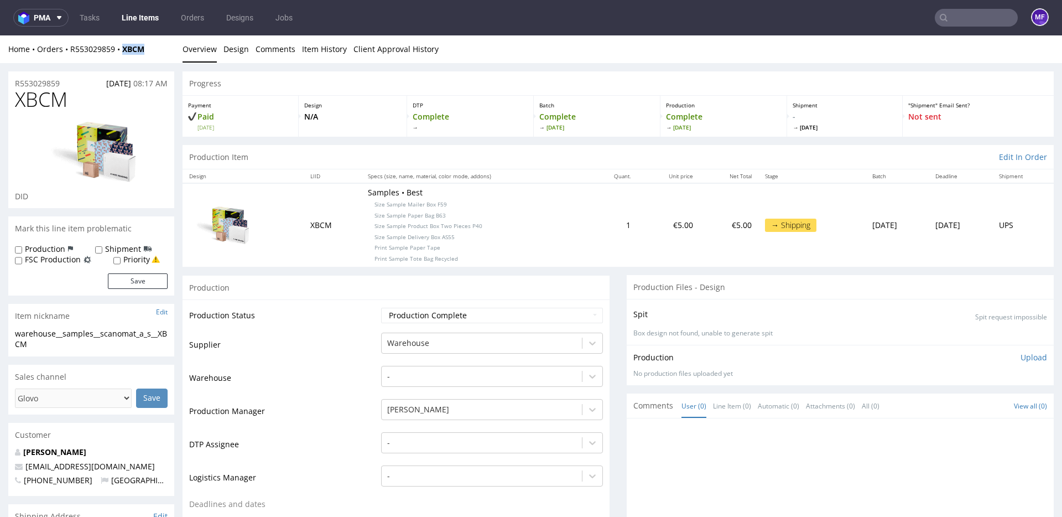
click at [121, 54] on div "Home Orders R553029859 XBCM Overview Design Comments Item History Client Approv…" at bounding box center [531, 49] width 1062 height 28
click at [153, 53] on div "Home Orders R553029859 XBCM" at bounding box center [91, 49] width 166 height 11
drag, startPoint x: 94, startPoint y: 13, endPoint x: 434, endPoint y: 437, distance: 543.7
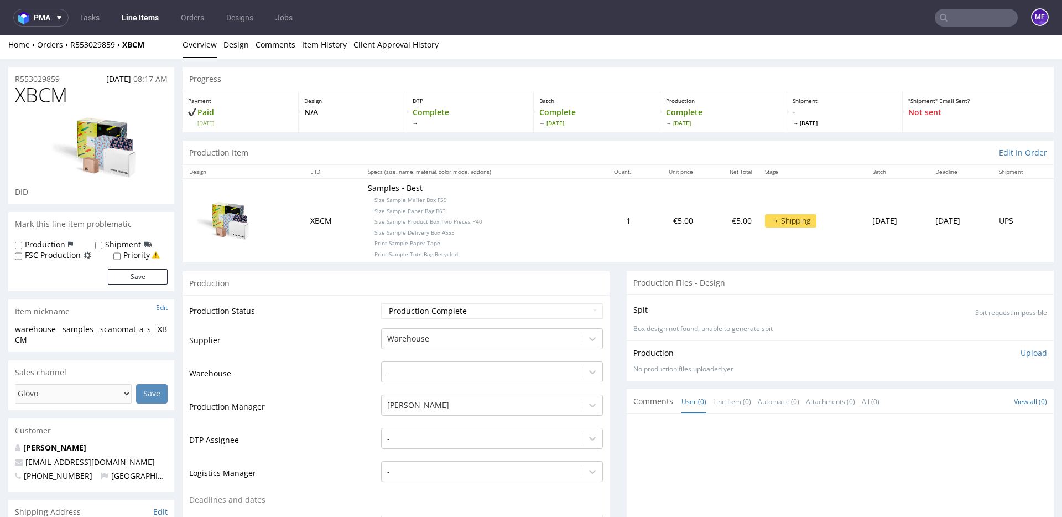
scroll to position [8, 0]
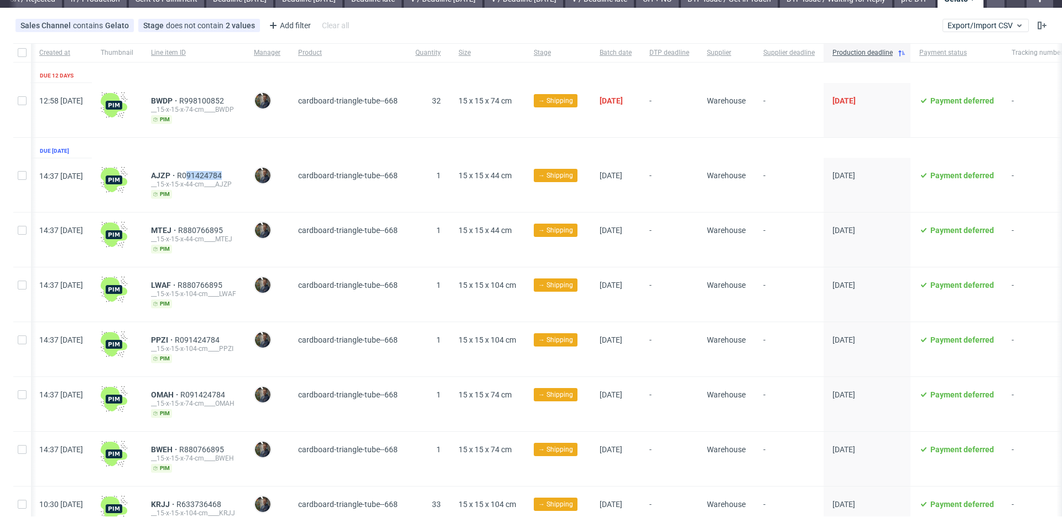
scroll to position [45, 0]
drag, startPoint x: 257, startPoint y: 174, endPoint x: 184, endPoint y: 179, distance: 72.7
click at [184, 179] on div "AJZP R091424784" at bounding box center [193, 176] width 85 height 9
click at [177, 175] on span "AJZP" at bounding box center [164, 176] width 26 height 9
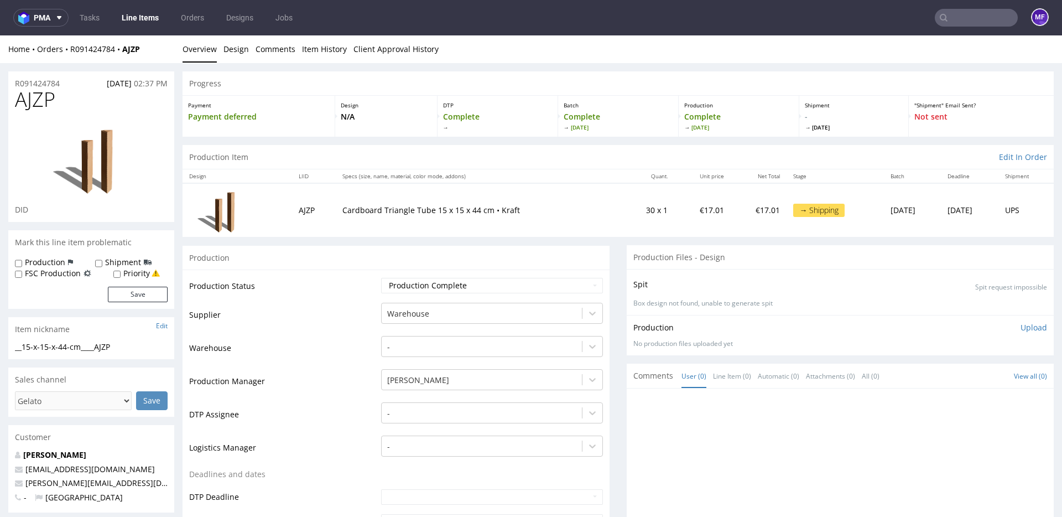
click at [432, 190] on td "Cardboard Triangle Tube 15 x 15 x 44 cm • Kraft" at bounding box center [479, 209] width 286 height 53
drag, startPoint x: 132, startPoint y: 52, endPoint x: 71, endPoint y: 53, distance: 60.9
click at [71, 53] on div "Home Orders R091424784 AJZP" at bounding box center [91, 49] width 166 height 11
copy div "R091424784 AJZP"
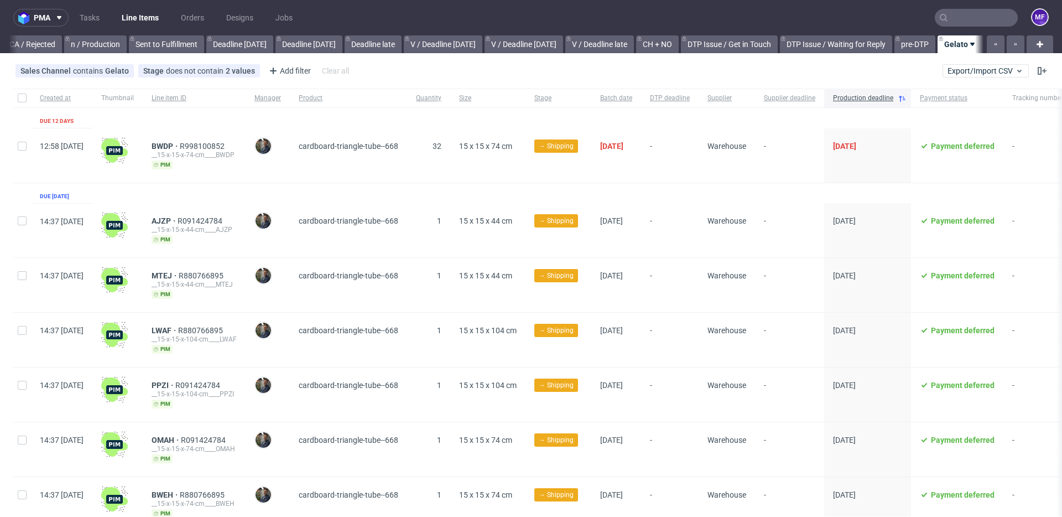
scroll to position [0, 1005]
drag, startPoint x: 260, startPoint y: 275, endPoint x: 184, endPoint y: 277, distance: 75.8
click at [184, 277] on div "MTEJ R880766895 __15-x-15-x-44-cm____MTEJ pim" at bounding box center [194, 285] width 103 height 54
copy div "MTEJ R880766895"
click at [246, 321] on div "LWAF R880766895 __15-x-15-x-104-cm____LWAF pim" at bounding box center [194, 340] width 103 height 54
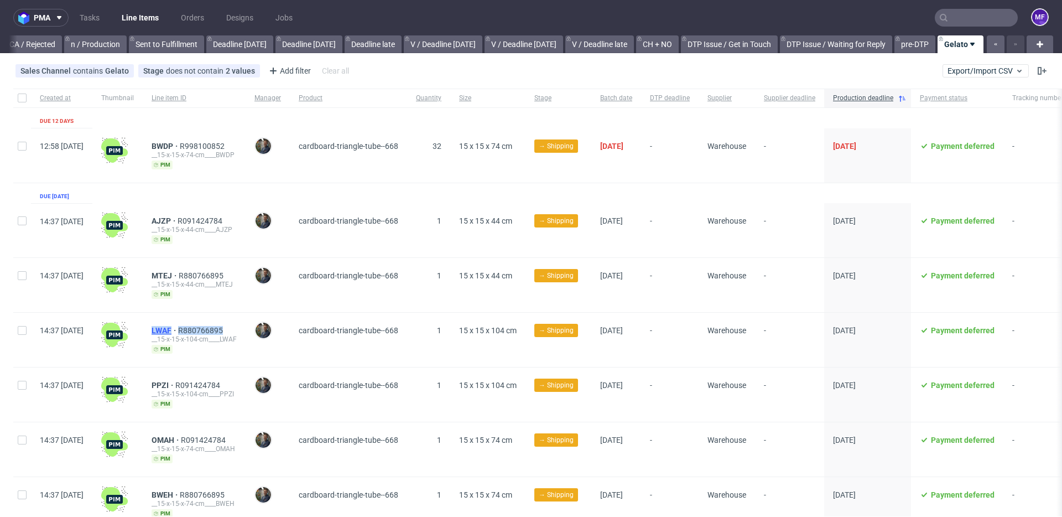
drag, startPoint x: 259, startPoint y: 331, endPoint x: 185, endPoint y: 332, distance: 74.2
click at [185, 332] on div "LWAF R880766895" at bounding box center [194, 330] width 85 height 9
copy div "LWAF R880766895"
click at [359, 353] on div "cardboard-triangle-tube--668" at bounding box center [348, 340] width 117 height 54
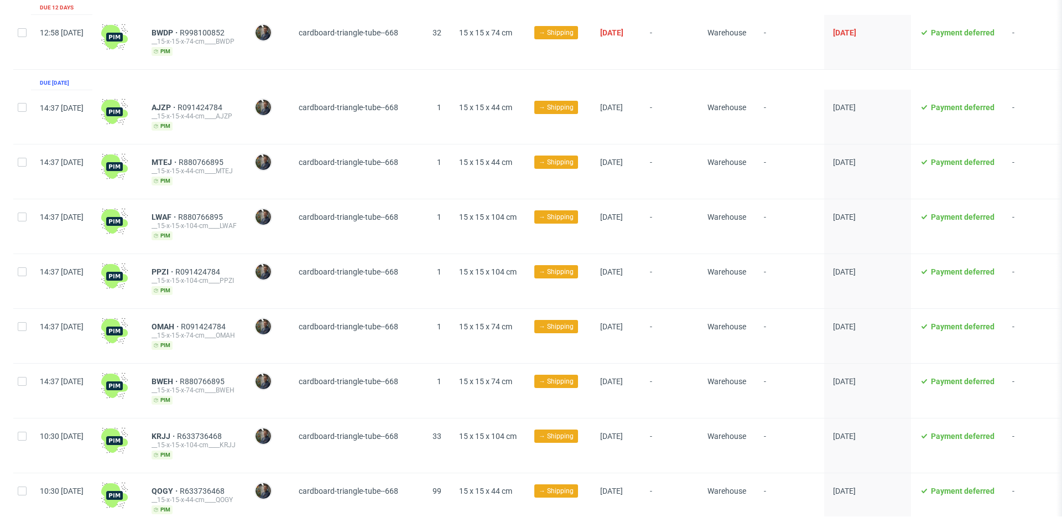
scroll to position [117, 0]
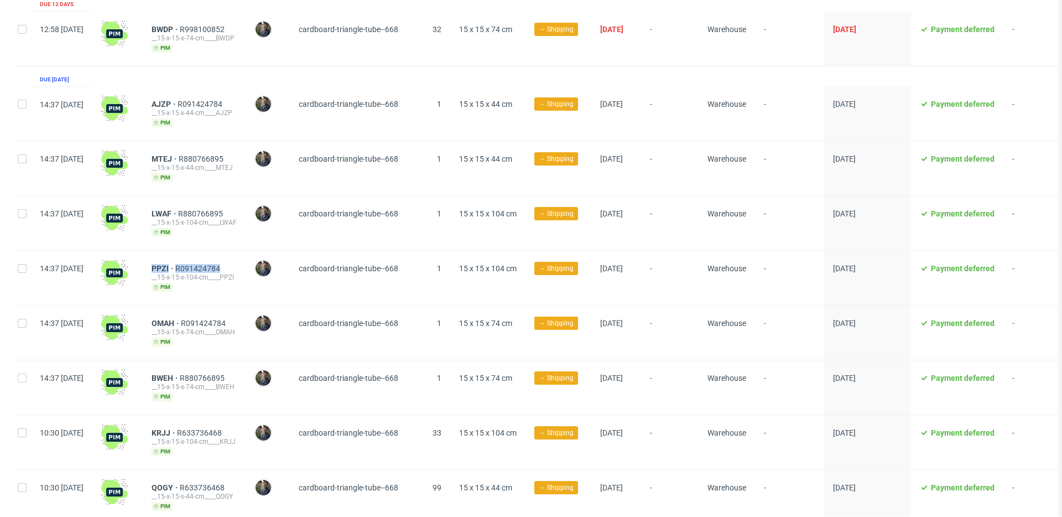
drag, startPoint x: 255, startPoint y: 266, endPoint x: 183, endPoint y: 268, distance: 72.5
click at [183, 268] on div "PPZI R091424784 __15-x-15-x-104-cm____PPZI pim" at bounding box center [194, 278] width 103 height 54
drag, startPoint x: 256, startPoint y: 267, endPoint x: 167, endPoint y: 268, distance: 88.5
click at [167, 268] on div "14:37 Mon 15.09.2025 PPZI R091424784 __15-x-15-x-104-cm____PPZI pim Maciej Sobo…" at bounding box center [581, 278] width 1137 height 55
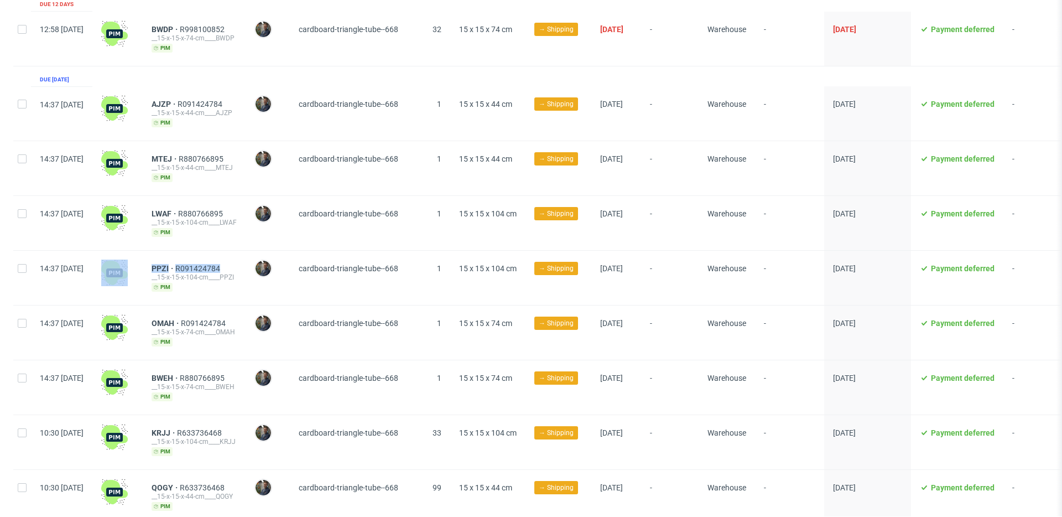
copy div "PPZI R091424784"
click at [246, 308] on div "OMAH R091424784 __15-x-15-x-74-cm____OMAH pim" at bounding box center [194, 332] width 103 height 54
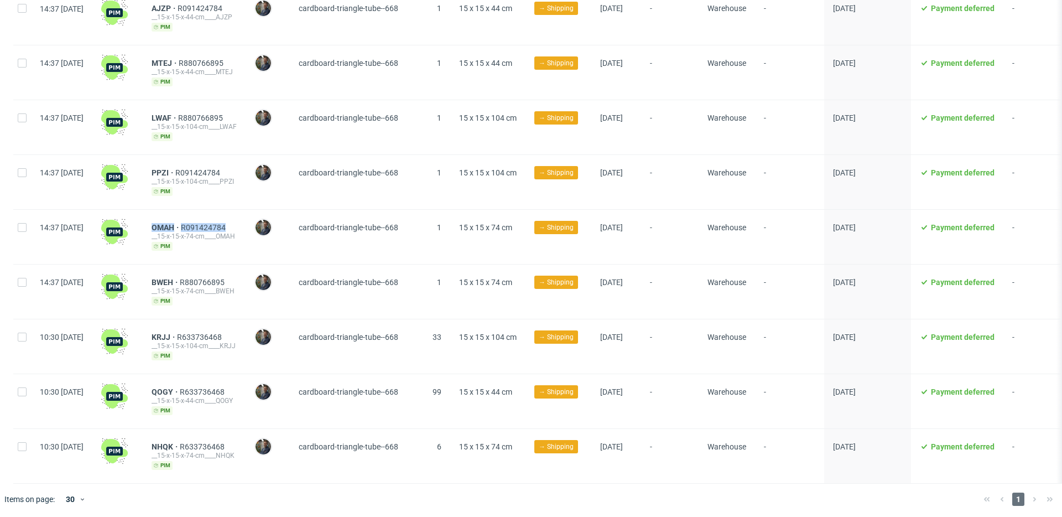
drag, startPoint x: 262, startPoint y: 227, endPoint x: 182, endPoint y: 229, distance: 80.8
click at [182, 229] on div "OMAH R091424784 __15-x-15-x-74-cm____OMAH pim" at bounding box center [194, 237] width 103 height 54
copy div "OMAH R091424784"
drag, startPoint x: 264, startPoint y: 281, endPoint x: 175, endPoint y: 279, distance: 89.1
click at [175, 279] on div "BWEH R880766895 __15-x-15-x-74-cm____BWEH pim" at bounding box center [194, 292] width 103 height 54
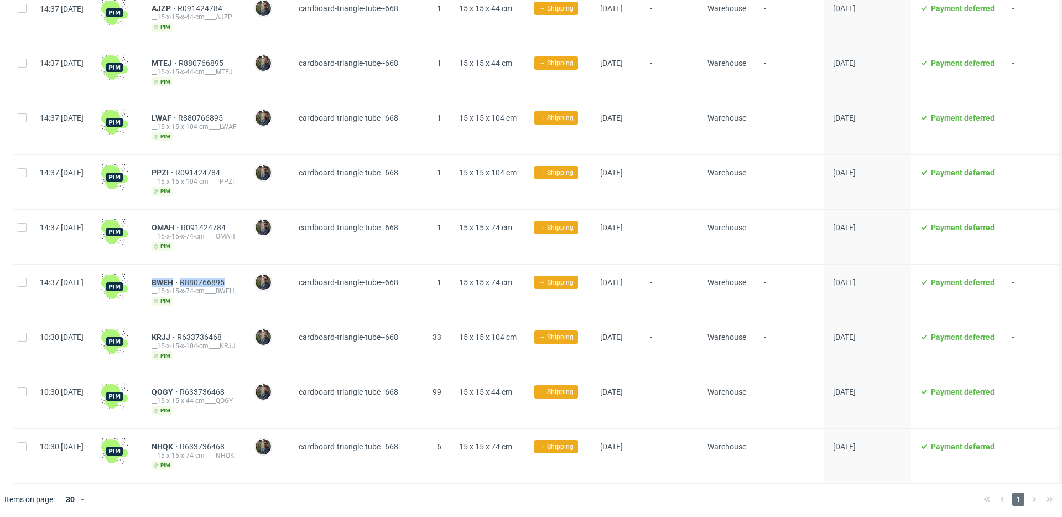
copy div "BWEH R880766895"
click at [246, 329] on div "KRJJ R633736468 __15-x-15-x-104-cm____KRJJ pim" at bounding box center [194, 346] width 103 height 54
drag, startPoint x: 256, startPoint y: 334, endPoint x: 181, endPoint y: 338, distance: 75.4
click at [181, 338] on div "KRJJ R633736468 __15-x-15-x-104-cm____KRJJ pim" at bounding box center [194, 346] width 103 height 54
copy div "KRJJ R633736468"
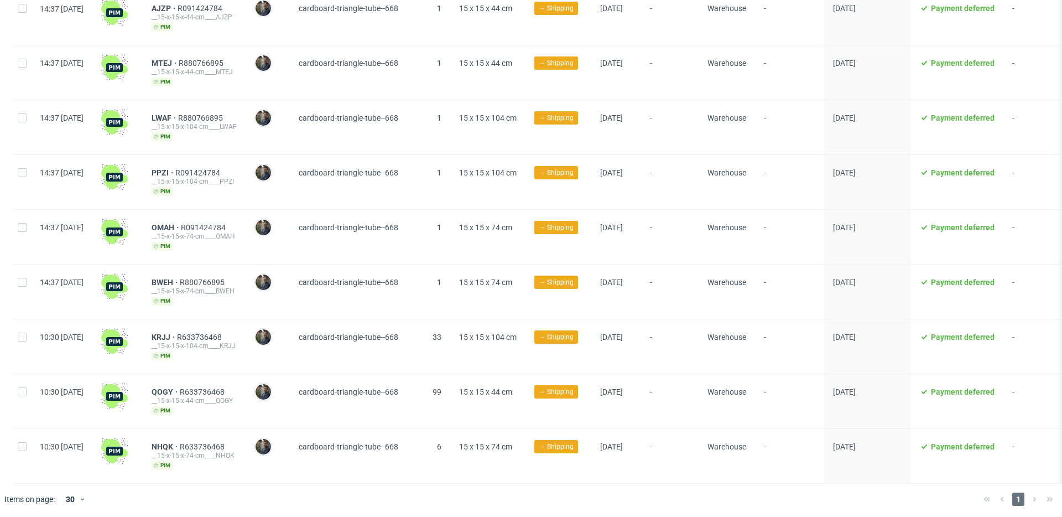
click at [237, 387] on div "QOGY R633736468" at bounding box center [194, 391] width 85 height 9
drag, startPoint x: 259, startPoint y: 390, endPoint x: 177, endPoint y: 390, distance: 82.5
click at [177, 390] on div "QOGY R633736468 __15-x-15-x-44-cm____QOGY pim" at bounding box center [194, 401] width 103 height 54
copy div "QOGY R633736468"
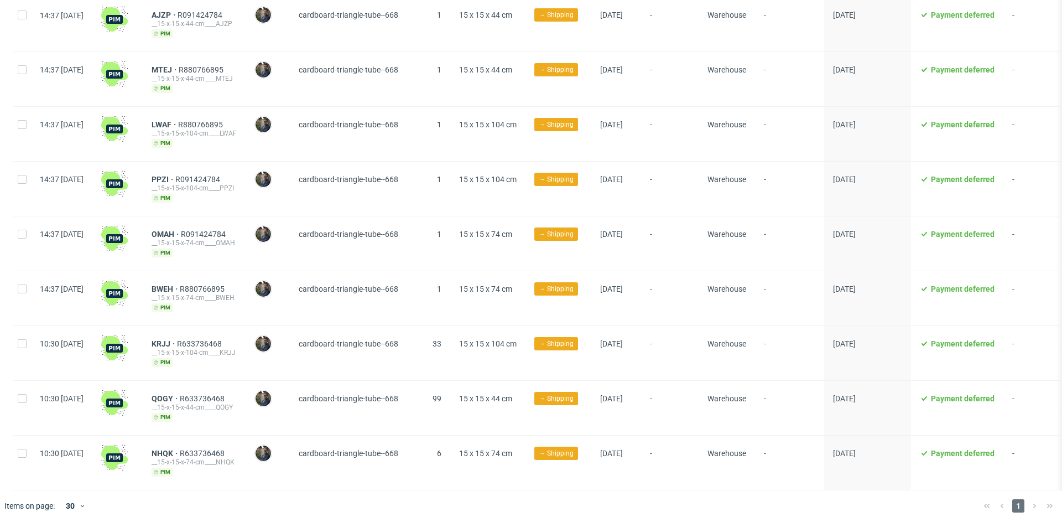
click at [237, 453] on div "NHQK R633736468" at bounding box center [194, 453] width 85 height 9
drag, startPoint x: 264, startPoint y: 449, endPoint x: 179, endPoint y: 450, distance: 84.7
click at [179, 450] on div "NHQK R633736468 __15-x-15-x-74-cm____NHQK pim" at bounding box center [194, 462] width 103 height 54
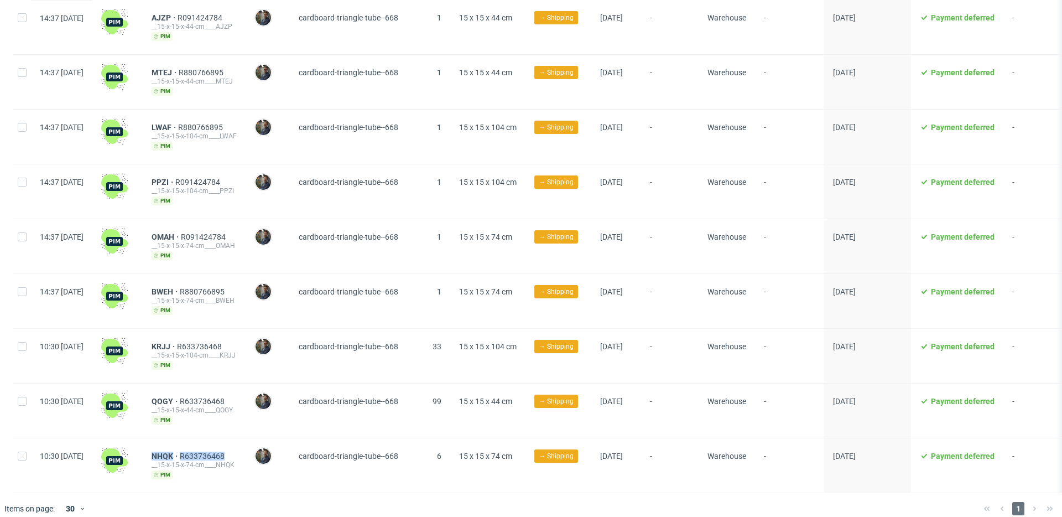
copy div "NHQK R633736468"
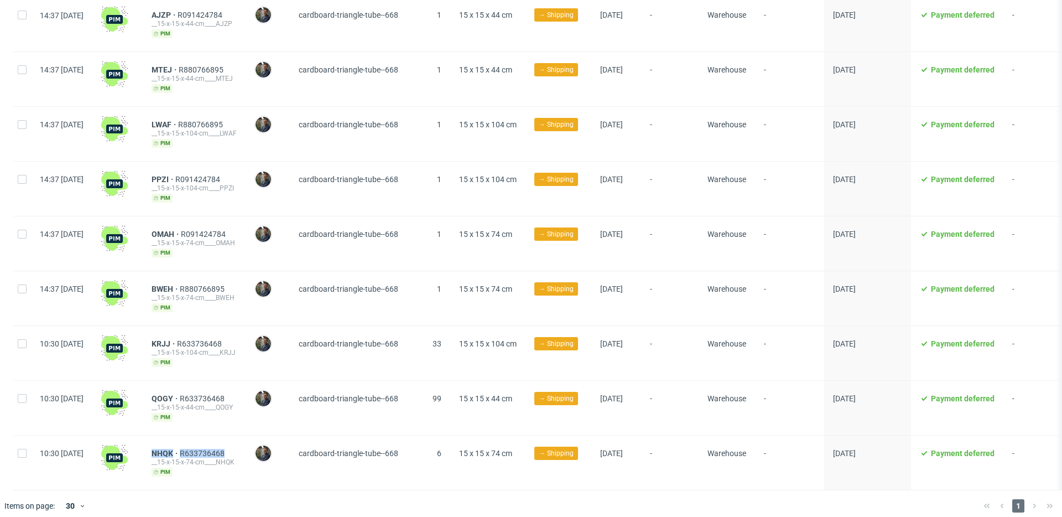
scroll to position [207, 0]
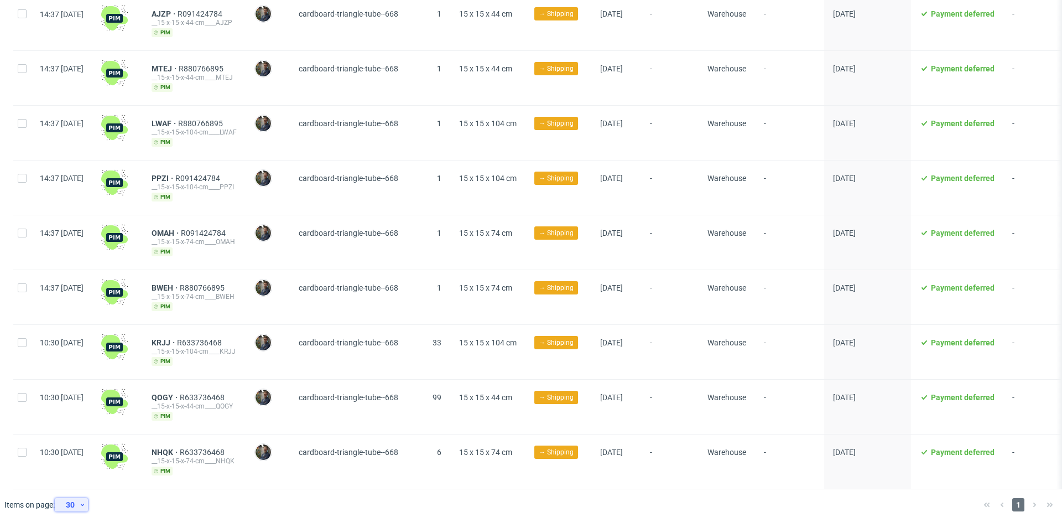
click at [82, 500] on icon at bounding box center [82, 504] width 7 height 9
click at [83, 452] on div "60" at bounding box center [75, 450] width 22 height 15
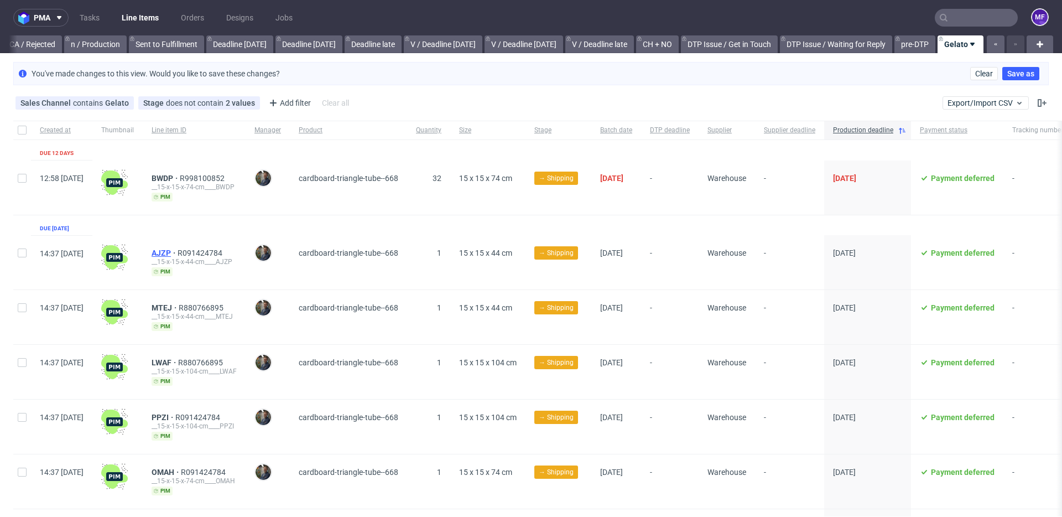
click at [178, 252] on span "AJZP" at bounding box center [165, 252] width 26 height 9
click at [179, 305] on span "MTEJ" at bounding box center [165, 307] width 27 height 9
click at [178, 363] on span "LWAF" at bounding box center [165, 362] width 27 height 9
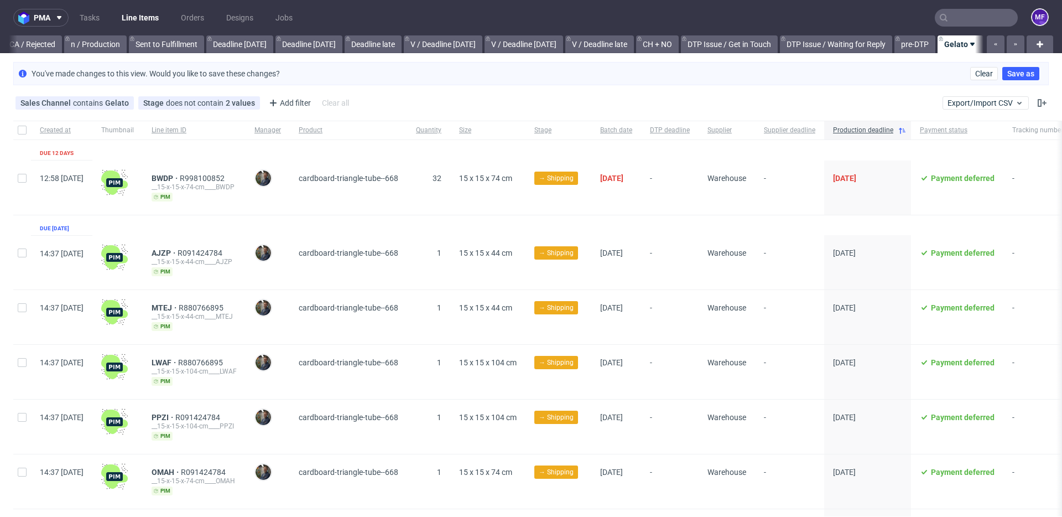
scroll to position [0, 1005]
click at [175, 414] on span "PPZI" at bounding box center [164, 417] width 24 height 9
click at [181, 470] on span "OMAH" at bounding box center [166, 472] width 29 height 9
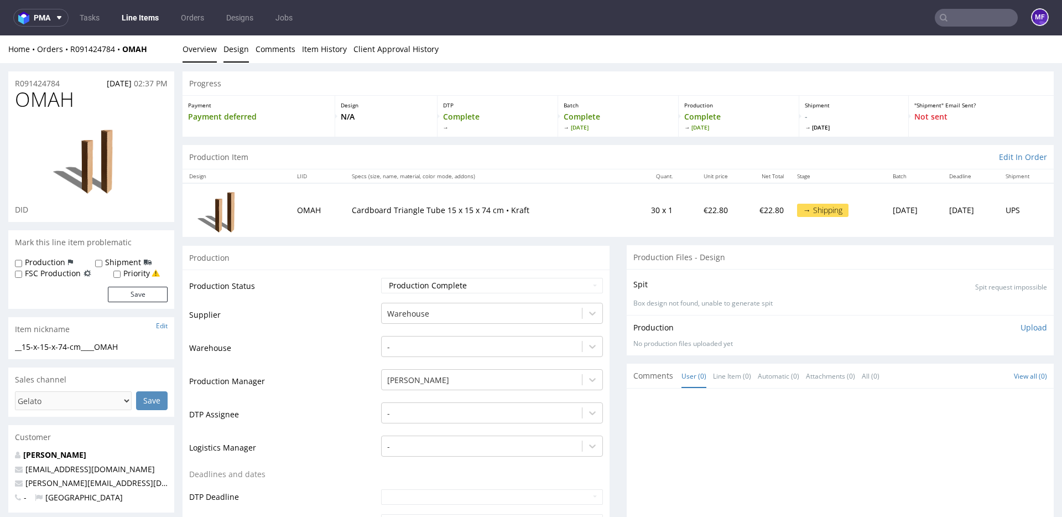
scroll to position [1, 0]
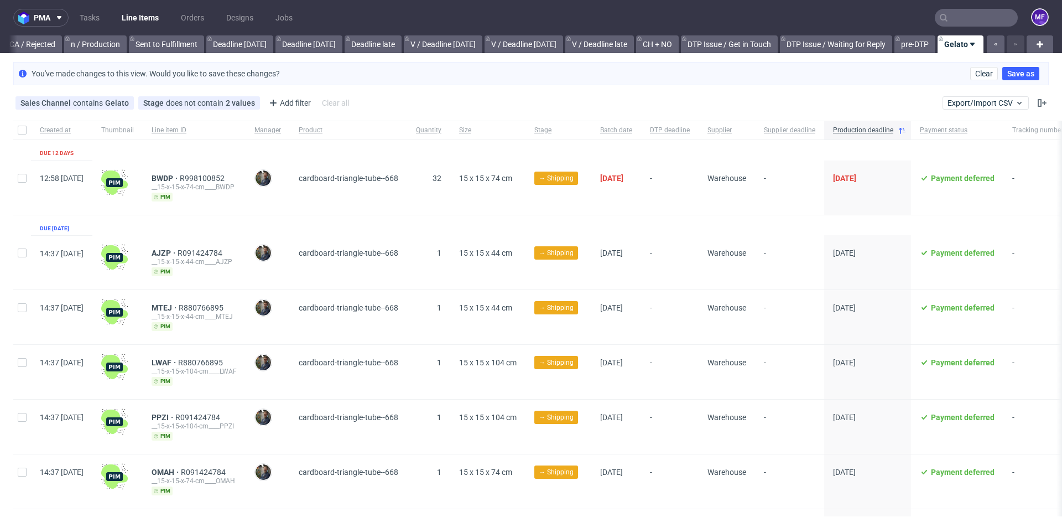
scroll to position [0, 1005]
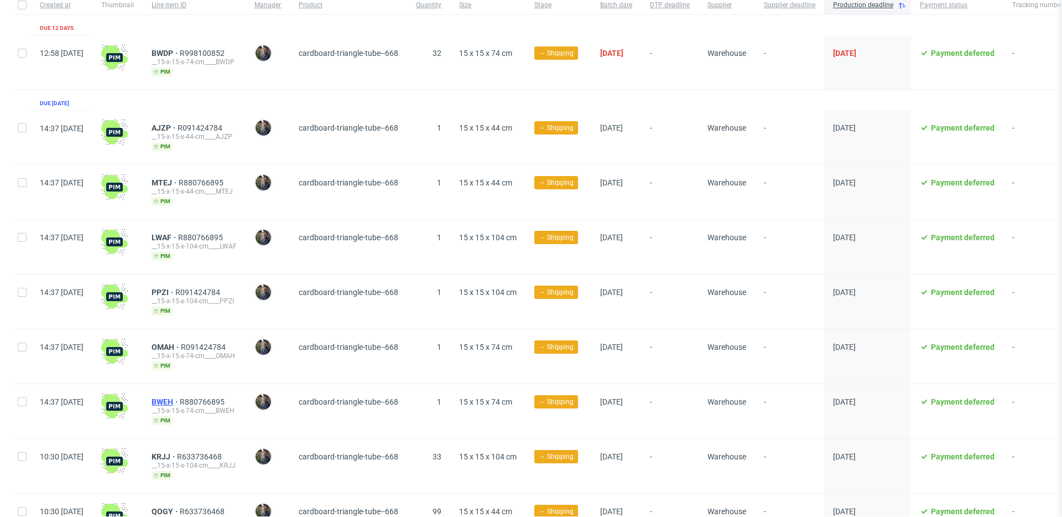
click at [180, 401] on span "BWEH" at bounding box center [166, 401] width 28 height 9
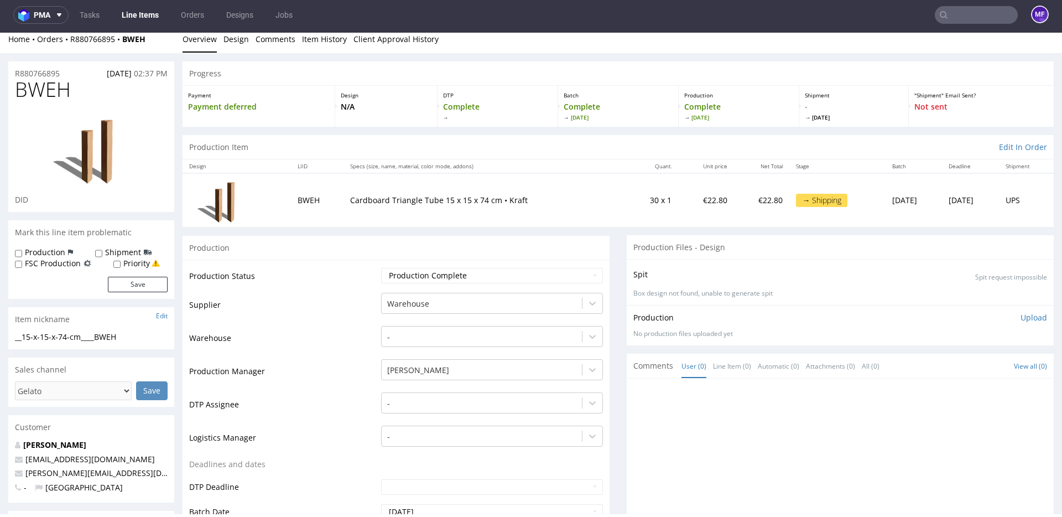
scroll to position [12, 0]
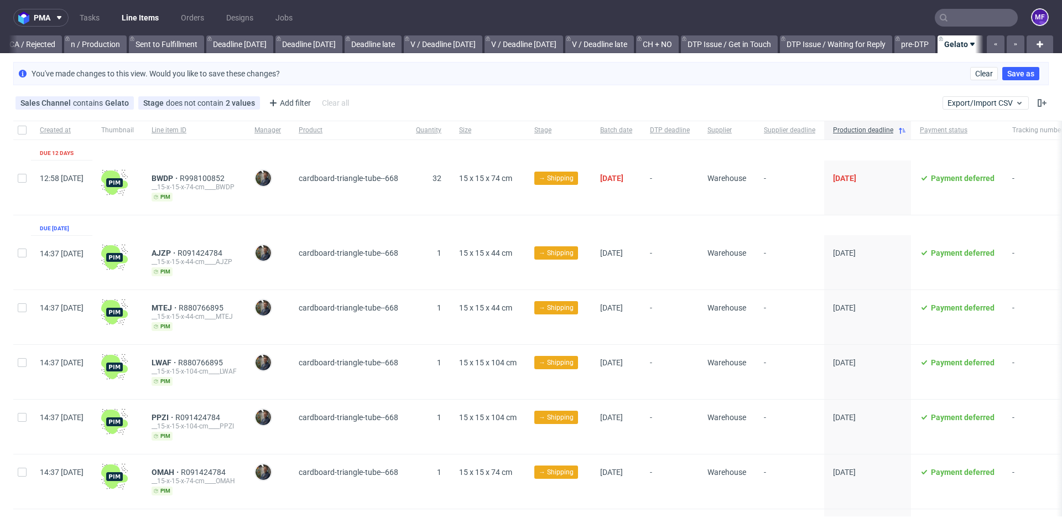
scroll to position [0, 1005]
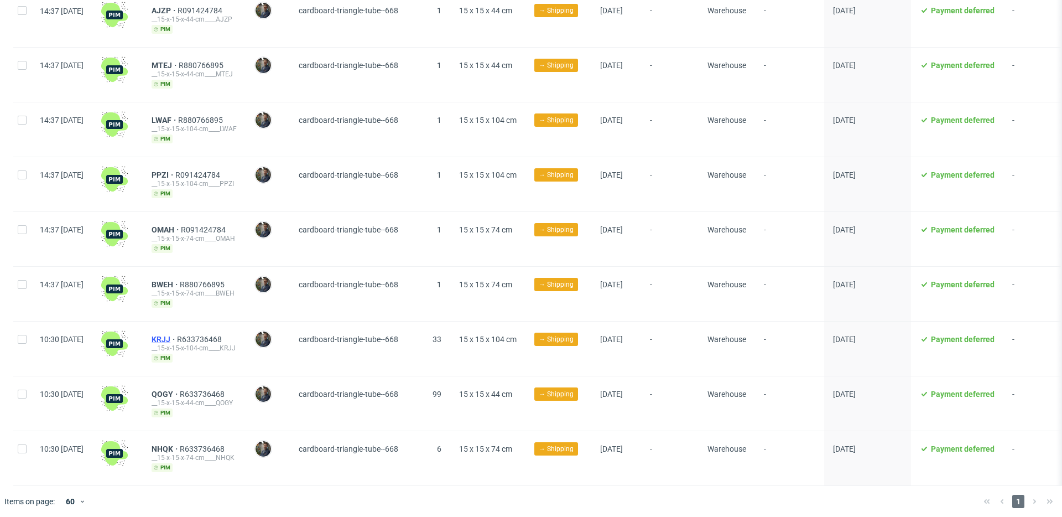
click at [177, 335] on span "KRJJ" at bounding box center [164, 339] width 25 height 9
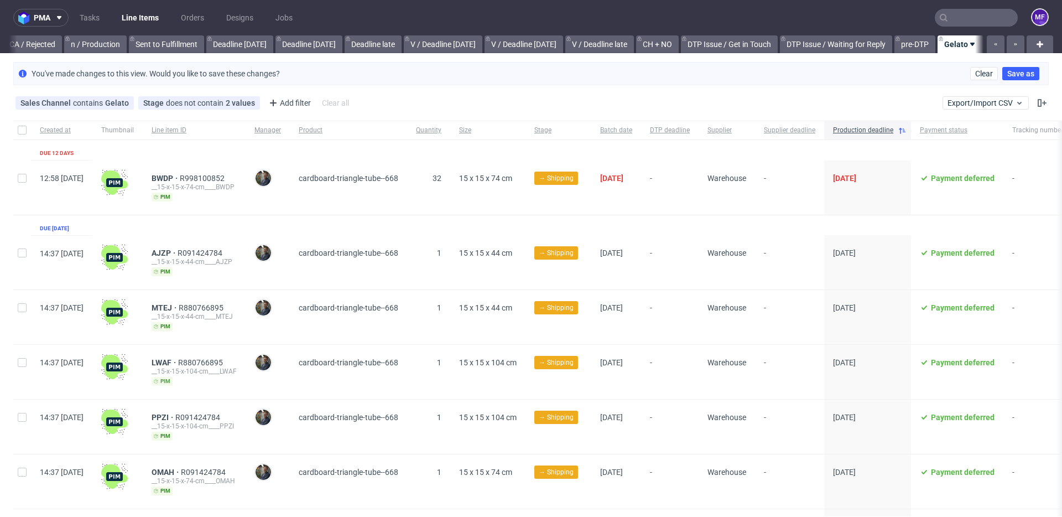
scroll to position [0, 1005]
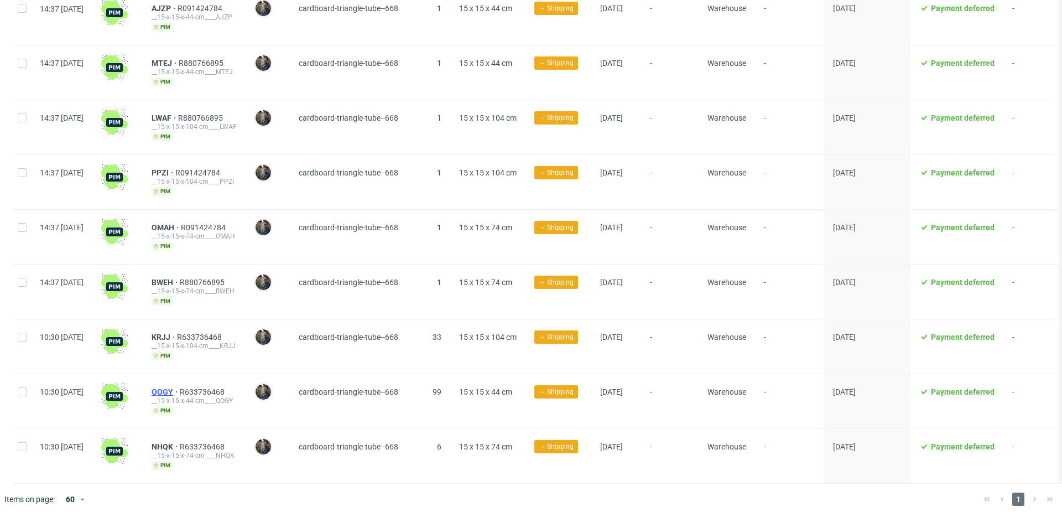
click at [180, 391] on span "QOGY" at bounding box center [166, 391] width 28 height 9
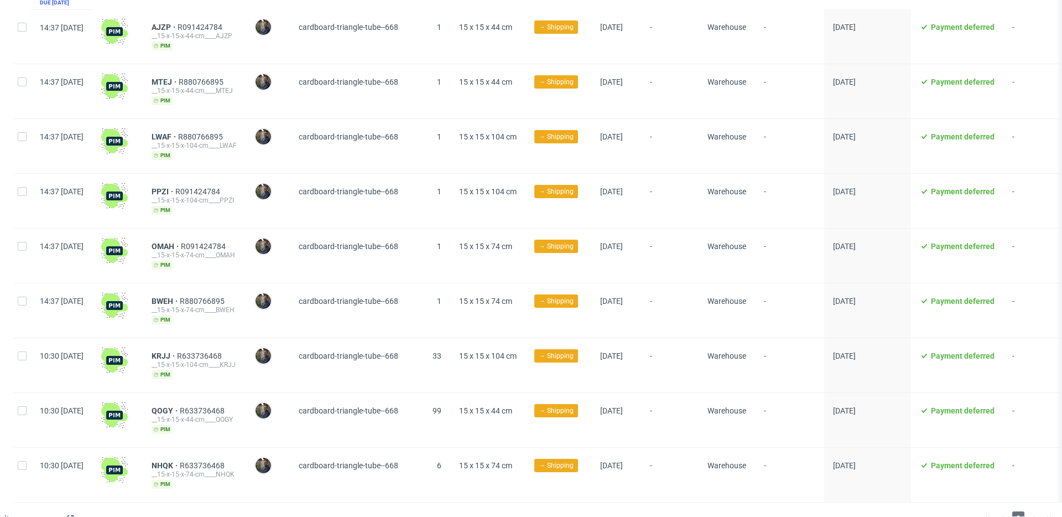
scroll to position [245, 0]
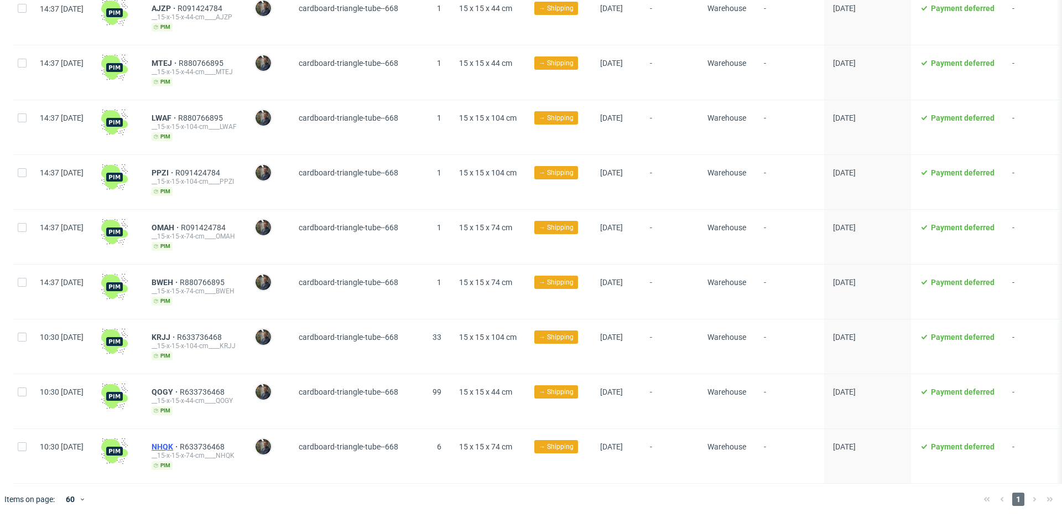
click at [180, 444] on span "NHQK" at bounding box center [166, 446] width 28 height 9
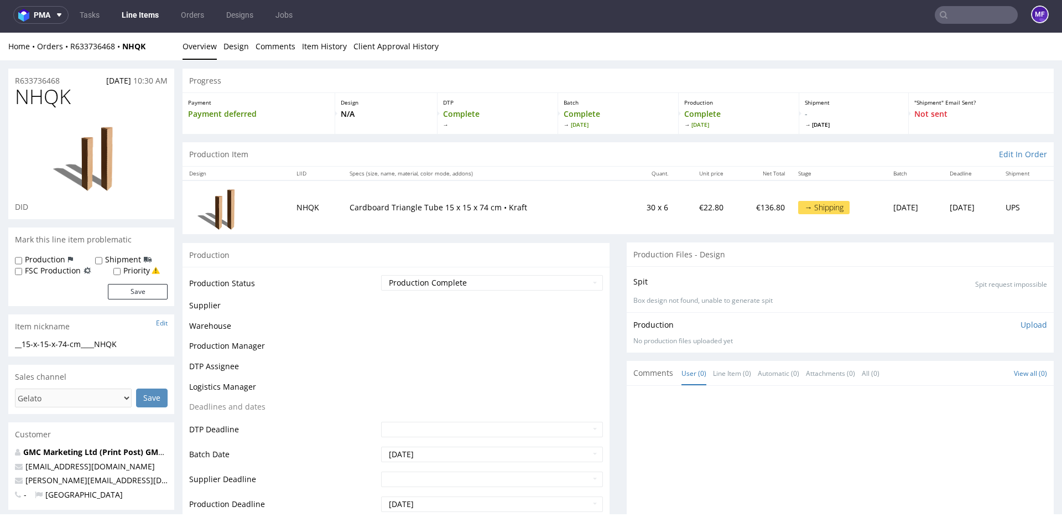
scroll to position [3, 0]
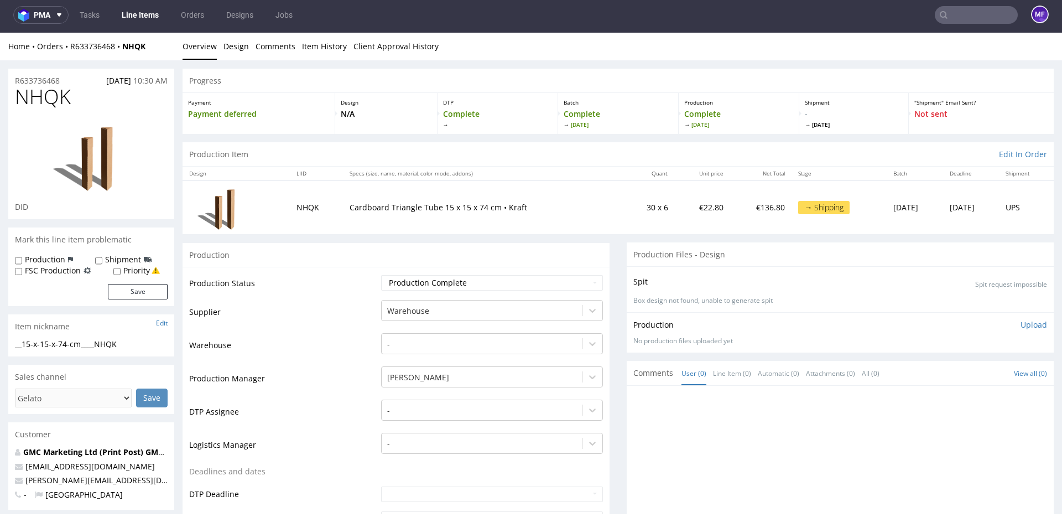
click at [467, 253] on div "Production" at bounding box center [396, 254] width 427 height 25
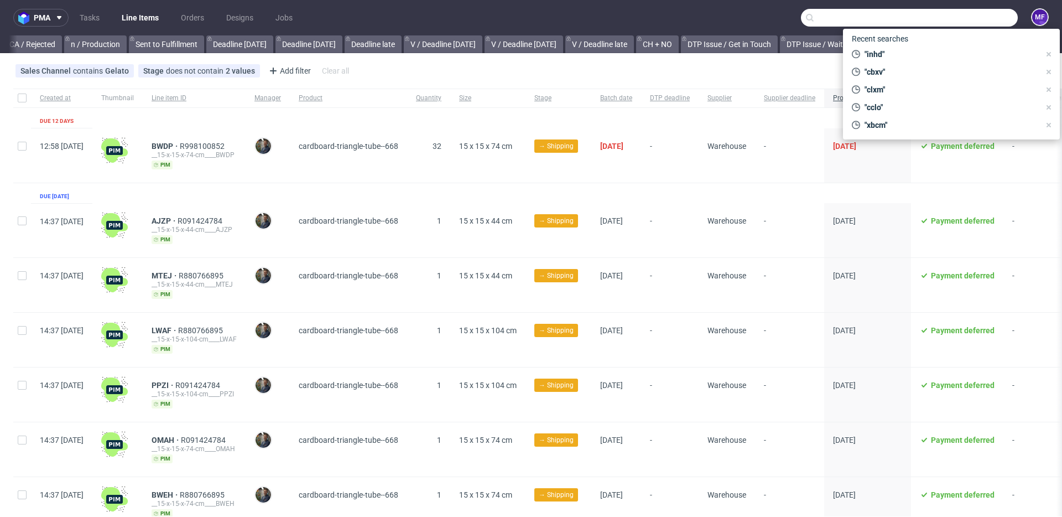
click at [962, 22] on input "text" at bounding box center [909, 18] width 217 height 18
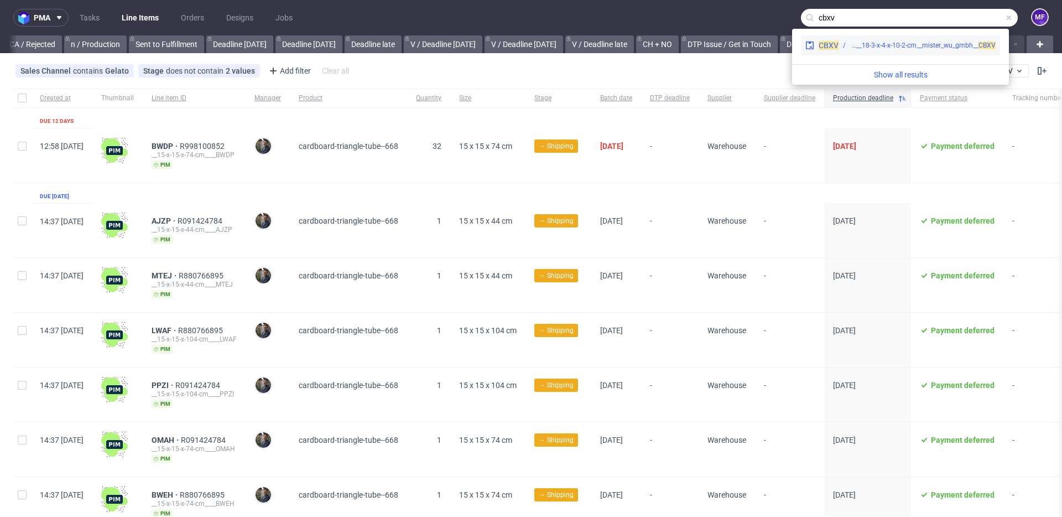
type input "cbxv"
click at [941, 48] on div "warehouse__18-3-x-4-x-10-2-cm__mister_wu_gmbh__ CBXV" at bounding box center [924, 45] width 146 height 10
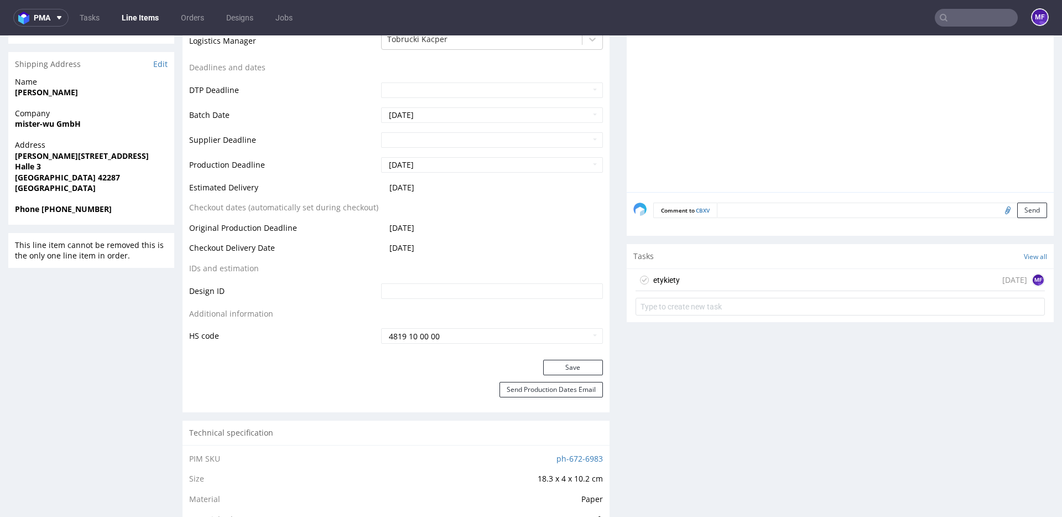
scroll to position [370, 0]
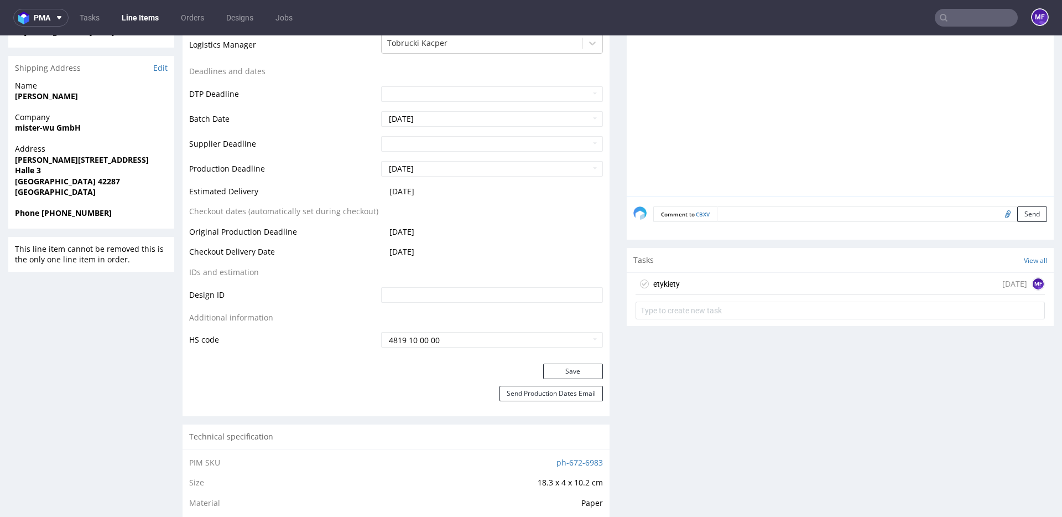
click at [821, 274] on div "etykiety [DATE] MF" at bounding box center [841, 284] width 410 height 22
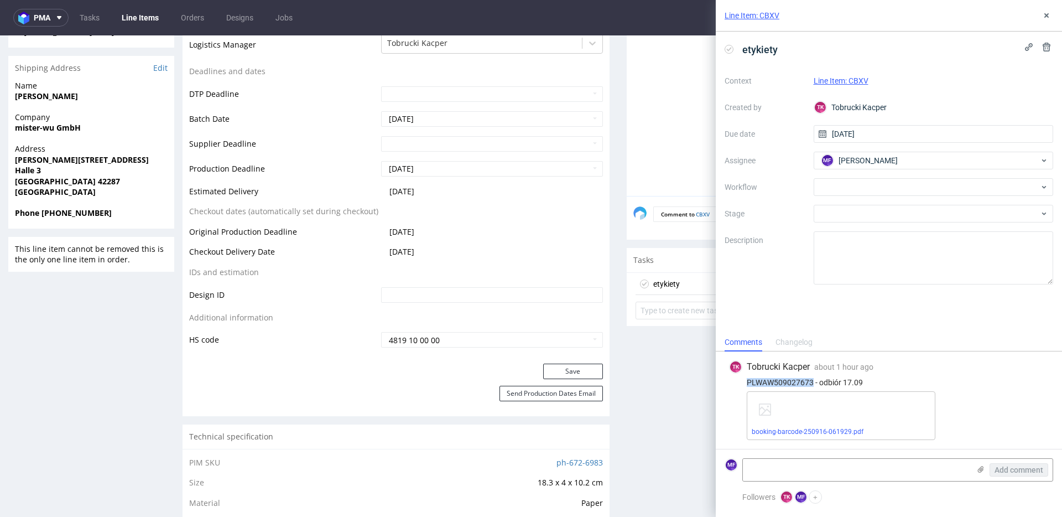
drag, startPoint x: 813, startPoint y: 383, endPoint x: 742, endPoint y: 383, distance: 71.4
click at [742, 383] on div "PLWAW509027673 - odbiór 17.09" at bounding box center [889, 382] width 320 height 9
copy div "PLWAW509027673"
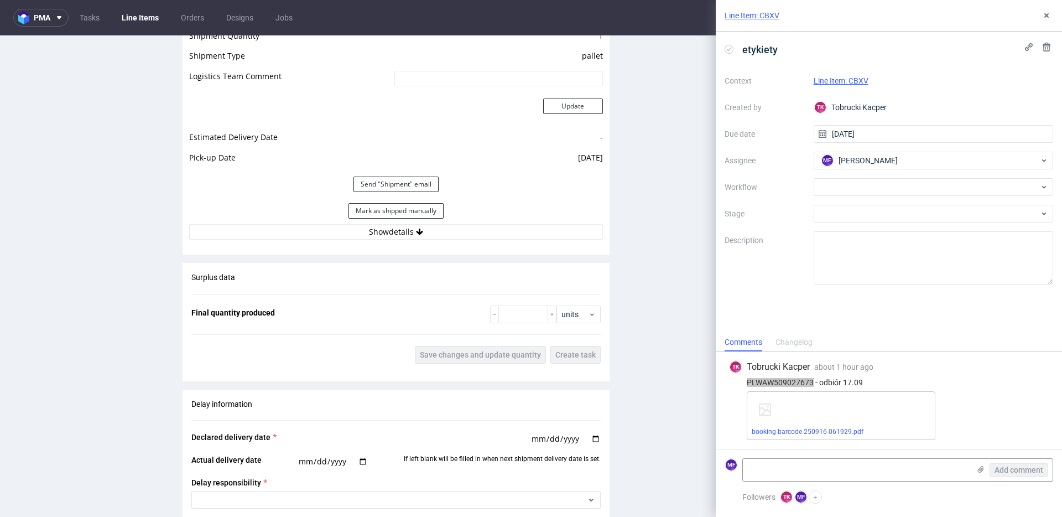
scroll to position [988, 0]
click at [429, 213] on button "Mark as shipped manually" at bounding box center [396, 212] width 95 height 15
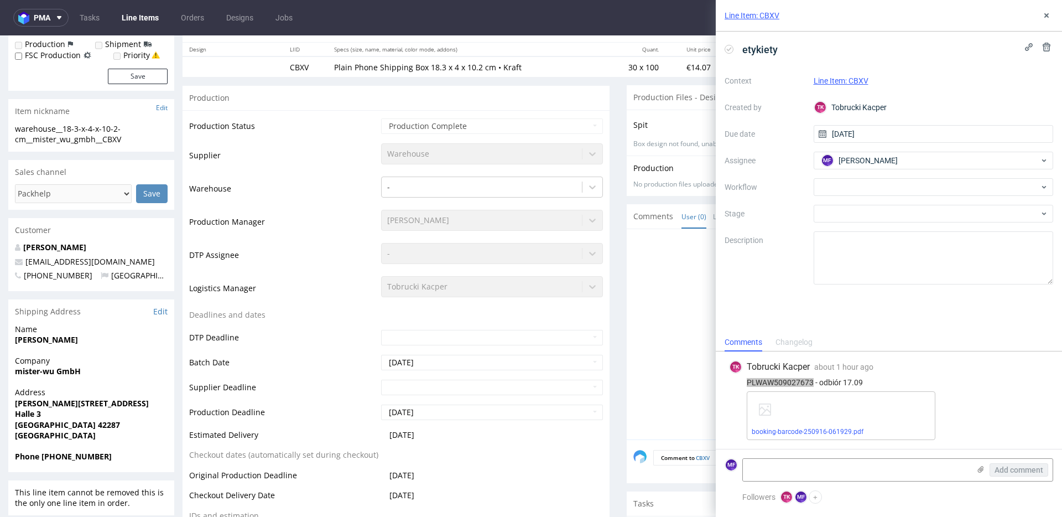
scroll to position [0, 0]
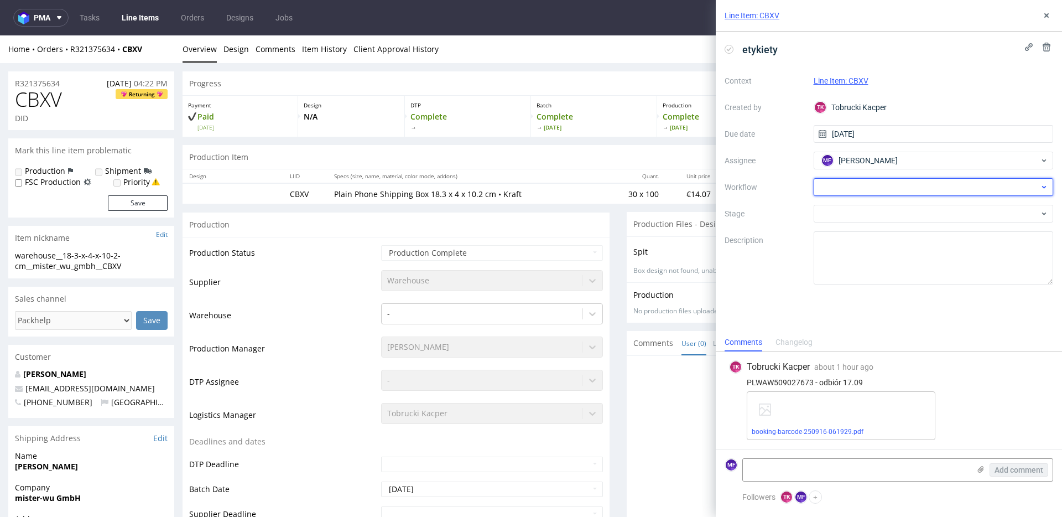
click at [882, 184] on div at bounding box center [934, 187] width 240 height 18
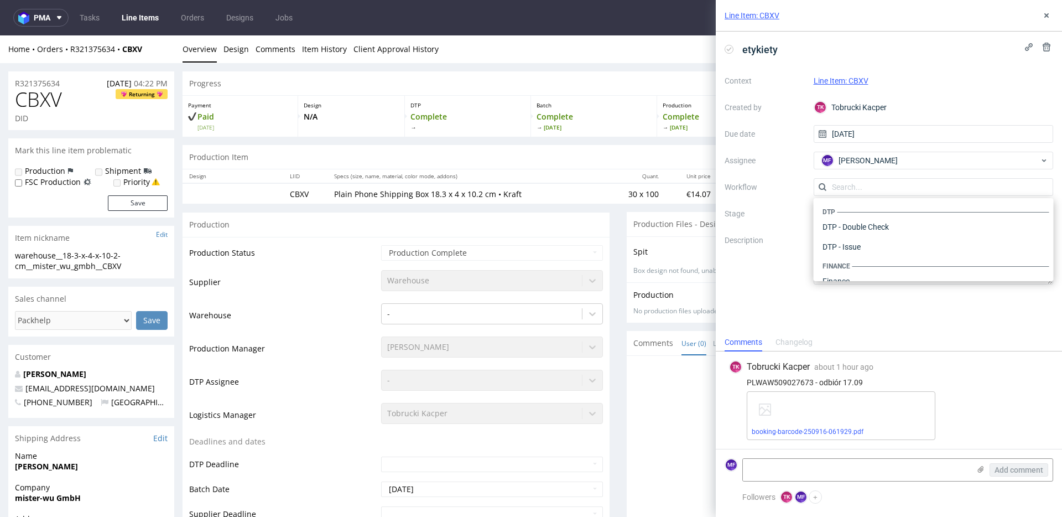
scroll to position [681, 0]
click at [864, 267] on div "Warehouse - Shipping" at bounding box center [933, 267] width 231 height 20
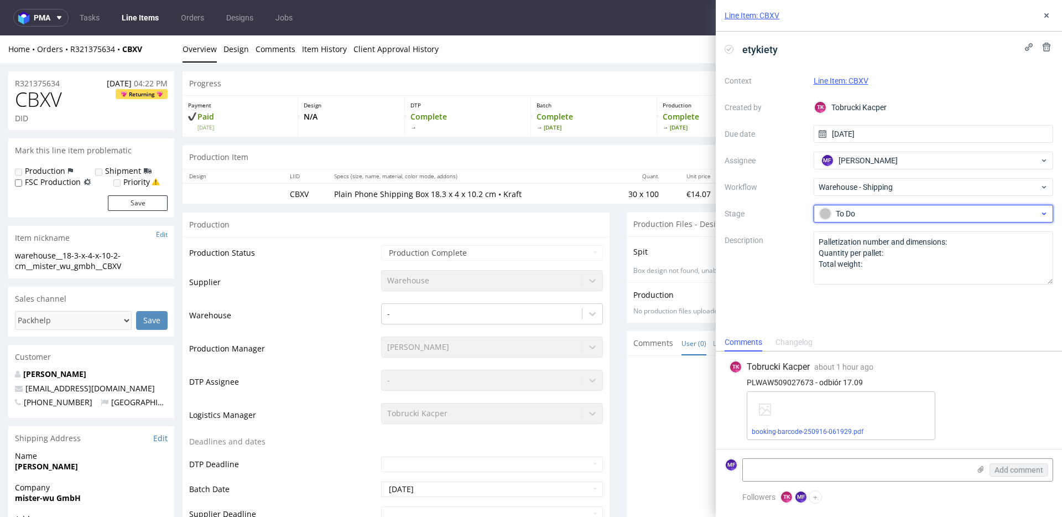
click at [852, 215] on div "To Do" at bounding box center [930, 214] width 220 height 12
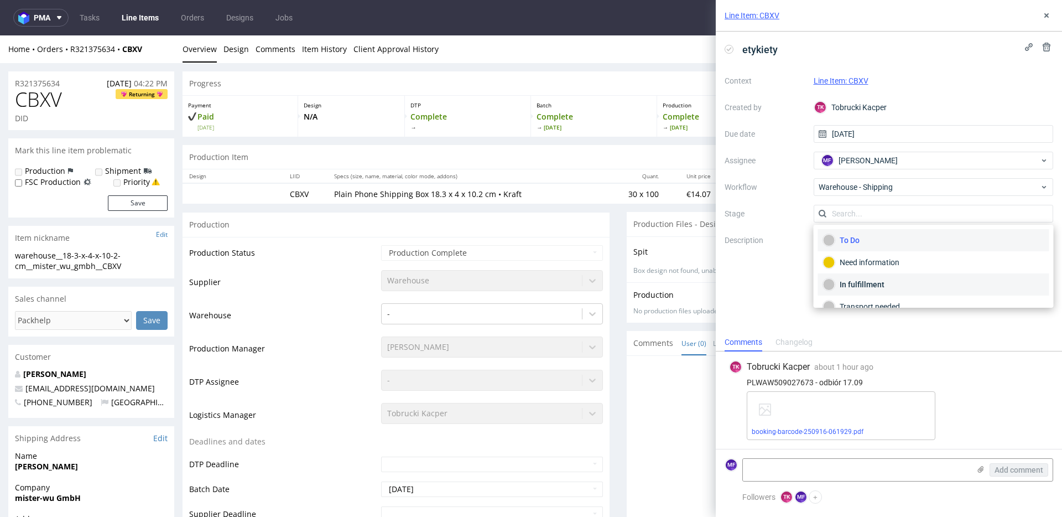
scroll to position [59, 0]
click at [865, 294] on div "Completed" at bounding box center [933, 292] width 221 height 12
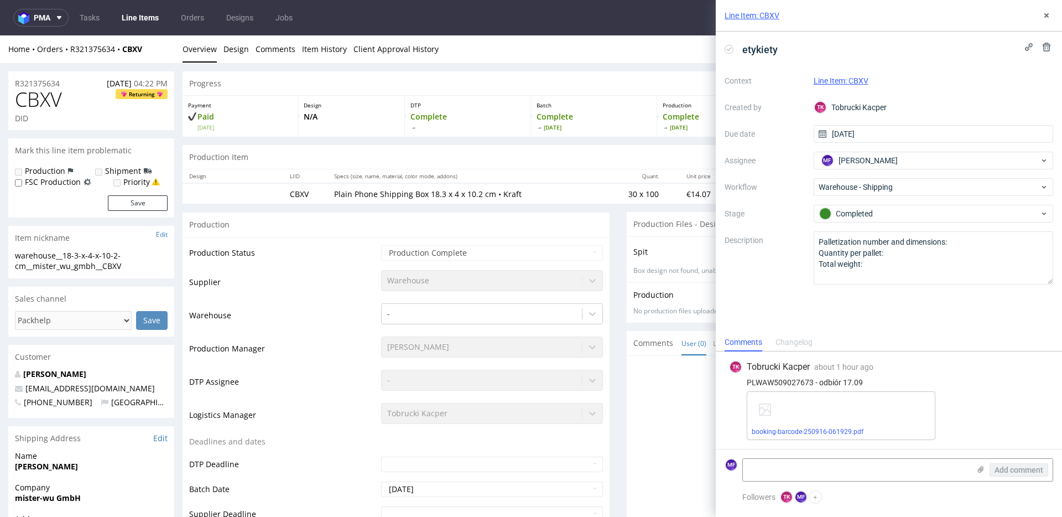
click at [793, 273] on label "Description" at bounding box center [765, 258] width 80 height 49
click at [1043, 16] on icon at bounding box center [1047, 15] width 9 height 9
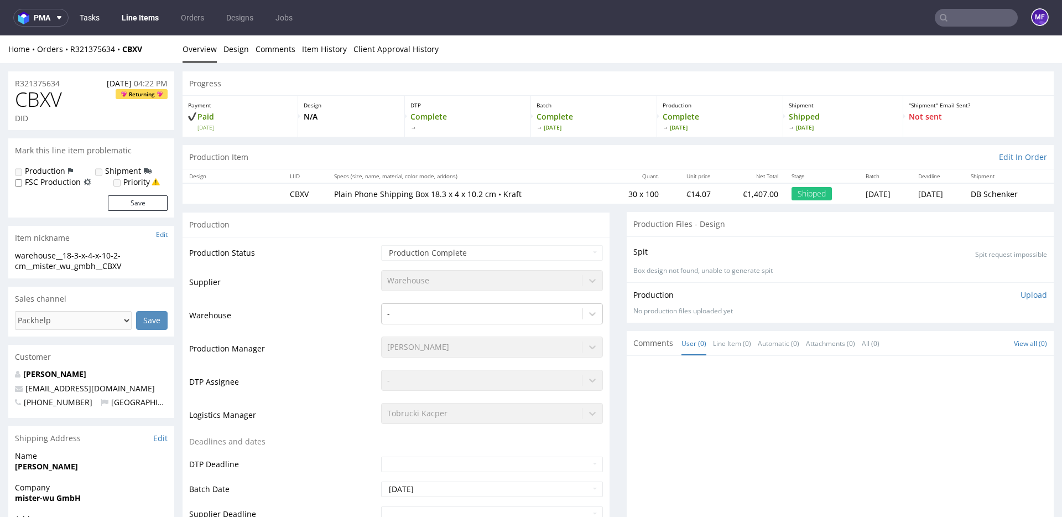
click at [96, 20] on link "Tasks" at bounding box center [89, 18] width 33 height 18
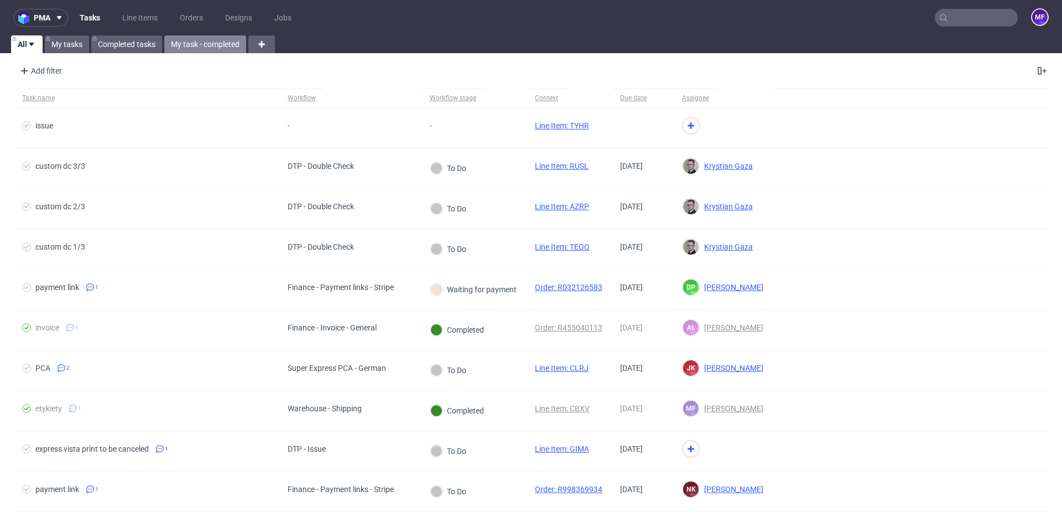
click at [180, 42] on link "My task - completed" at bounding box center [205, 44] width 82 height 18
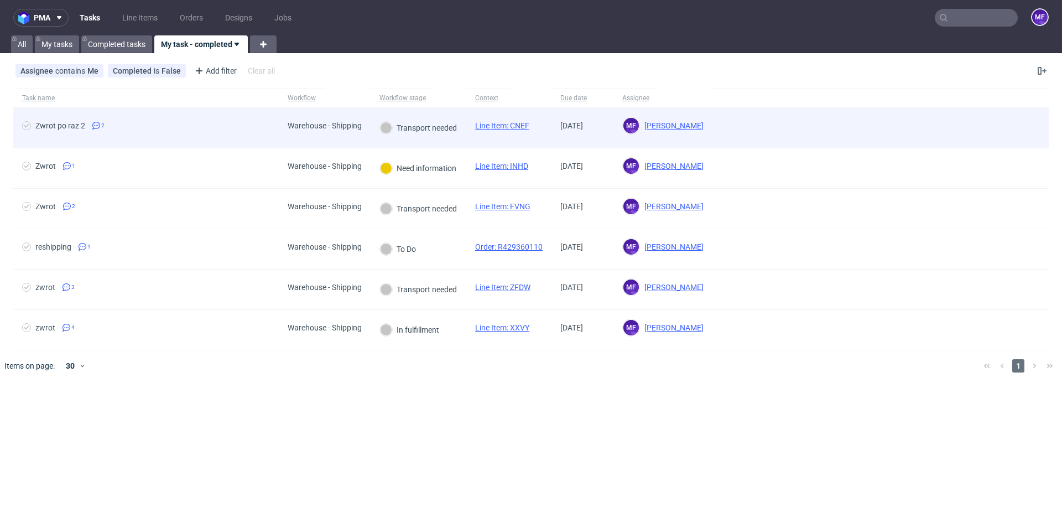
click at [262, 141] on div "Zwrot po raz 2 2" at bounding box center [146, 128] width 266 height 40
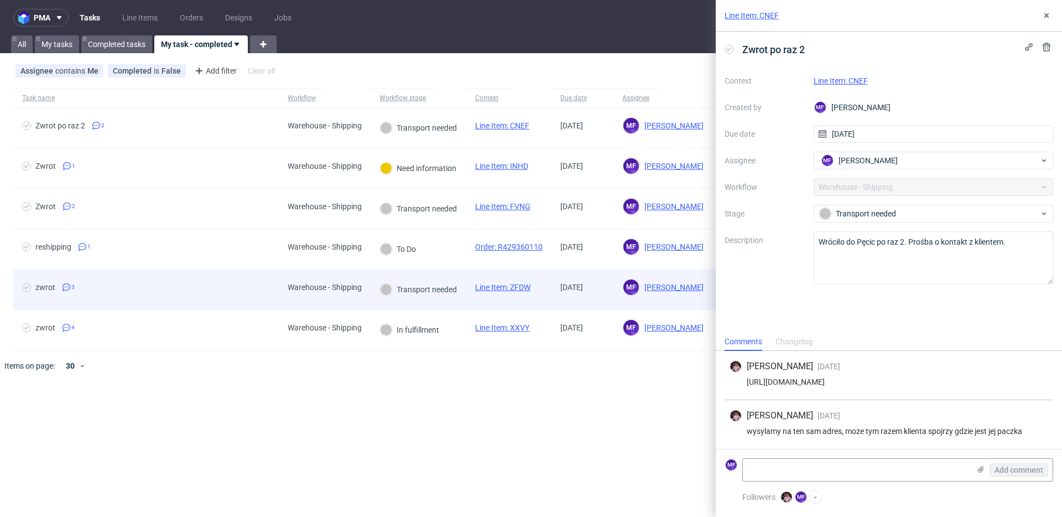
click at [246, 277] on div "zwrot 3" at bounding box center [146, 289] width 266 height 40
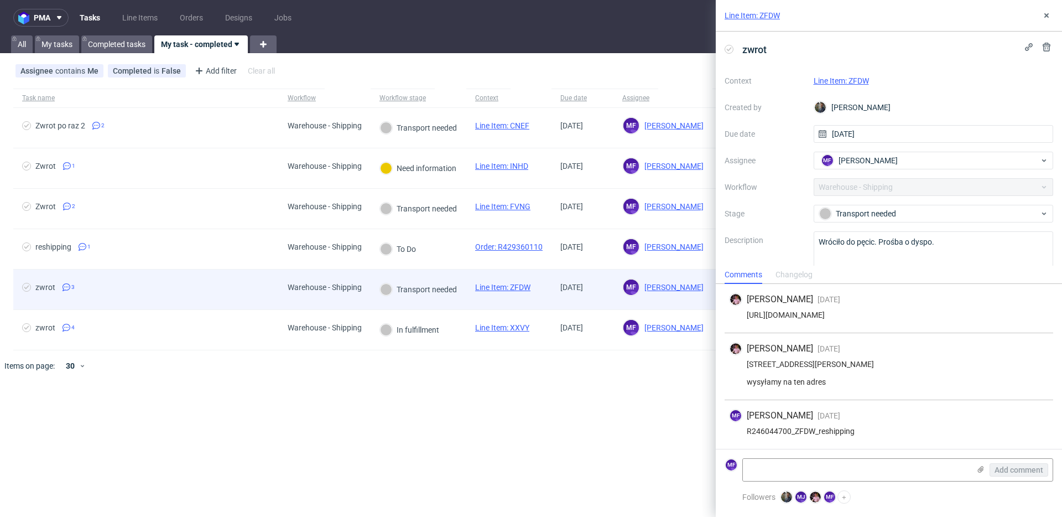
scroll to position [11, 0]
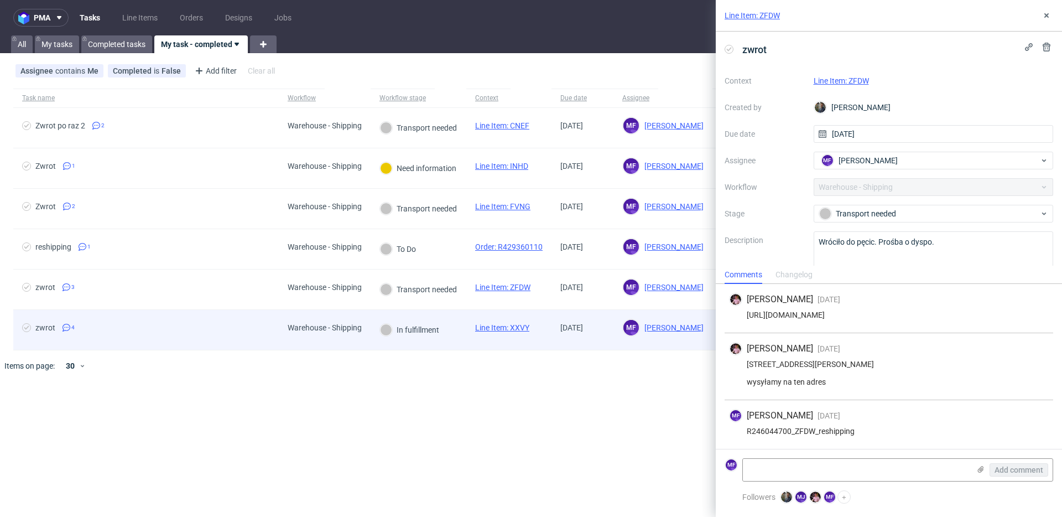
click at [241, 327] on span "zwrot 4" at bounding box center [146, 329] width 248 height 13
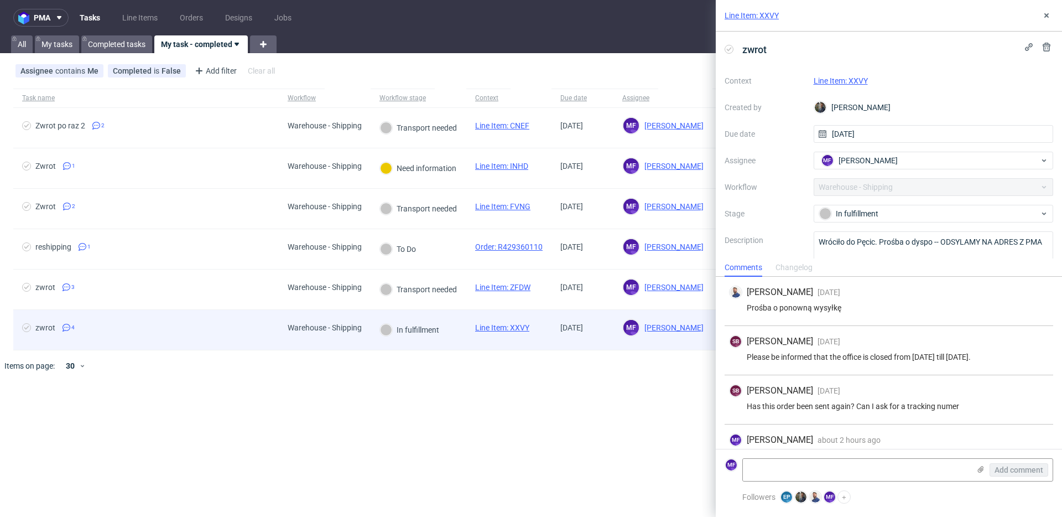
scroll to position [42, 0]
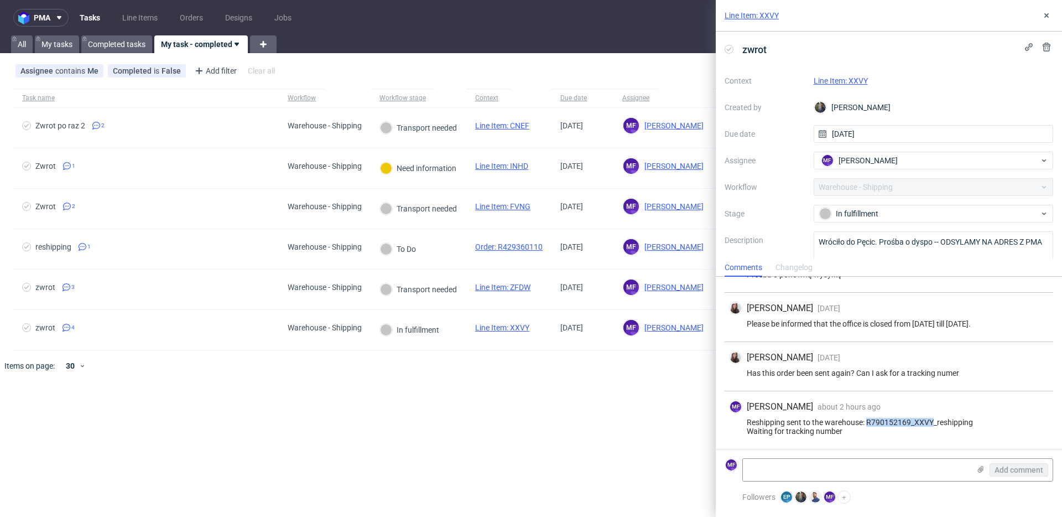
drag, startPoint x: 935, startPoint y: 424, endPoint x: 868, endPoint y: 422, distance: 66.4
click at [868, 422] on div "MF [PERSON_NAME] about 2 hours ago [DATE] 11:21 Reshipping sent to the warehous…" at bounding box center [889, 420] width 329 height 58
drag, startPoint x: 1050, startPoint y: 18, endPoint x: 1031, endPoint y: 14, distance: 19.1
click at [1050, 18] on icon at bounding box center [1047, 15] width 9 height 9
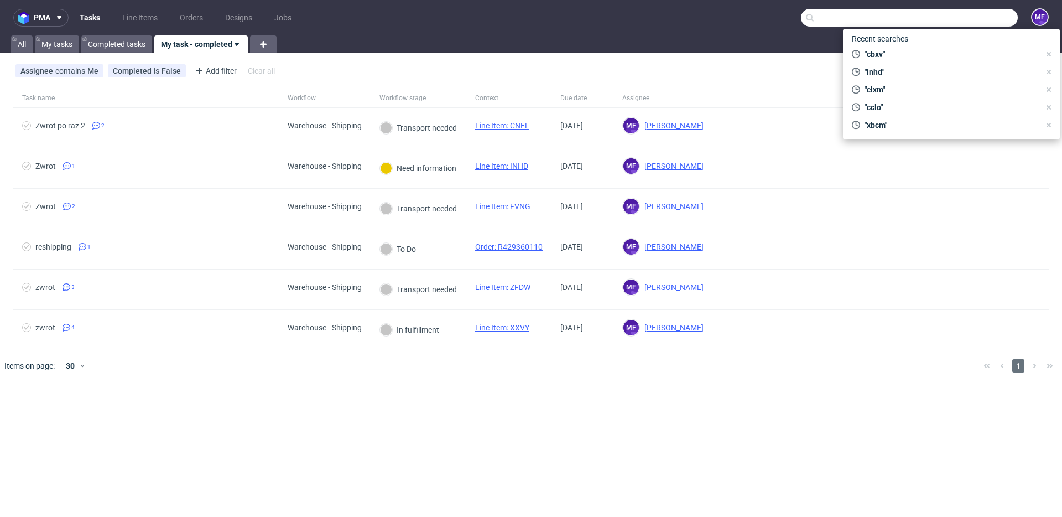
click at [968, 23] on input "text" at bounding box center [909, 18] width 217 height 18
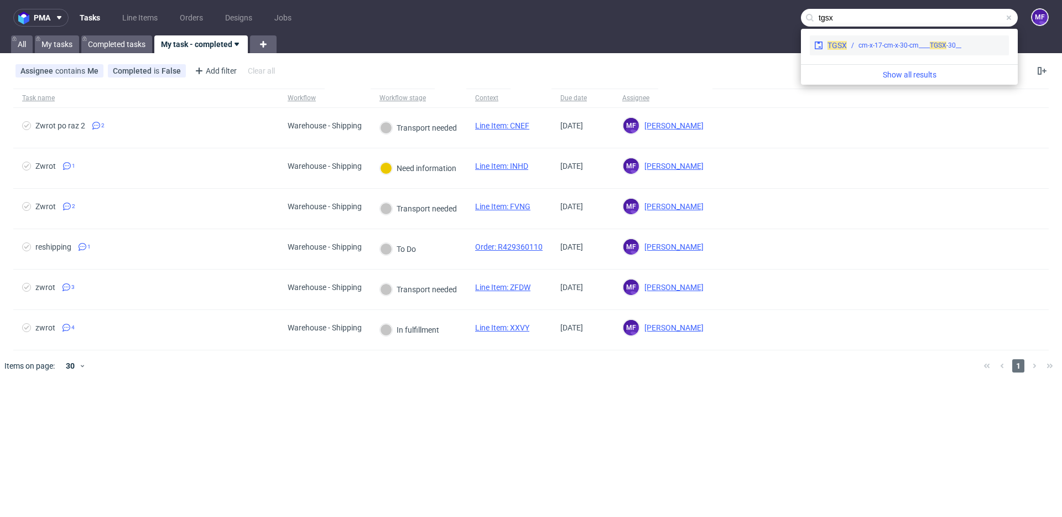
type input "tgsx"
click at [919, 43] on div "__30-cm-x-17-cm-x-30-cm____ TGSX" at bounding box center [910, 45] width 103 height 10
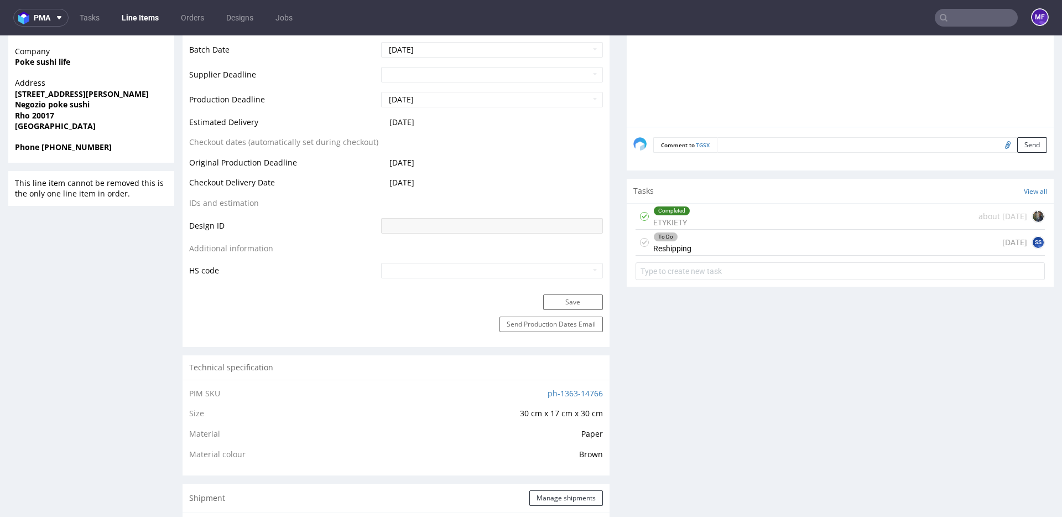
scroll to position [440, 0]
click at [681, 245] on div "To Do Reshipping" at bounding box center [673, 241] width 38 height 25
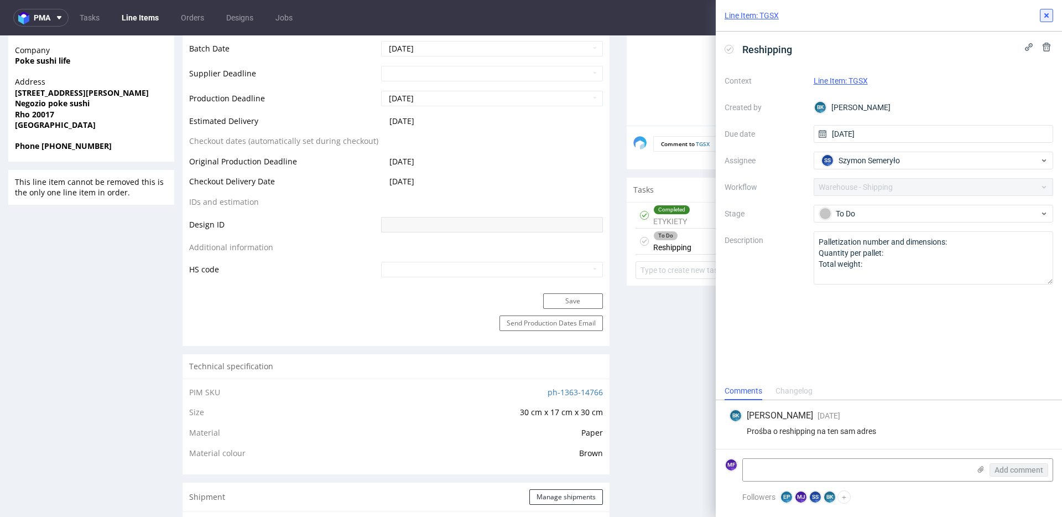
click at [1046, 19] on icon at bounding box center [1047, 15] width 9 height 9
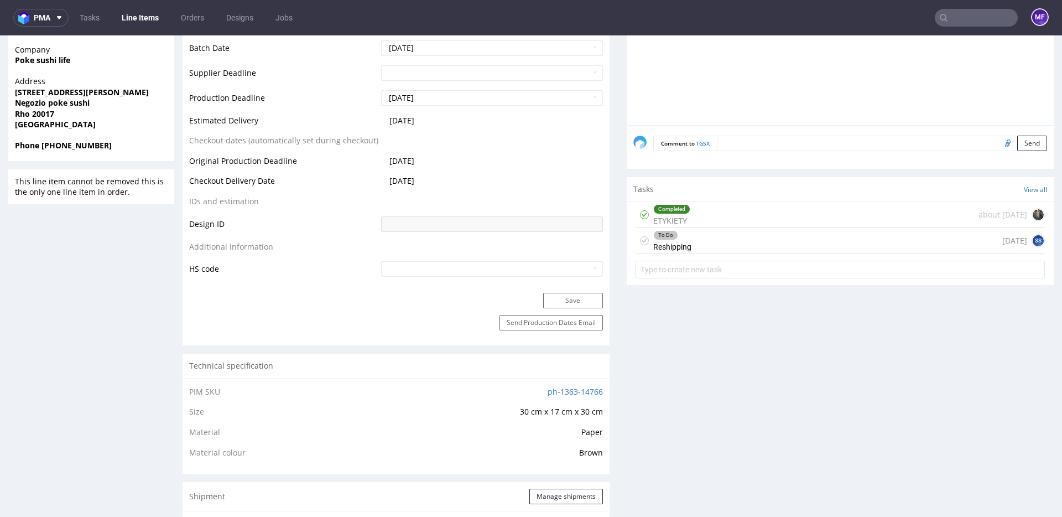
click at [558, 198] on table "Production Status Waiting for Artwork Waiting for Diecut Waiting for Mockup Wai…" at bounding box center [396, 40] width 414 height 475
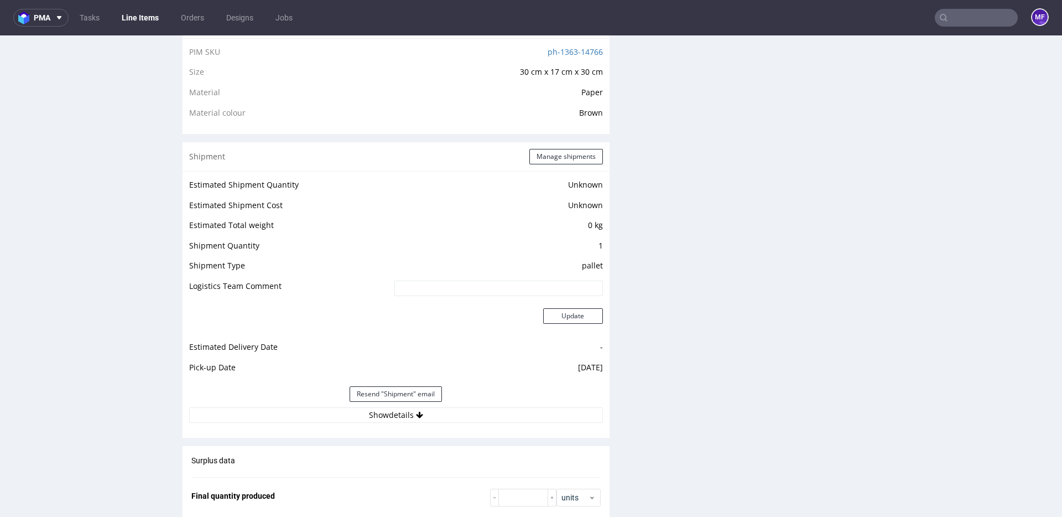
scroll to position [776, 0]
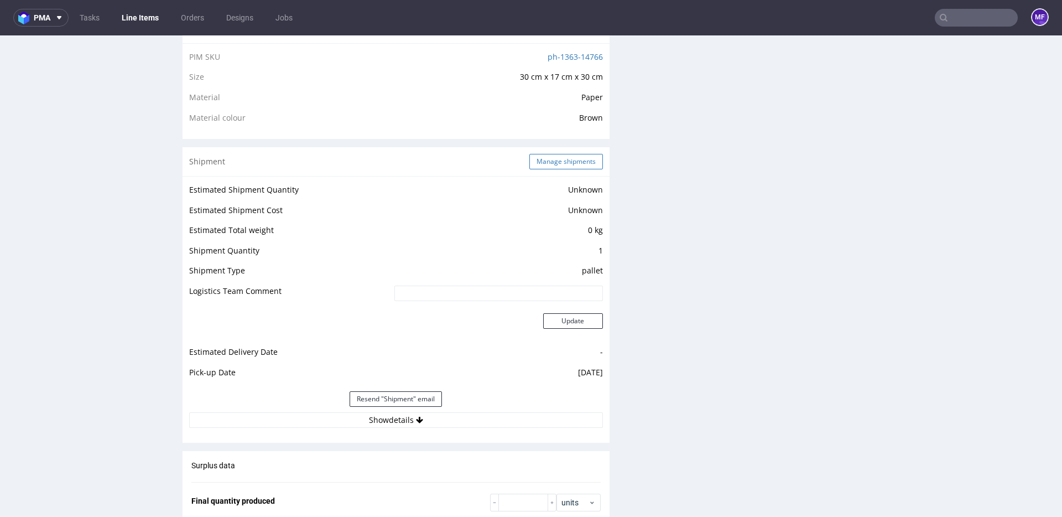
click at [548, 159] on button "Manage shipments" at bounding box center [567, 161] width 74 height 15
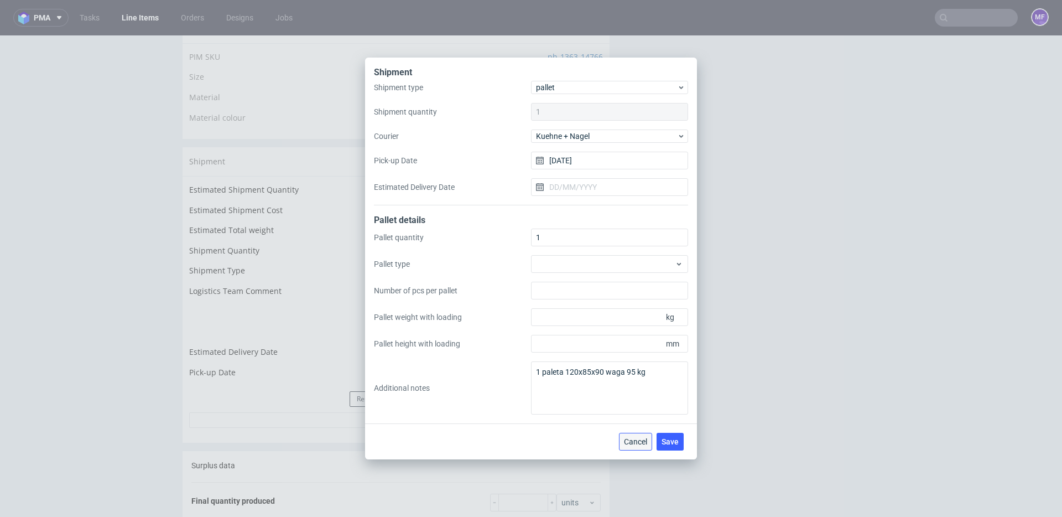
click at [638, 433] on button "Cancel" at bounding box center [635, 442] width 33 height 18
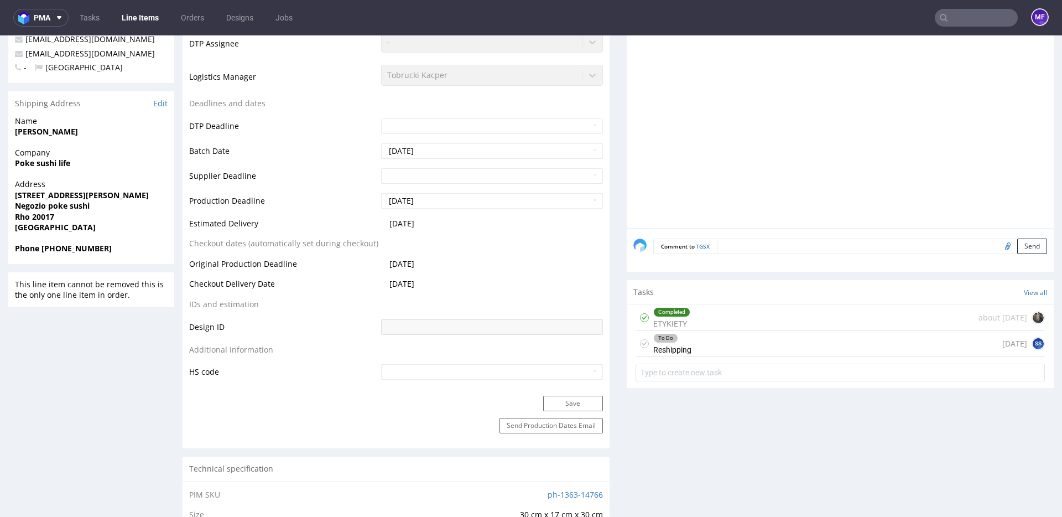
scroll to position [342, 0]
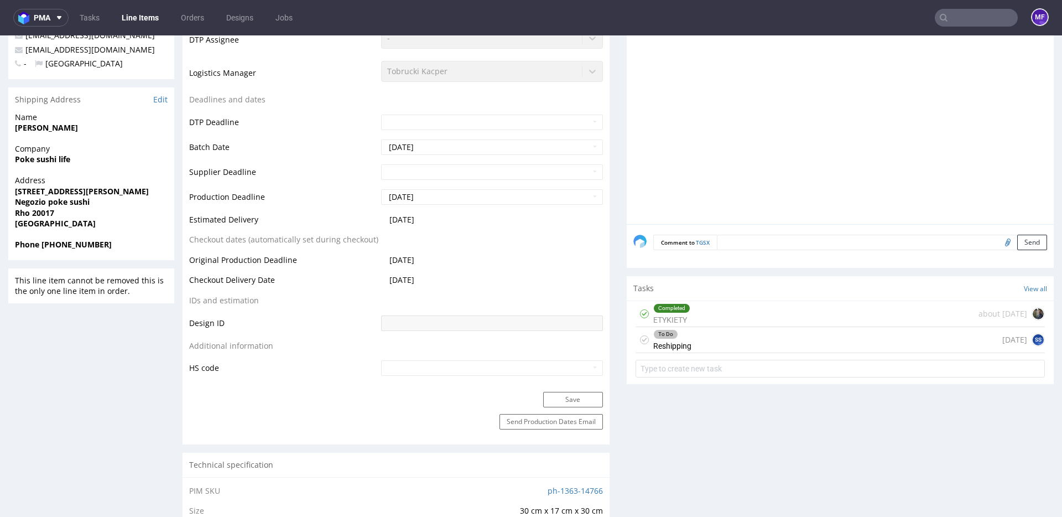
click at [698, 312] on div "Completed ETYKIETY about [DATE]" at bounding box center [841, 314] width 410 height 26
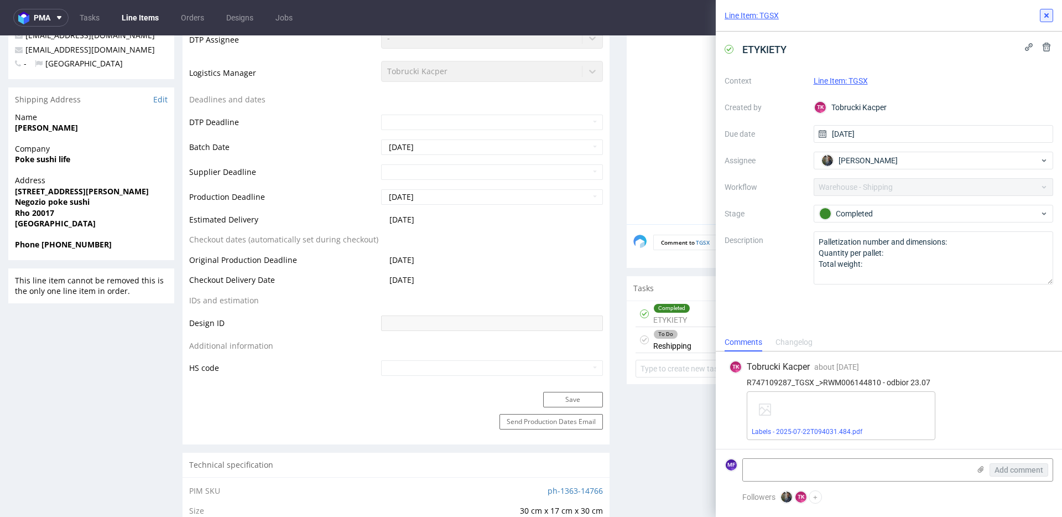
click at [1045, 19] on icon at bounding box center [1047, 15] width 9 height 9
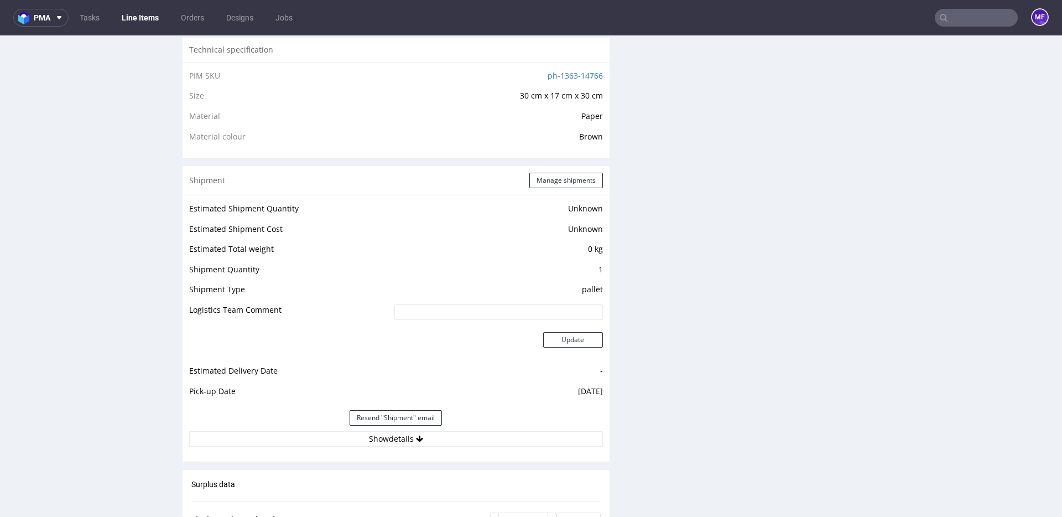
scroll to position [753, 0]
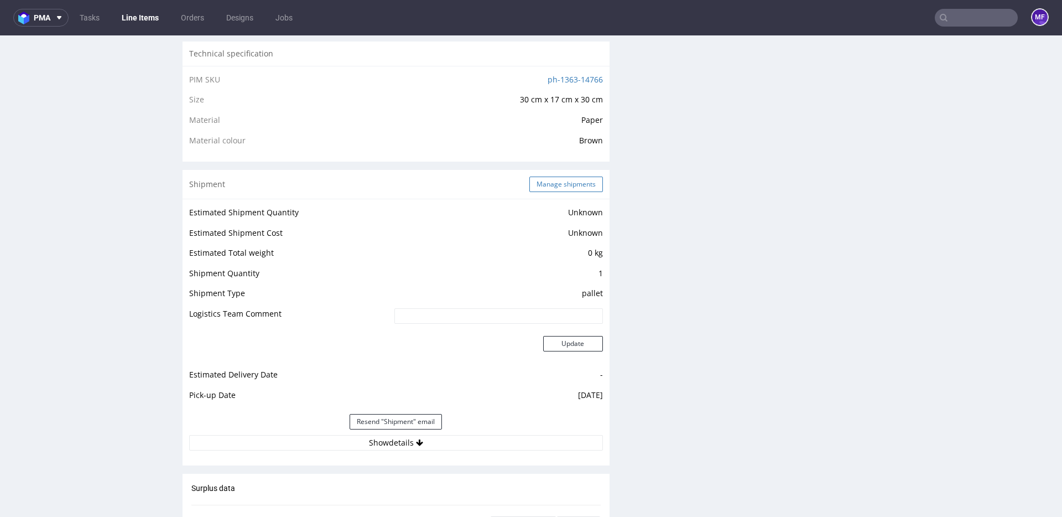
click at [547, 188] on button "Manage shipments" at bounding box center [567, 184] width 74 height 15
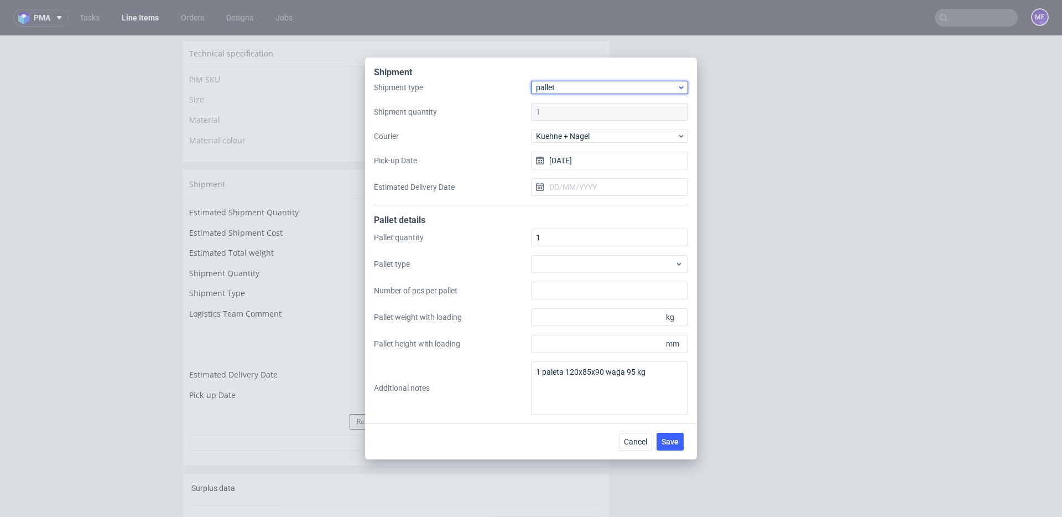
click at [574, 90] on span "pallet" at bounding box center [606, 87] width 141 height 11
click at [568, 133] on div "package" at bounding box center [610, 131] width 148 height 20
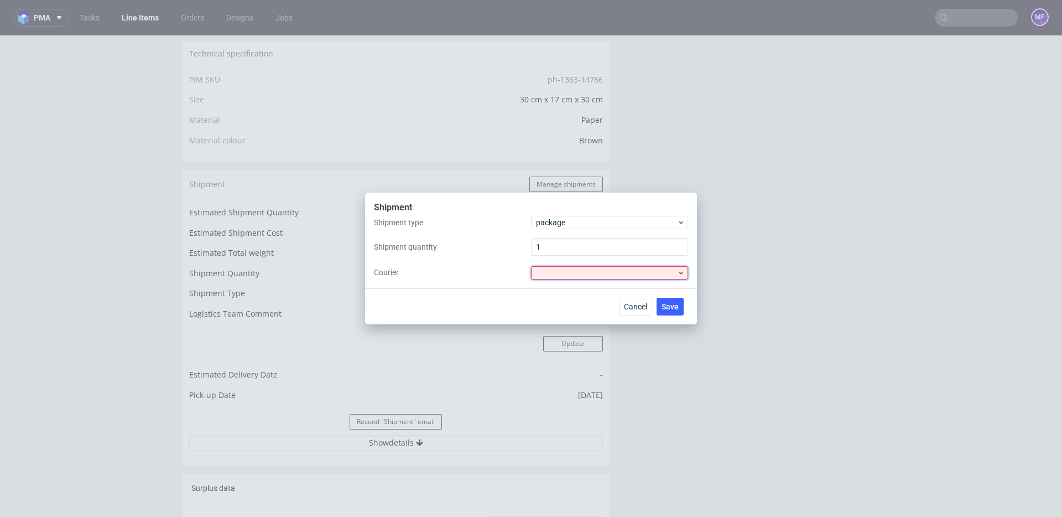
click at [604, 279] on div at bounding box center [609, 272] width 157 height 13
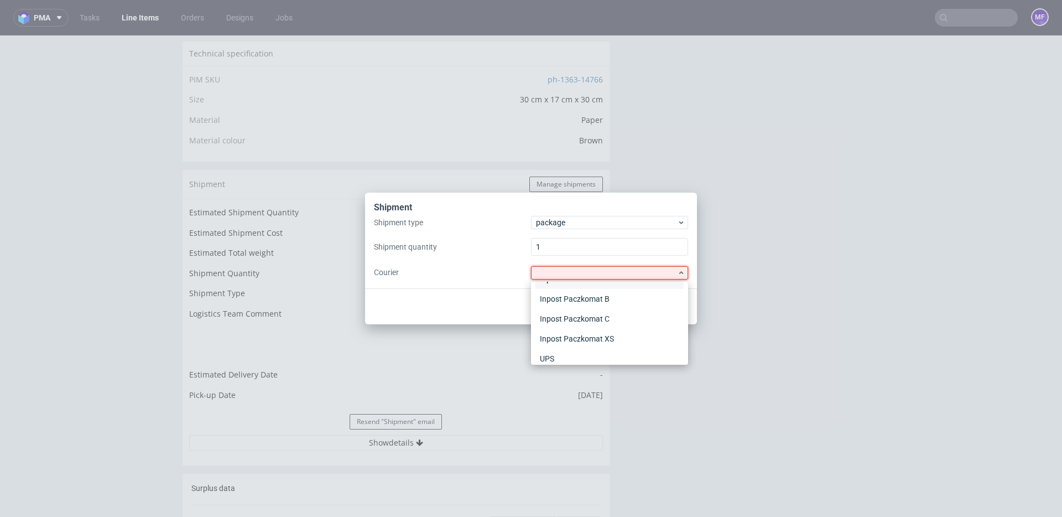
scroll to position [105, 0]
click at [589, 348] on div "UPS" at bounding box center [610, 350] width 148 height 20
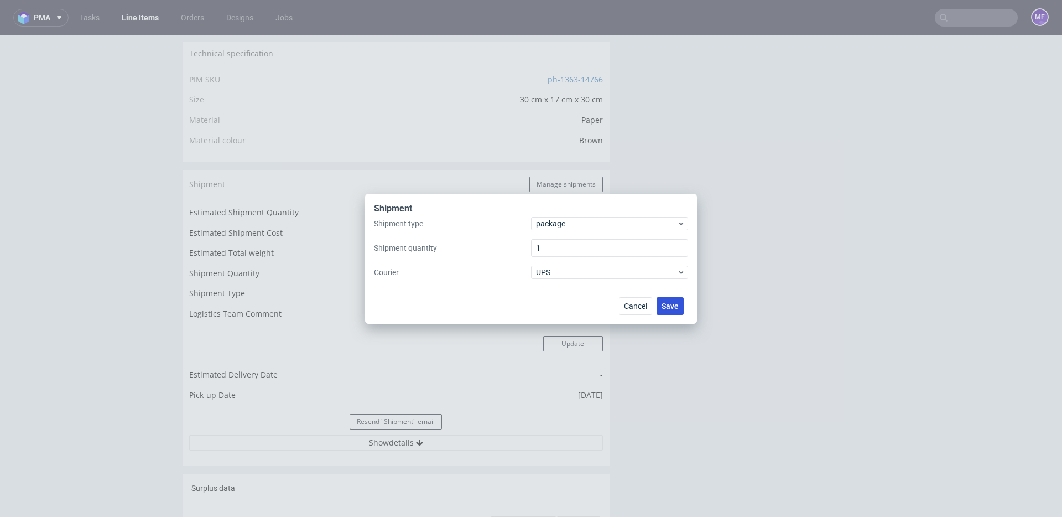
click at [670, 303] on span "Save" at bounding box center [670, 306] width 17 height 8
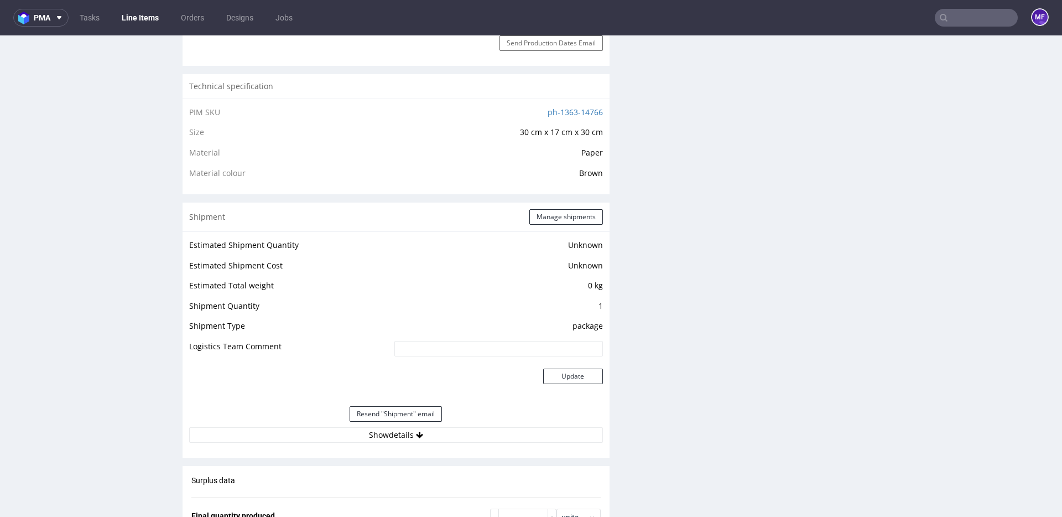
scroll to position [718, 0]
click at [562, 222] on button "Manage shipments" at bounding box center [567, 219] width 74 height 15
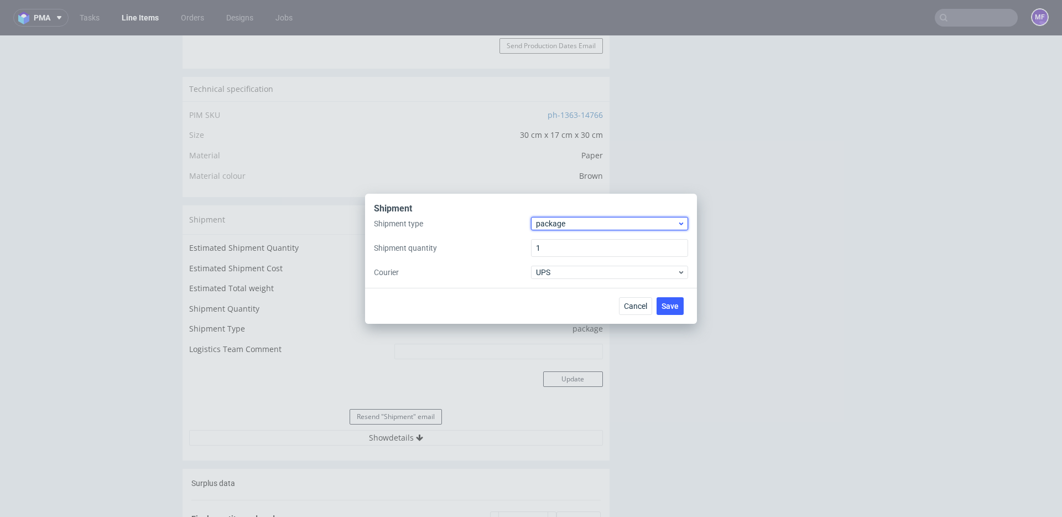
click at [576, 226] on span "package" at bounding box center [606, 223] width 141 height 11
click at [569, 248] on div "pallet" at bounding box center [610, 247] width 148 height 20
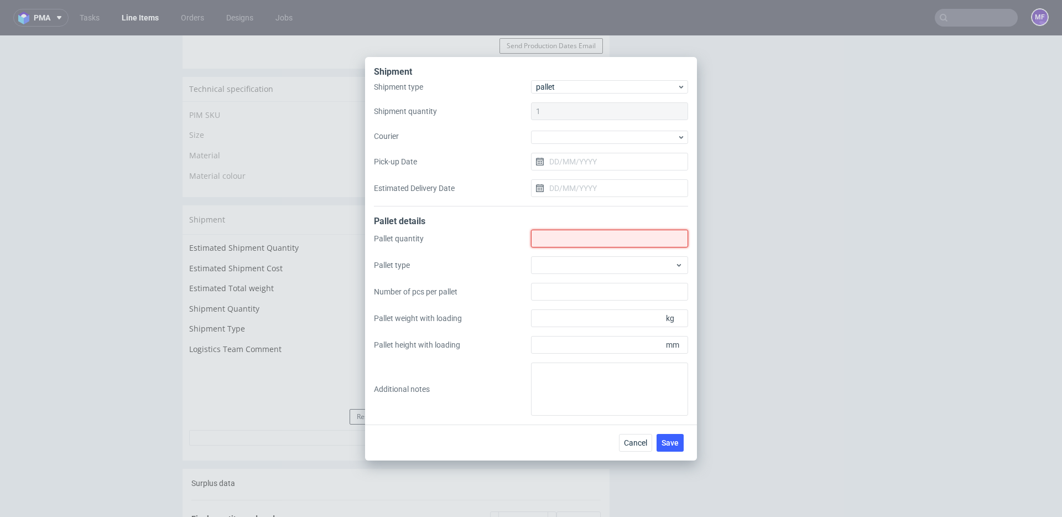
click at [557, 245] on input "Shipment type" at bounding box center [609, 239] width 157 height 18
type input "1"
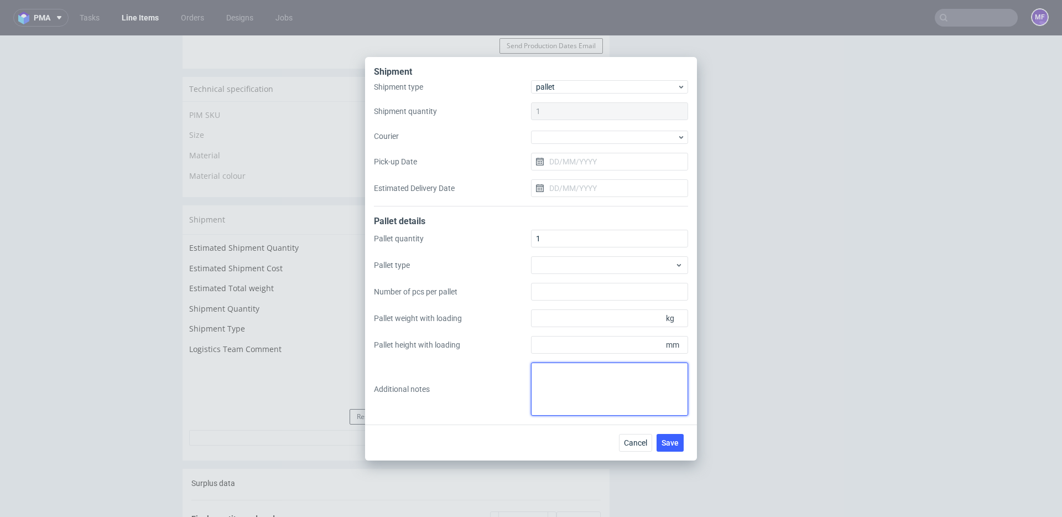
click at [574, 379] on textarea at bounding box center [609, 388] width 157 height 53
paste textarea "1 paleta 120x85x90 waga 95 kg"
click at [536, 374] on textarea "1 paleta 120x85x90 waga 95 kg" at bounding box center [609, 388] width 157 height 53
type textarea "Reshipping 1 paleta 120x85x90 waga 95 kg"
click at [509, 372] on div "Pallet quantity 1 Pallet type Number of pcs per pallet Pallet weight with loadi…" at bounding box center [531, 323] width 314 height 186
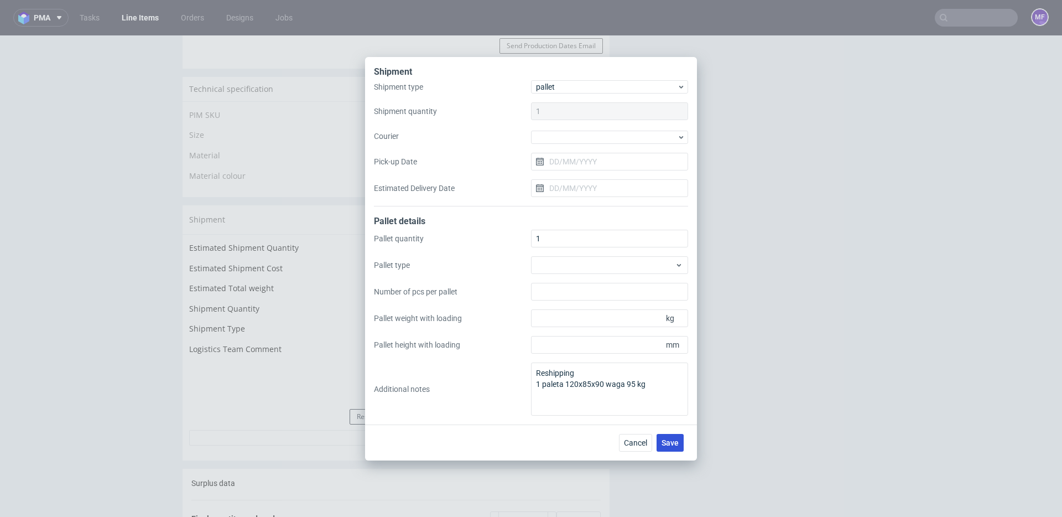
click at [670, 440] on span "Save" at bounding box center [670, 443] width 17 height 8
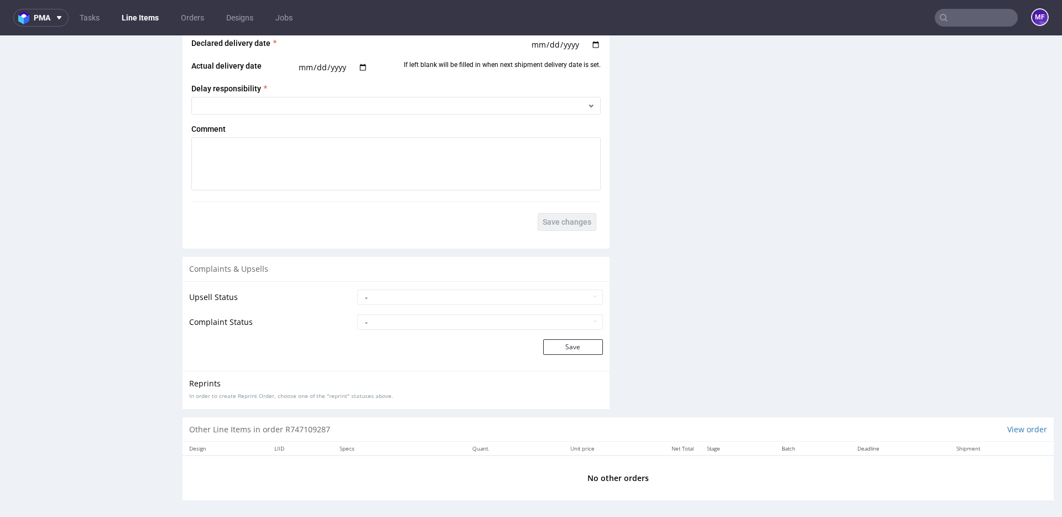
scroll to position [1365, 0]
